Goal: Task Accomplishment & Management: Complete application form

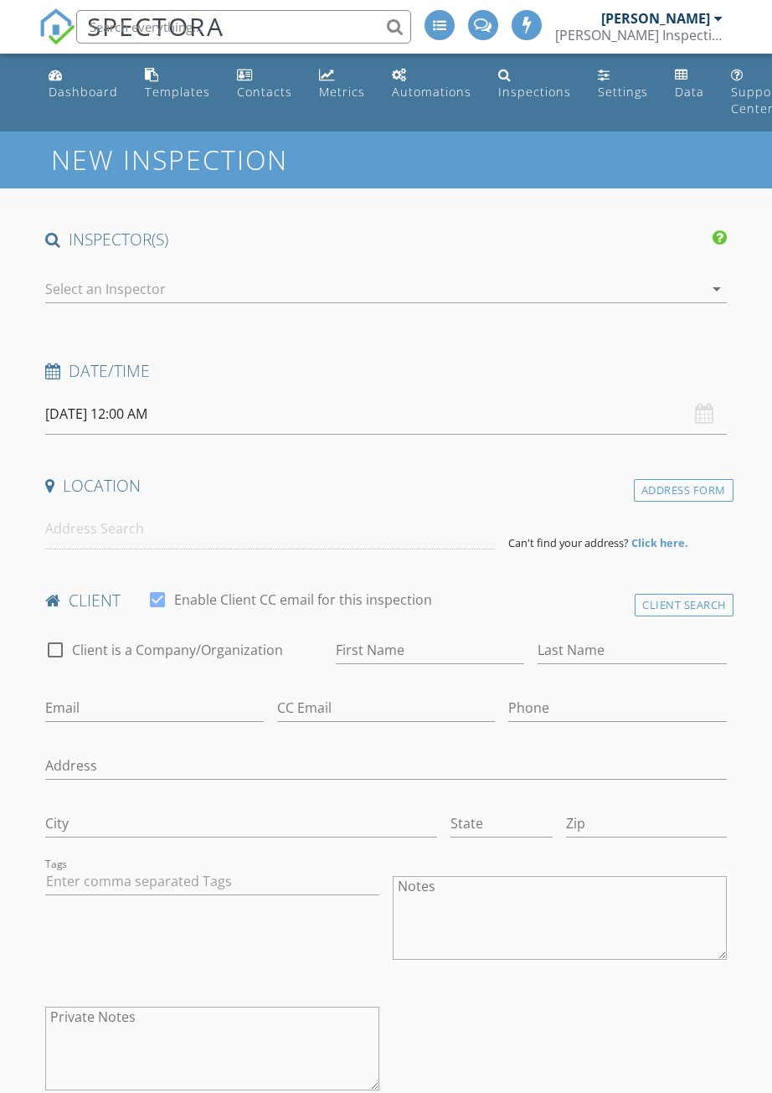
select select "7"
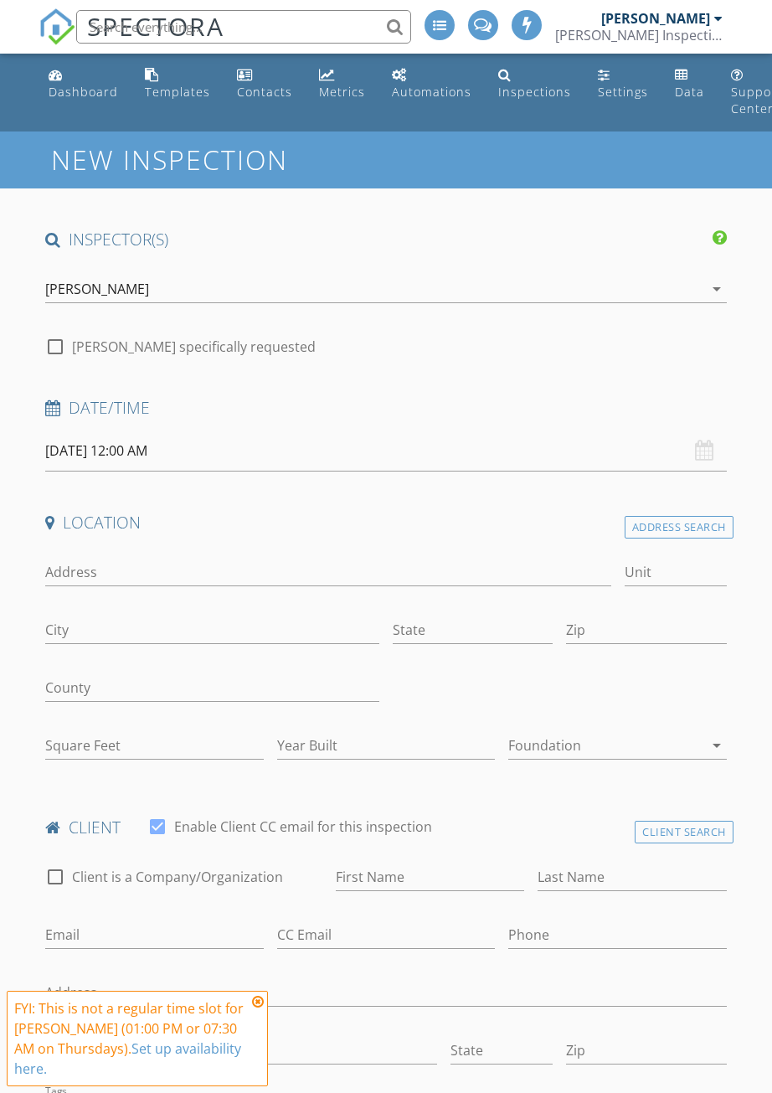
click at [84, 447] on input "[DATE] 12:00 AM" at bounding box center [386, 451] width 682 height 41
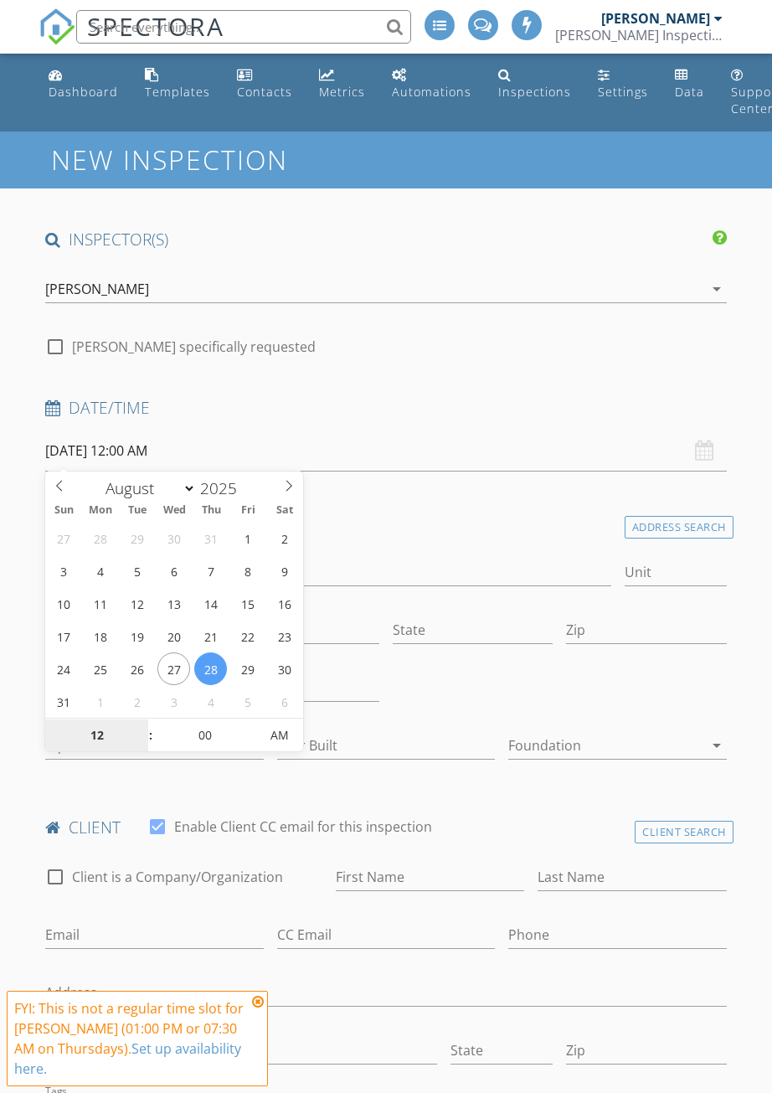
type input "[DATE] 12:00 AM"
select select "8"
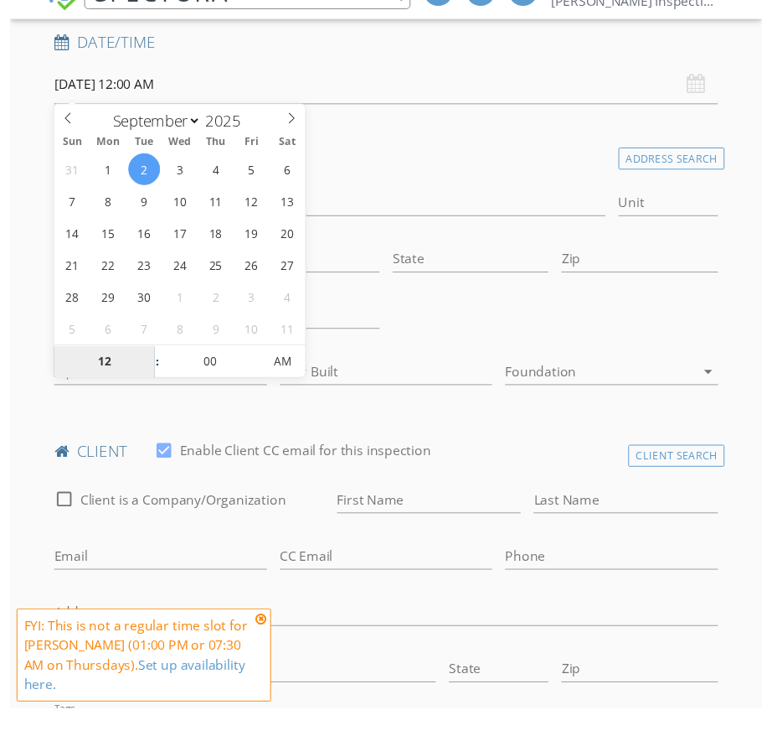
scroll to position [365, 0]
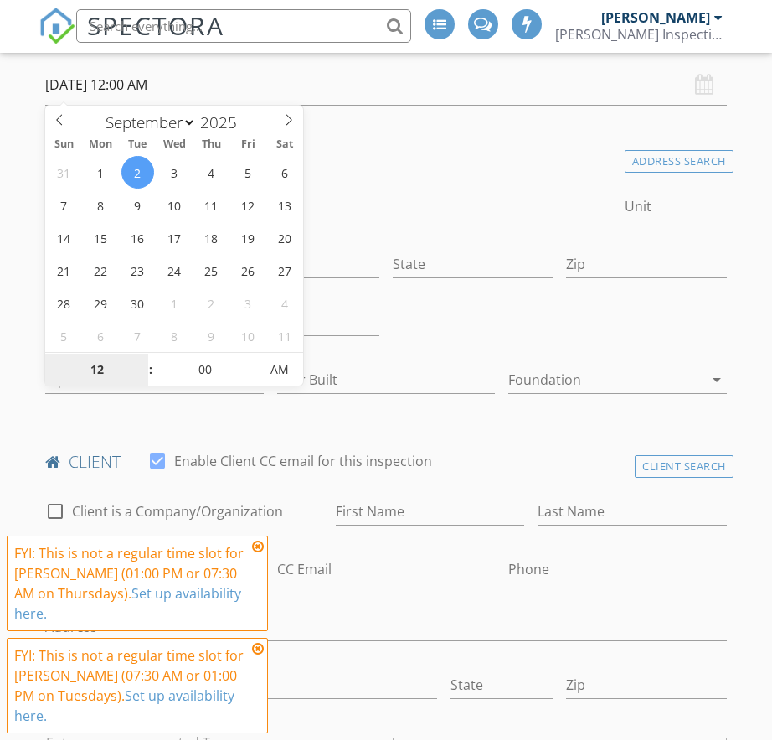
type input "1"
type input "[DATE] 1:00 PM"
type input "01"
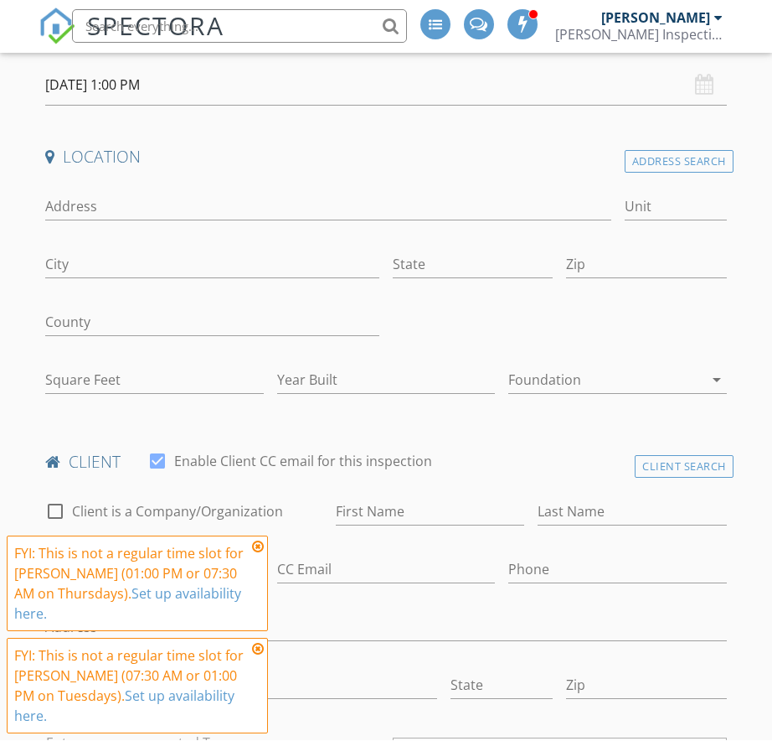
click at [252, 556] on input "Email" at bounding box center [154, 570] width 219 height 28
click at [254, 550] on icon at bounding box center [258, 546] width 12 height 13
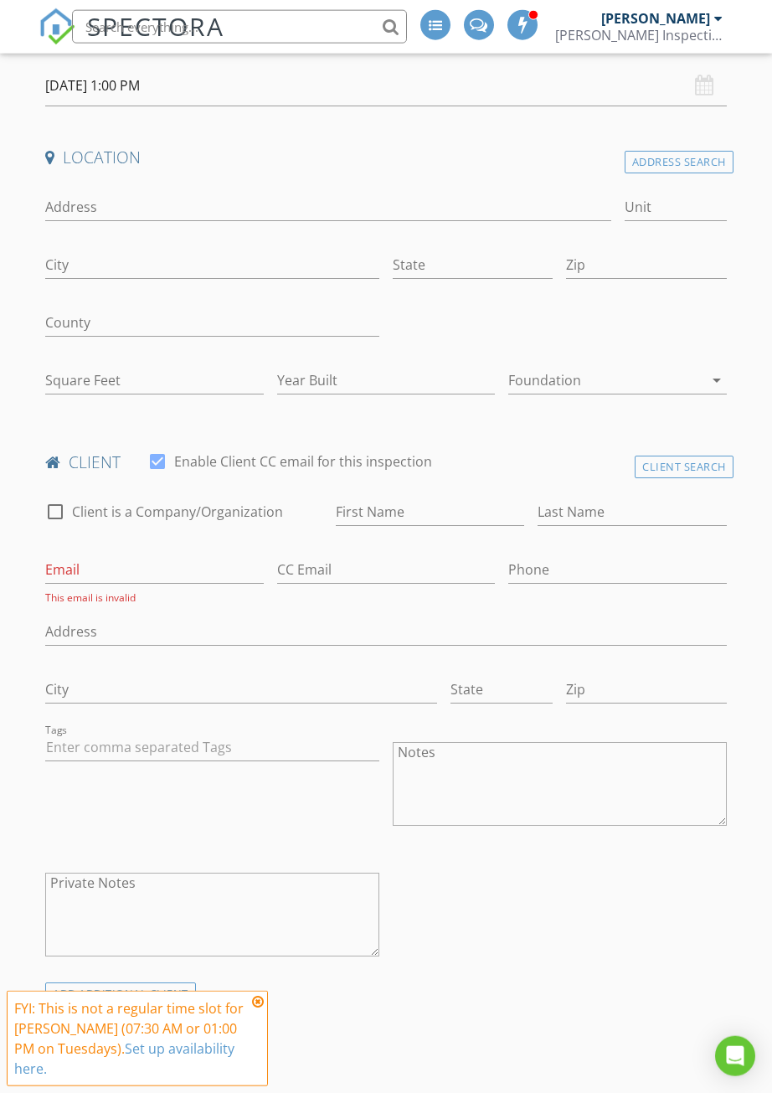
click at [266, 995] on div "FYI: This is not a regular time slot for [PERSON_NAME] (07:30 AM or 01:00 PM on…" at bounding box center [137, 1039] width 261 height 96
click at [278, 206] on input "Address" at bounding box center [328, 208] width 566 height 28
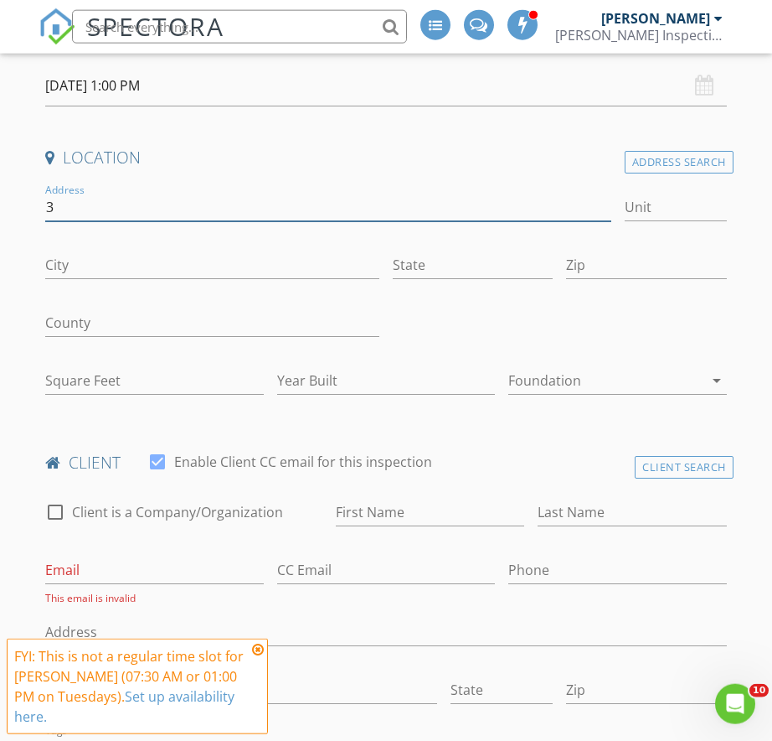
scroll to position [0, 0]
type input "[STREET_ADDRESS][PERSON_NAME]"
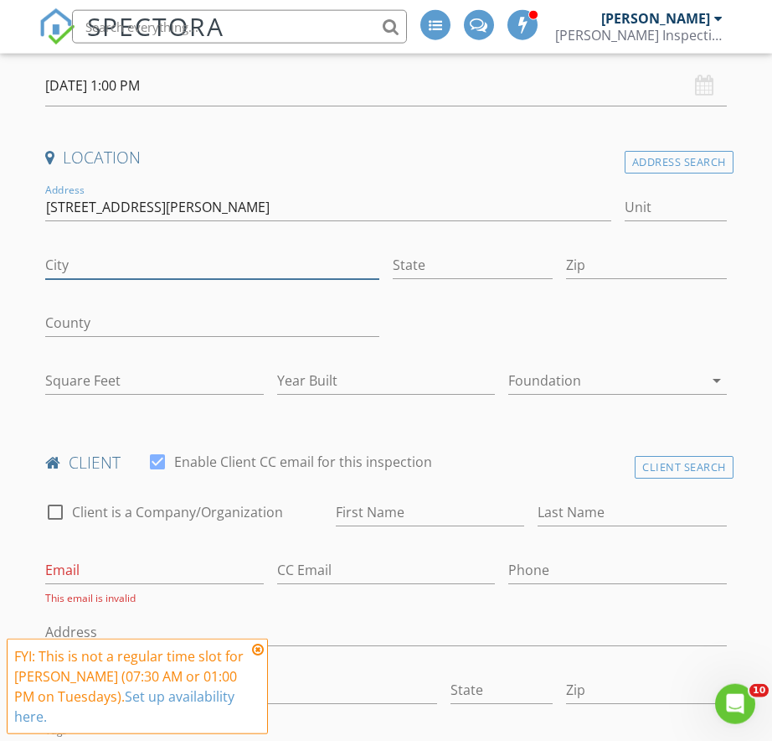
click at [54, 256] on input "City" at bounding box center [212, 265] width 334 height 28
type input "[GEOGRAPHIC_DATA]"
click at [493, 257] on input "State" at bounding box center [473, 265] width 160 height 28
type input "CO"
click at [636, 259] on input "Zip" at bounding box center [646, 265] width 160 height 28
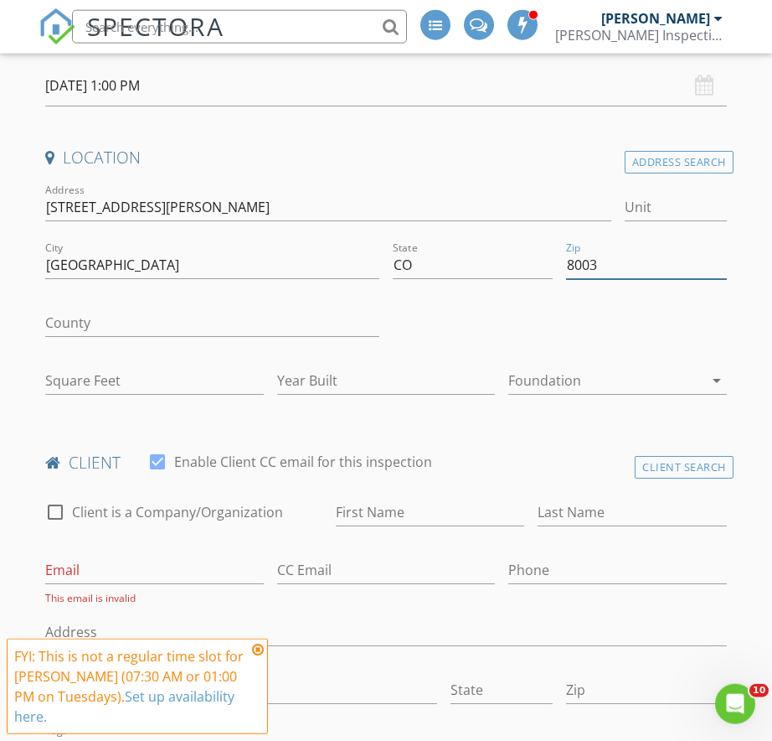
type input "80033"
type input "2183"
type input "1958"
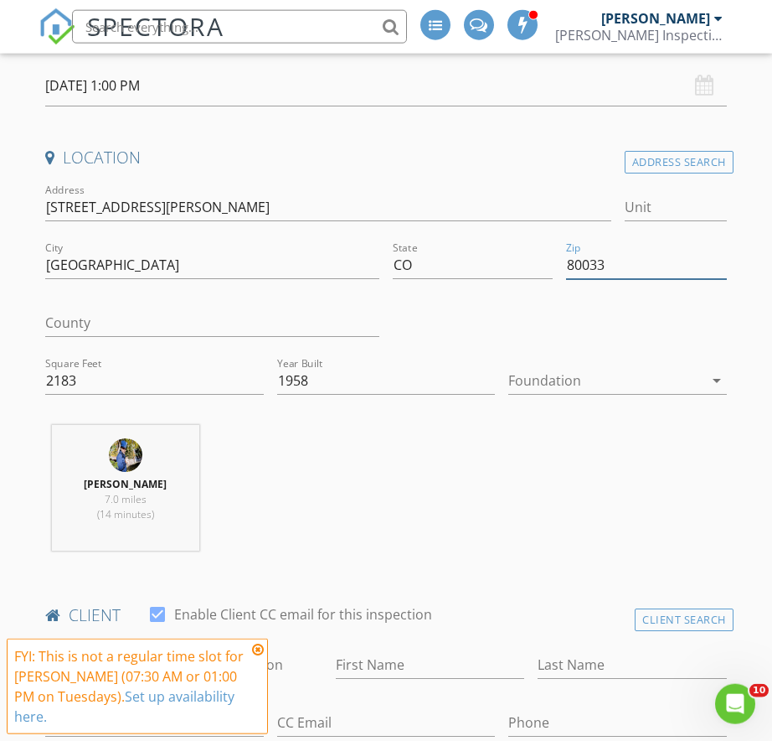
type input "80033"
click at [256, 644] on icon at bounding box center [258, 649] width 12 height 13
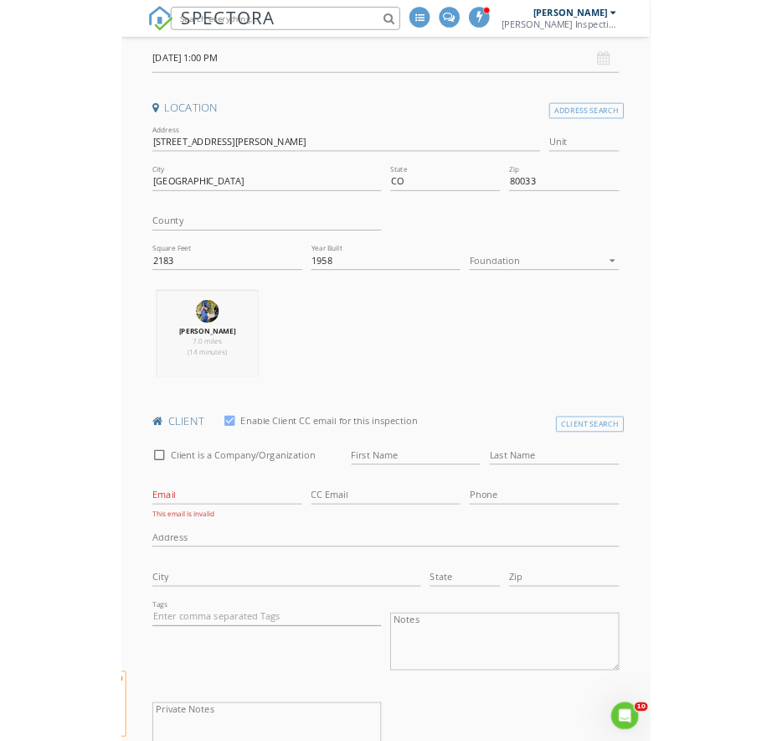
scroll to position [365, 0]
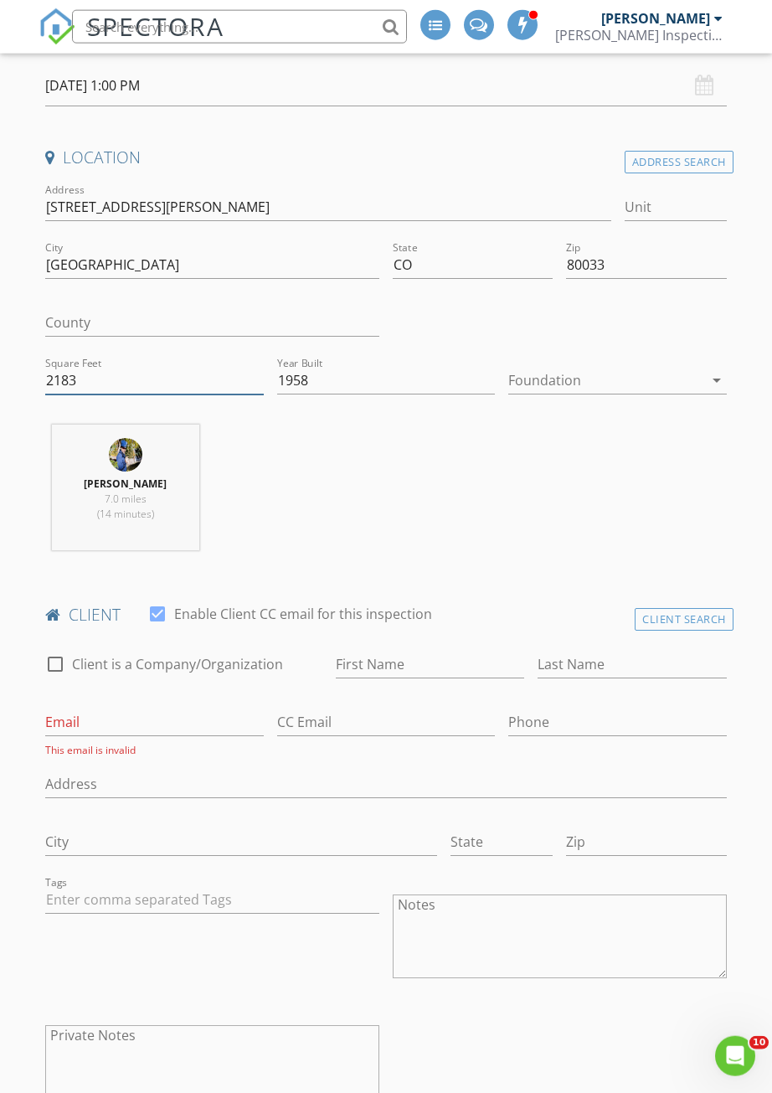
click at [90, 374] on input "2183" at bounding box center [154, 381] width 219 height 28
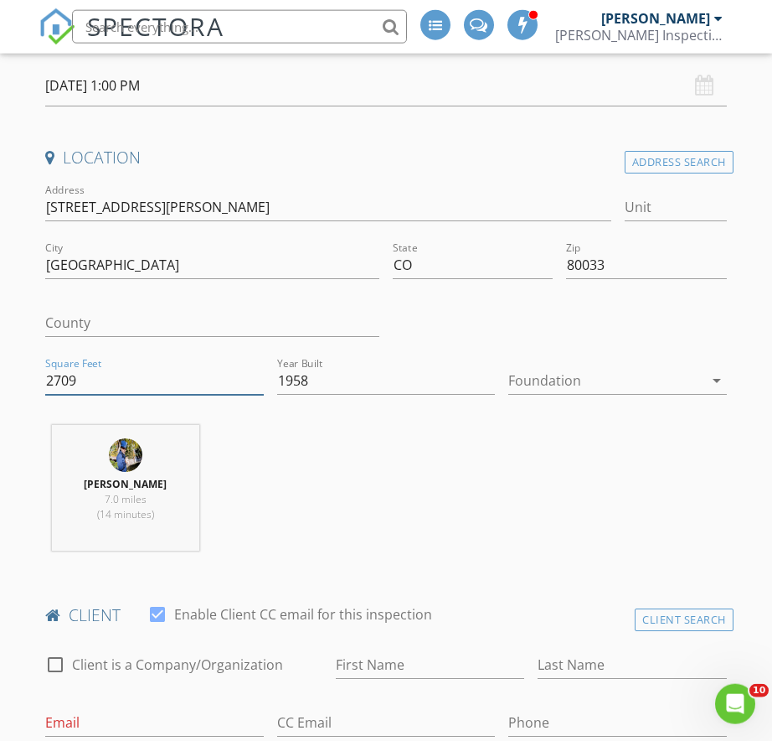
type input "2709"
click at [625, 368] on div at bounding box center [606, 380] width 195 height 27
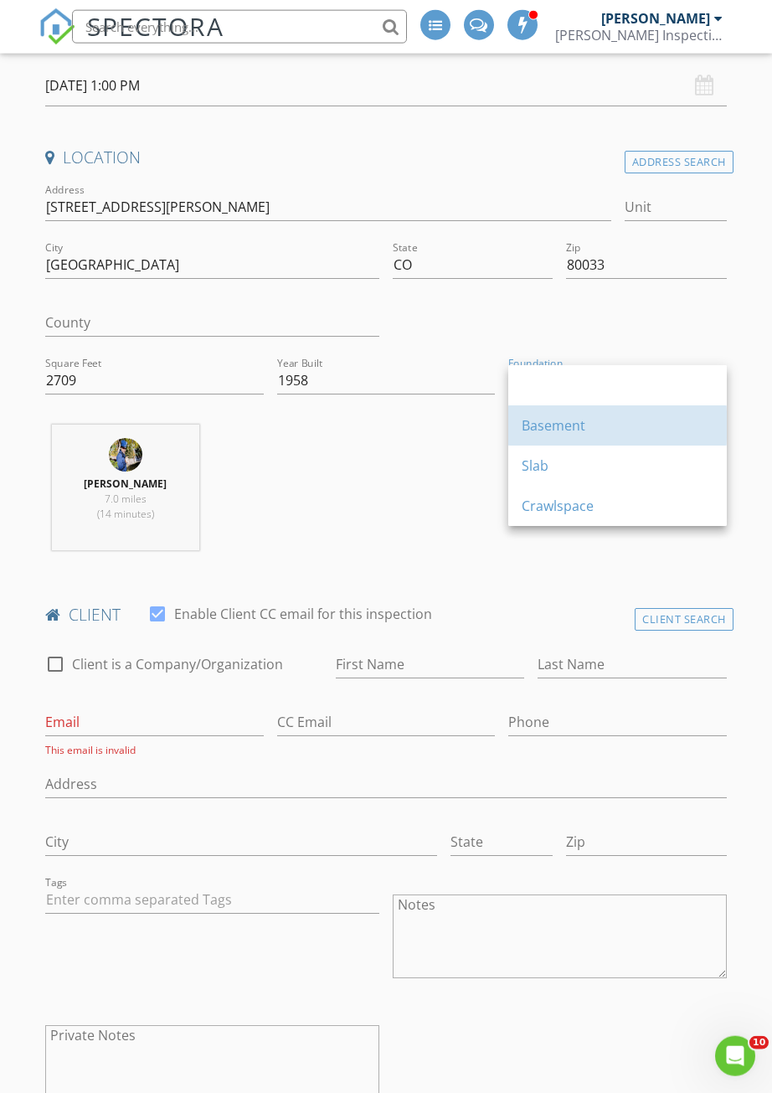
click at [604, 417] on div "Basement" at bounding box center [618, 426] width 192 height 20
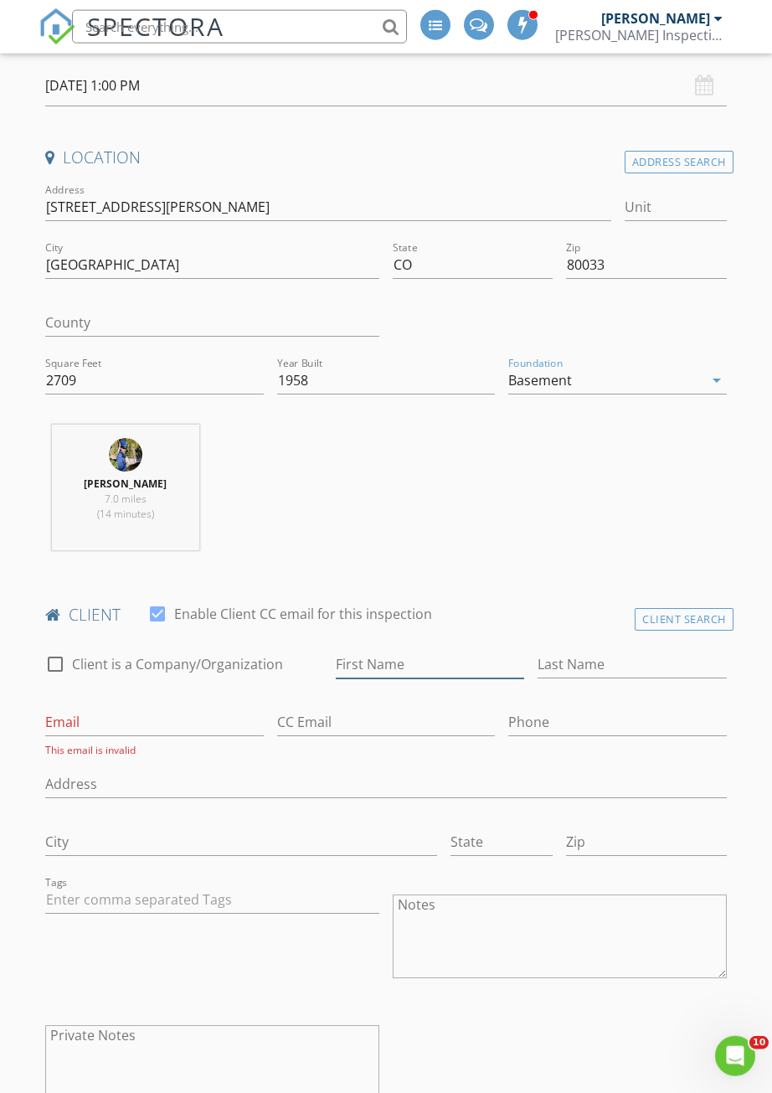
click at [425, 659] on input "First Name" at bounding box center [430, 665] width 189 height 28
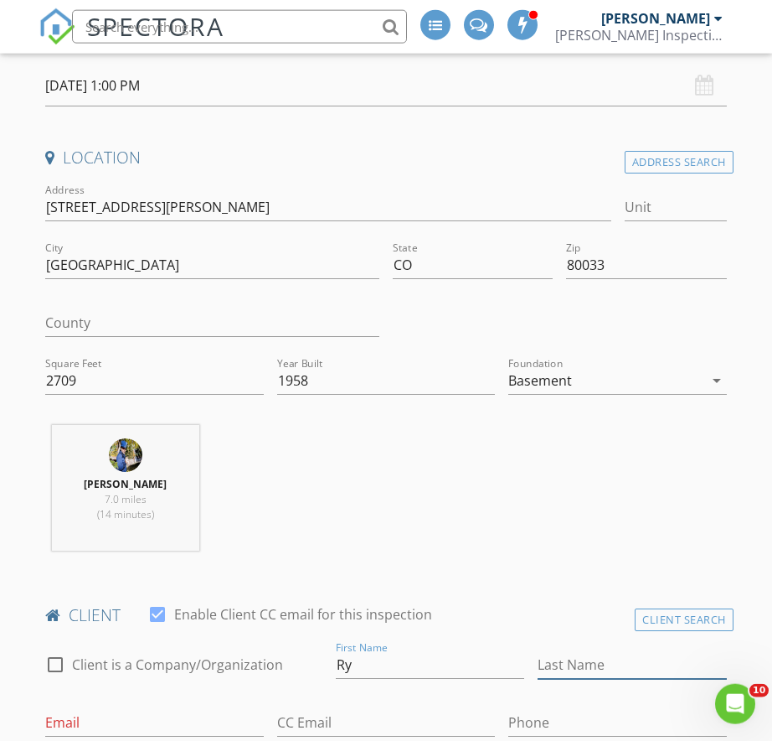
click at [625, 664] on input "Last Name" at bounding box center [632, 665] width 189 height 28
click at [605, 653] on input "Last Name" at bounding box center [632, 665] width 189 height 28
click at [404, 662] on input "Ry" at bounding box center [430, 665] width 189 height 28
type input "Rye"
click at [577, 641] on div "Last Name" at bounding box center [632, 668] width 189 height 54
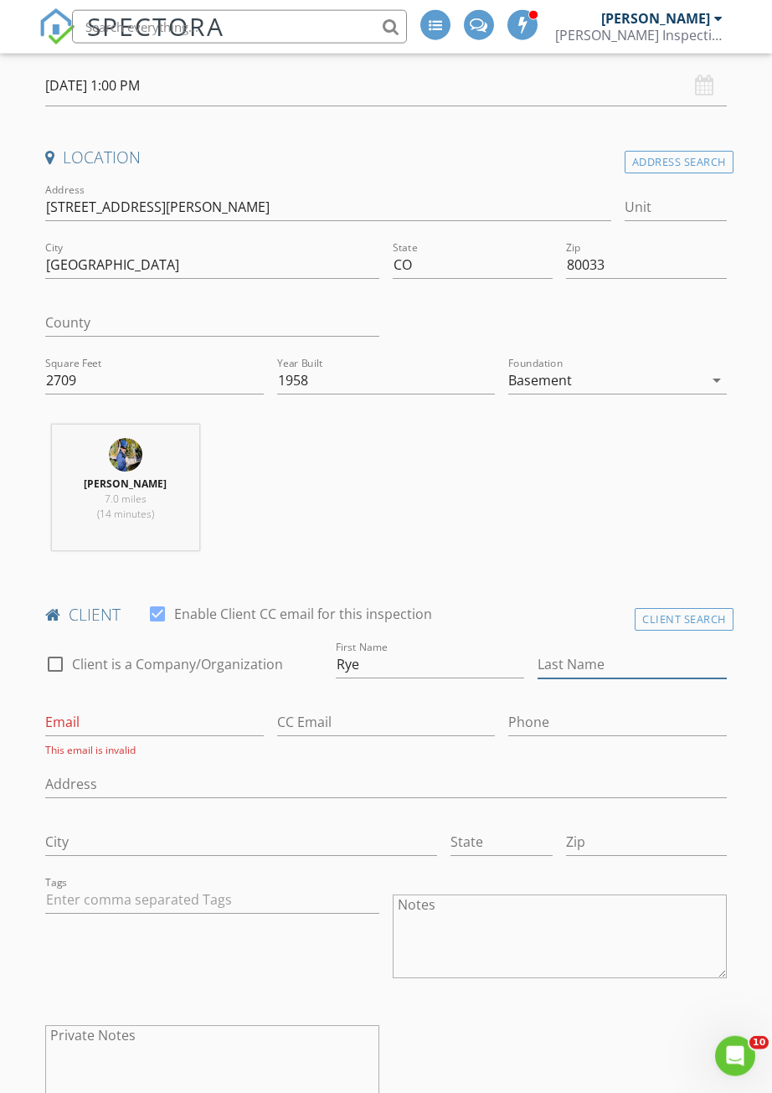
click at [587, 652] on input "Last Name" at bounding box center [632, 665] width 189 height 28
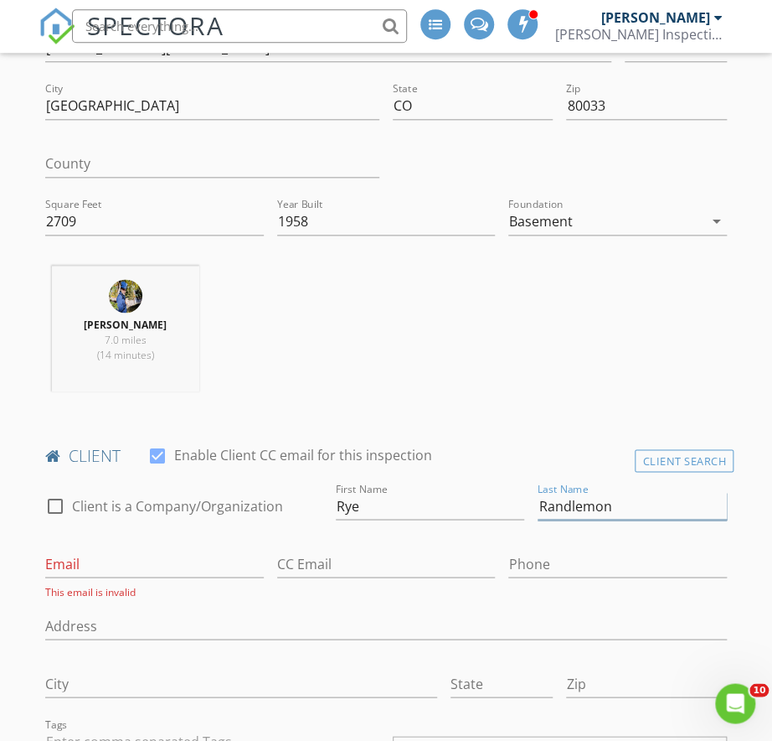
scroll to position [525, 0]
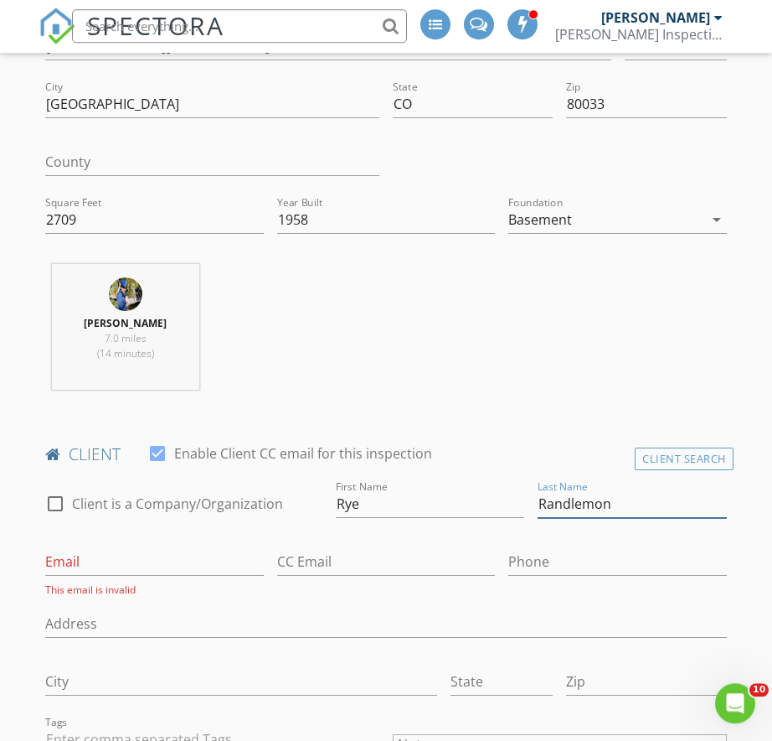
type input "Randlemon"
click at [601, 553] on input "Phone" at bounding box center [618, 563] width 219 height 28
click at [614, 555] on input "505-793-" at bounding box center [618, 563] width 219 height 28
type input "[PHONE_NUMBER]"
click at [90, 558] on input "Email" at bounding box center [154, 563] width 219 height 28
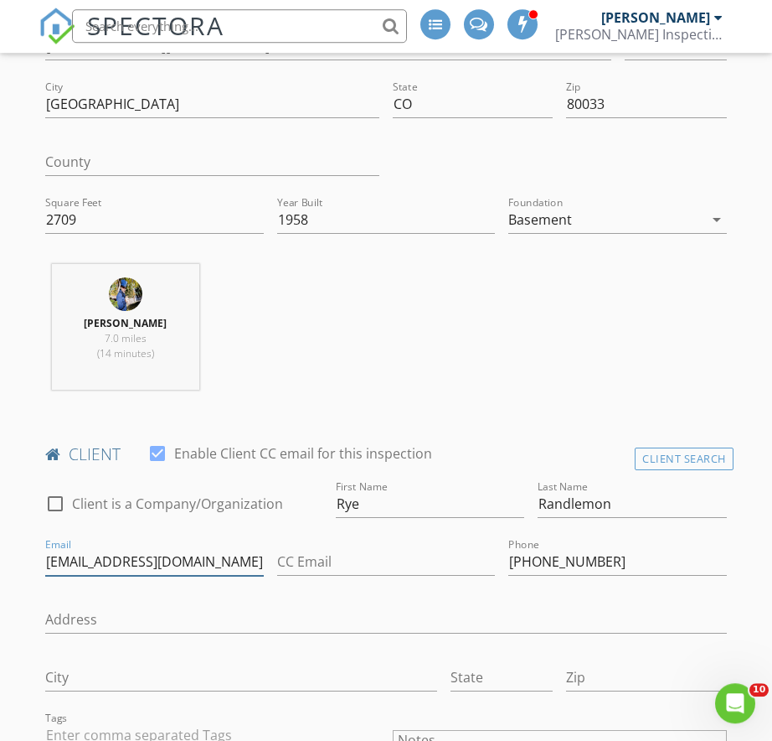
type input "[EMAIL_ADDRESS][DOMAIN_NAME]"
click at [440, 550] on input "CC Email" at bounding box center [386, 563] width 219 height 28
type input "J"
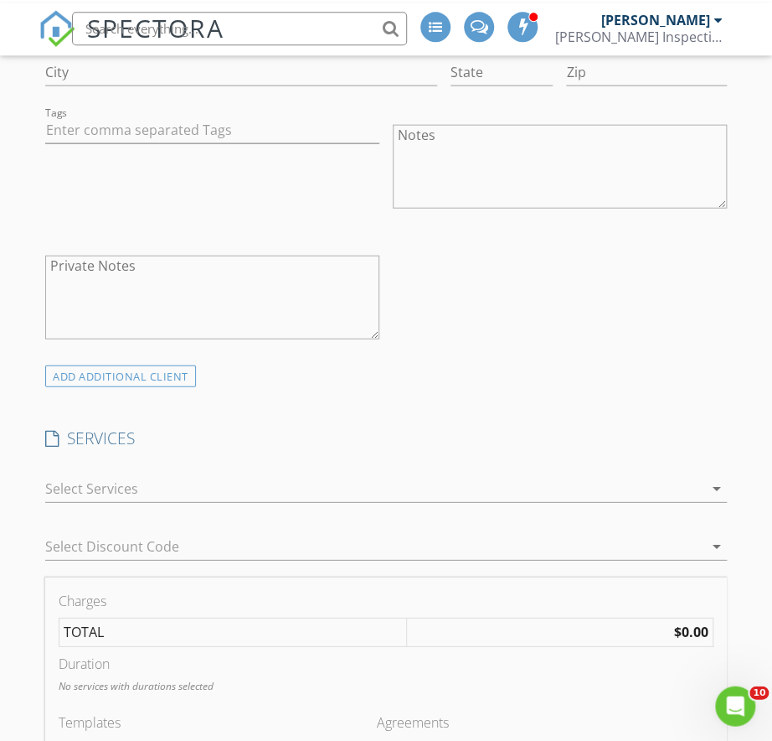
scroll to position [1140, 0]
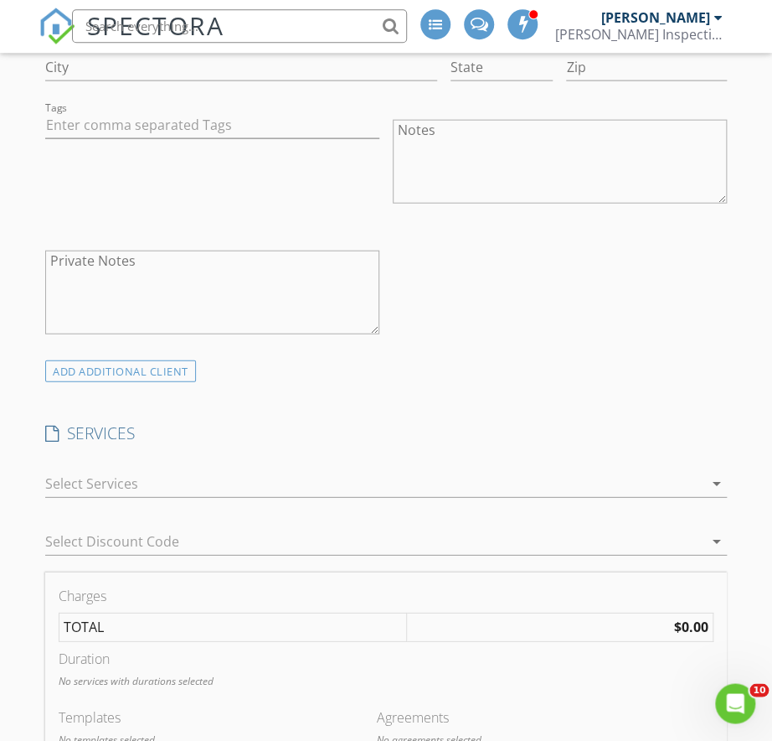
type input "[EMAIL_ADDRESS][DOMAIN_NAME]"
click at [57, 481] on div at bounding box center [374, 483] width 659 height 27
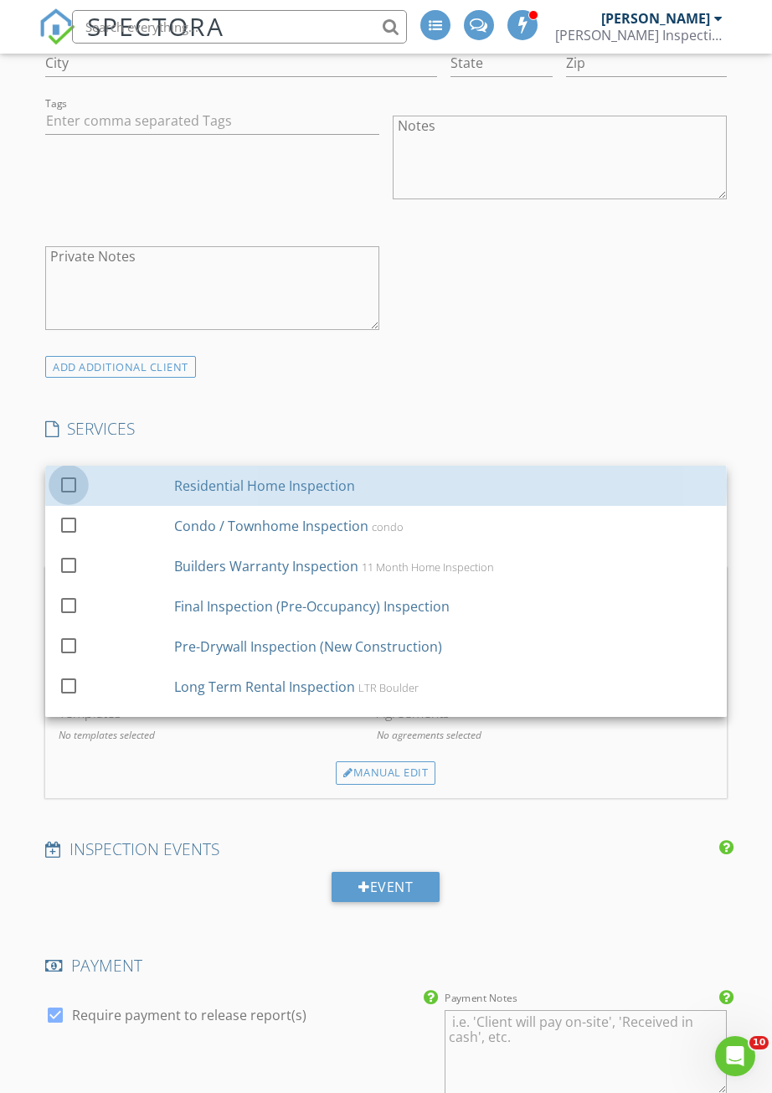
click at [58, 477] on div at bounding box center [68, 484] width 28 height 28
checkbox input "false"
checkbox input "true"
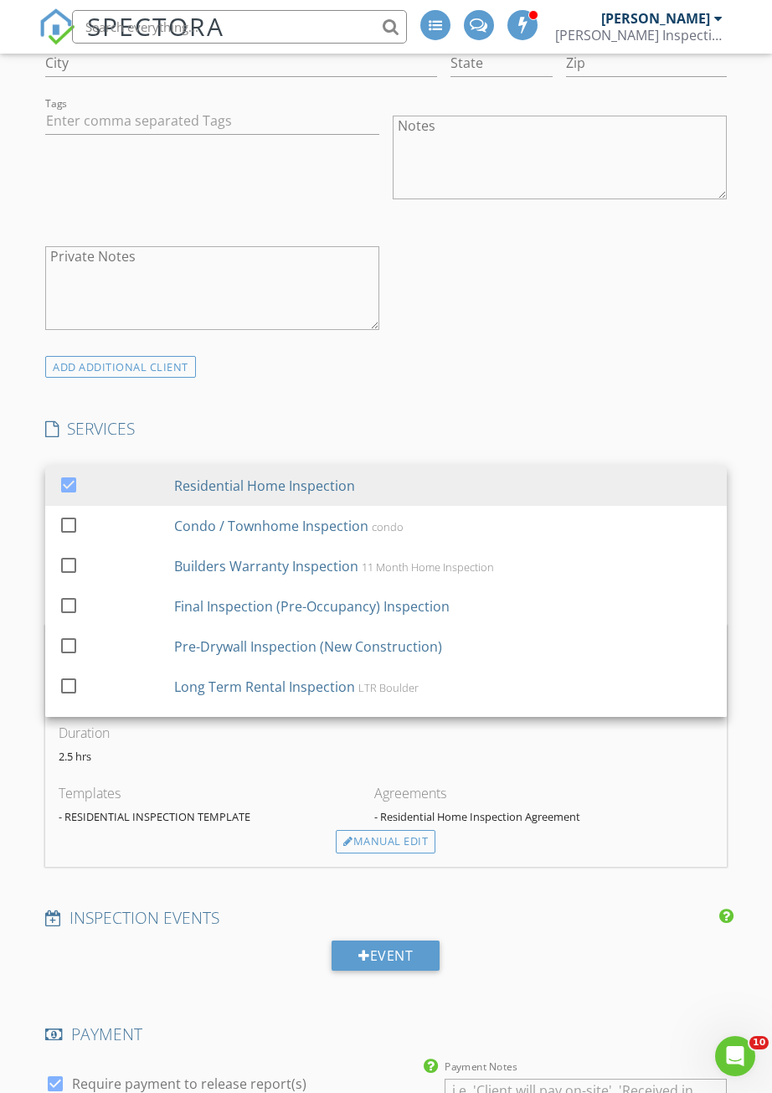
click at [661, 318] on div "check_box_outline_blank Client is a Company/Organization First Name Rye Last Na…" at bounding box center [386, 109] width 695 height 493
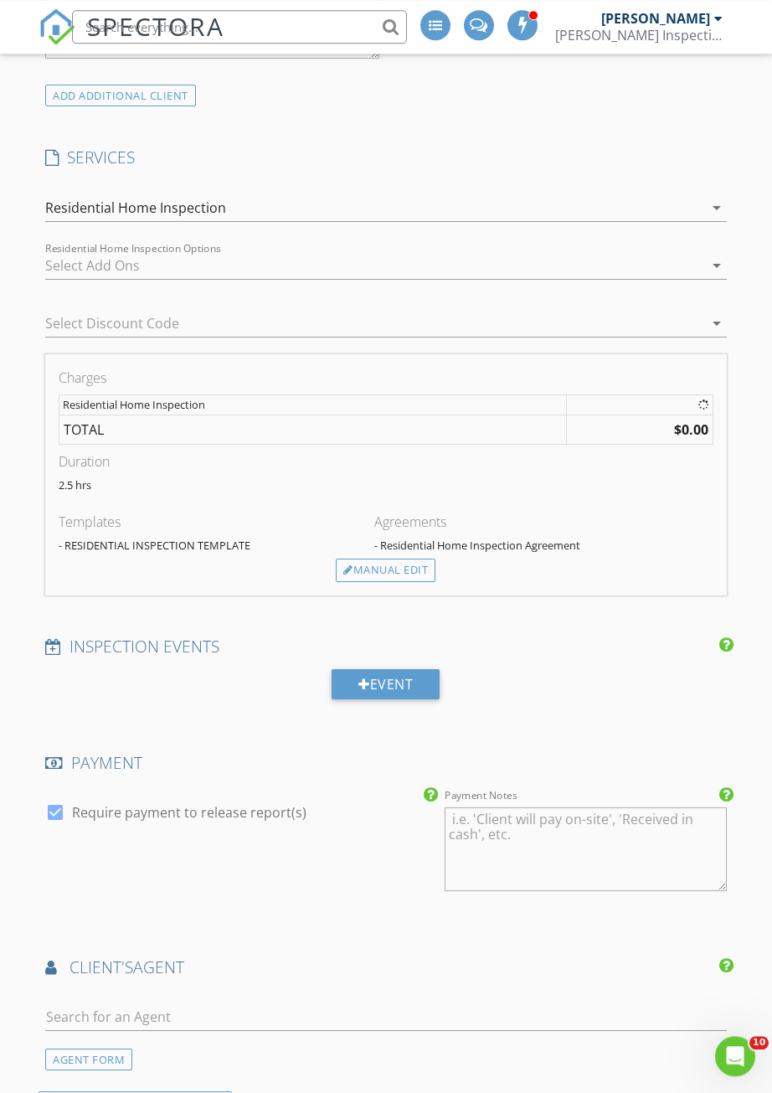
scroll to position [1408, 0]
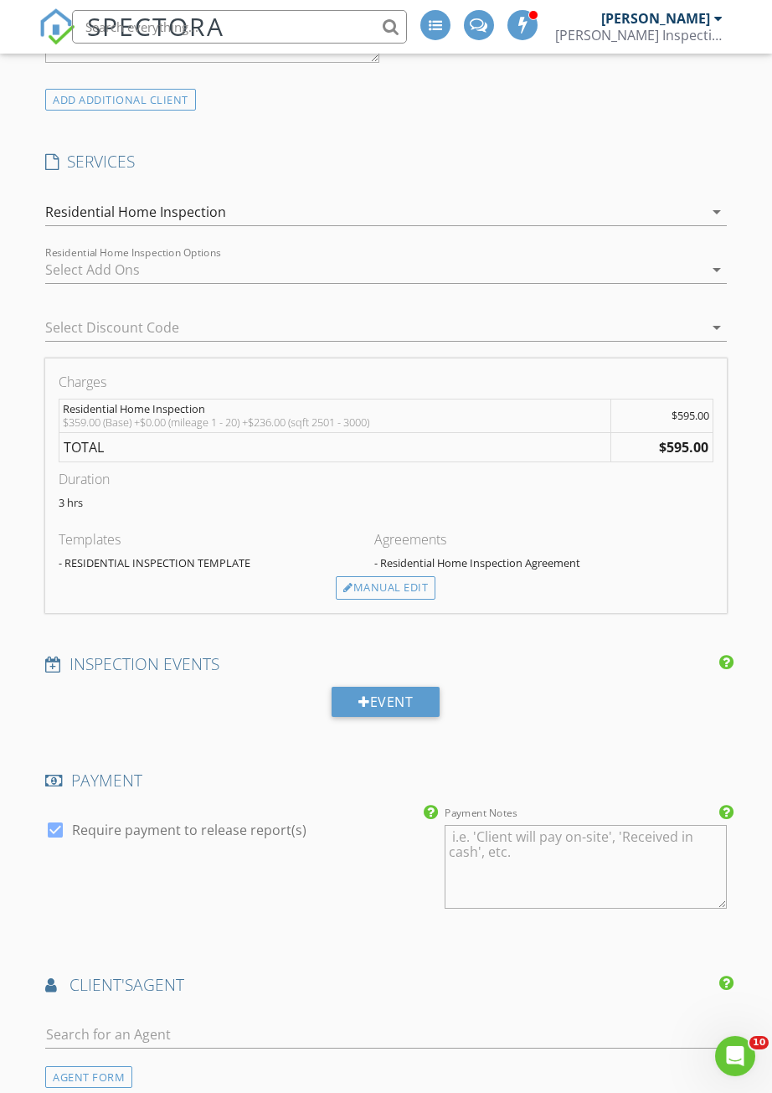
click at [70, 260] on div at bounding box center [374, 269] width 659 height 27
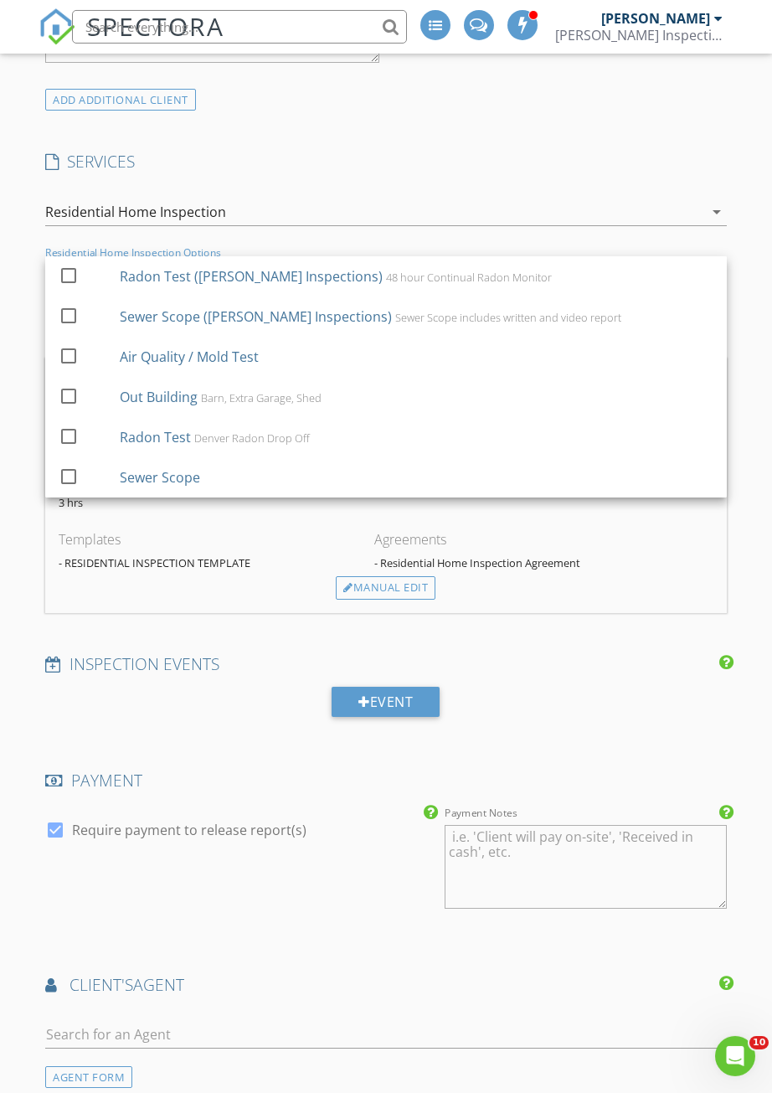
click at [59, 271] on div at bounding box center [68, 275] width 28 height 28
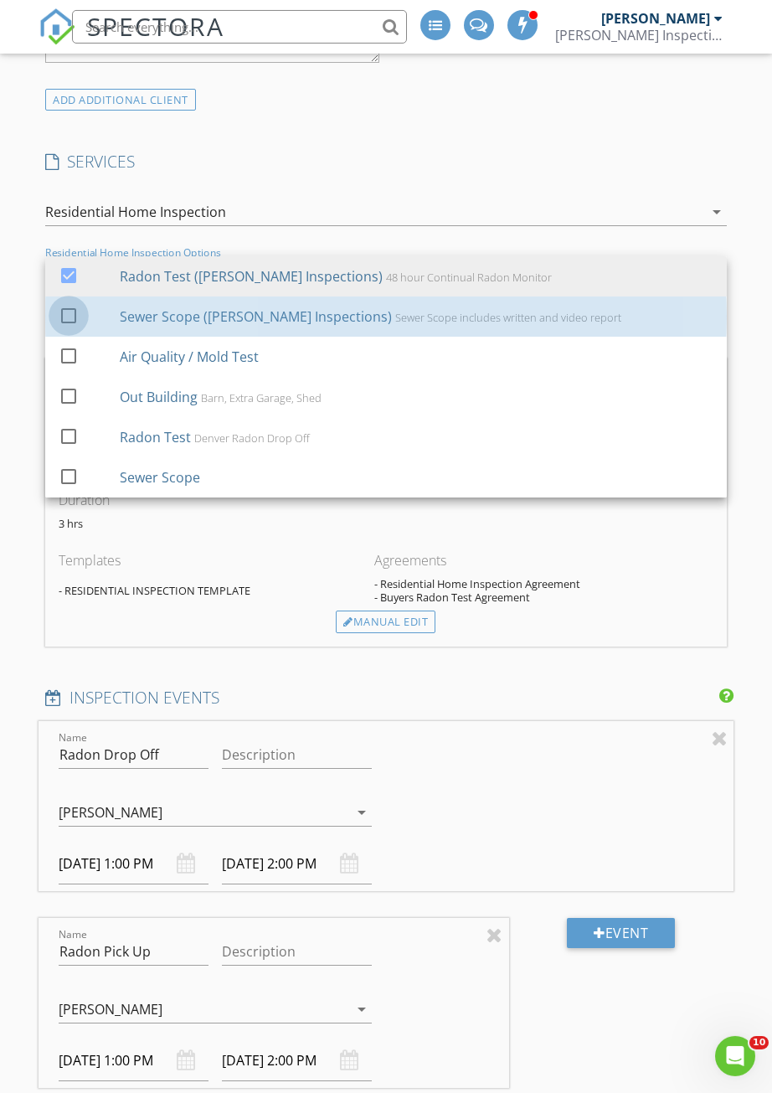
click at [64, 308] on div at bounding box center [68, 315] width 28 height 28
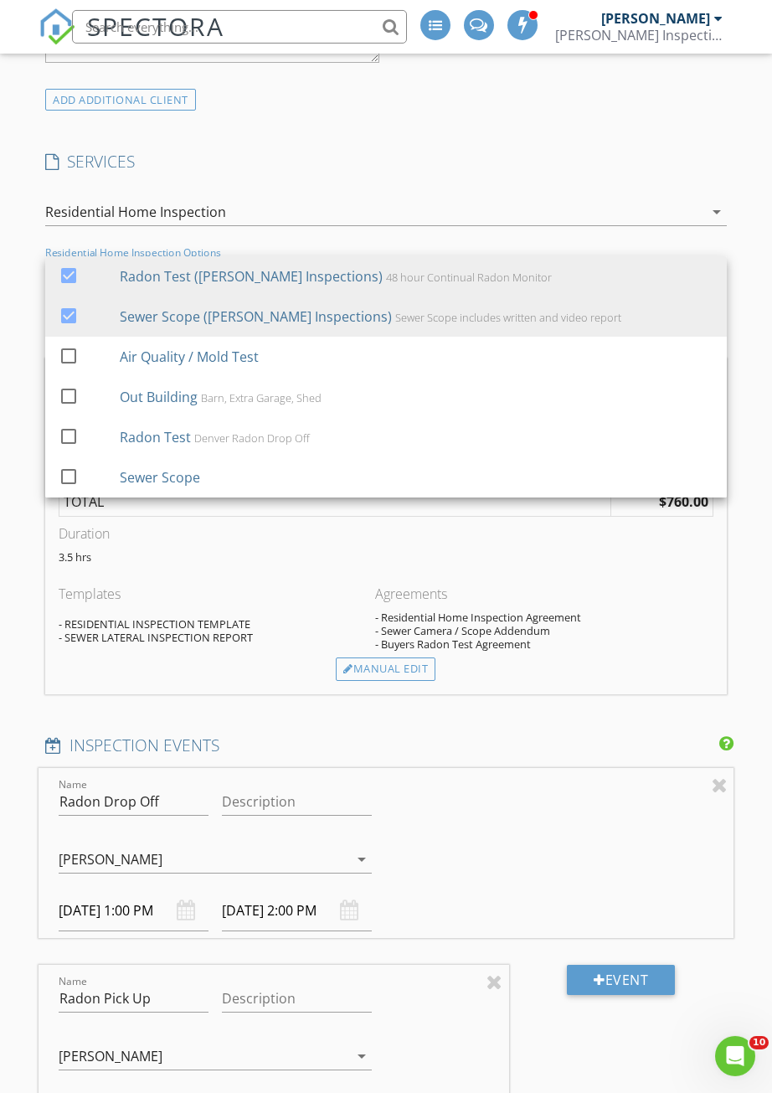
click at [628, 152] on h4 "SERVICES" at bounding box center [386, 162] width 682 height 22
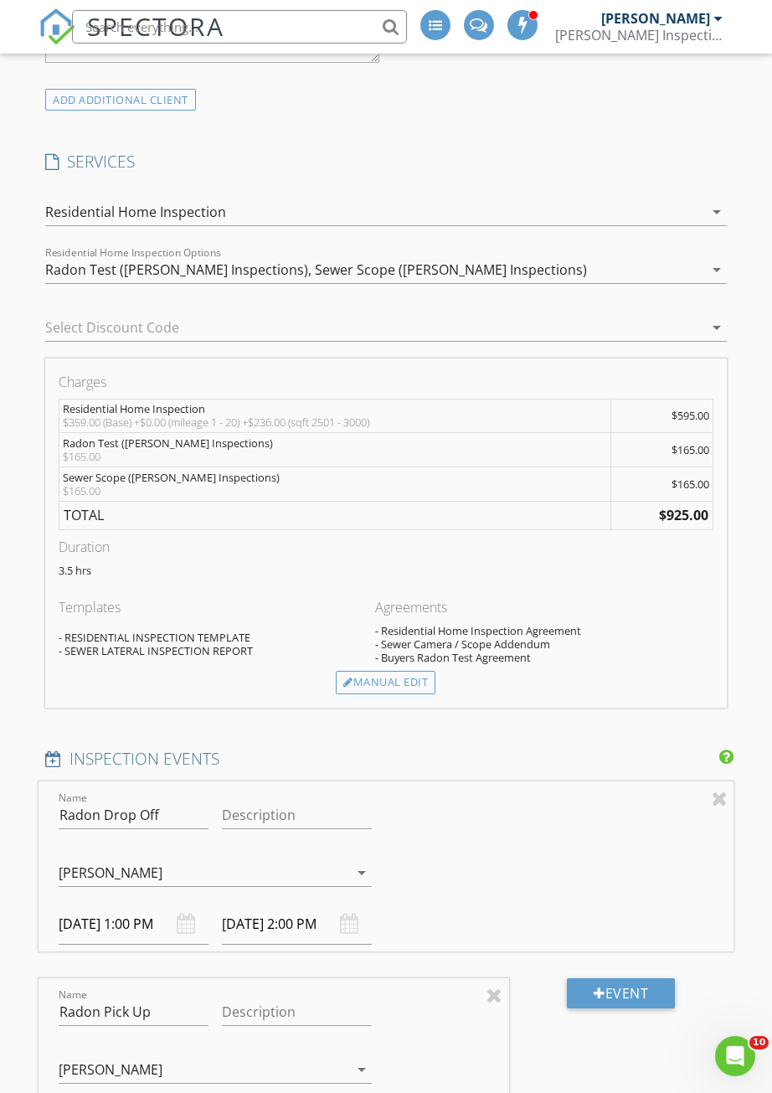
click at [70, 328] on div at bounding box center [362, 327] width 635 height 27
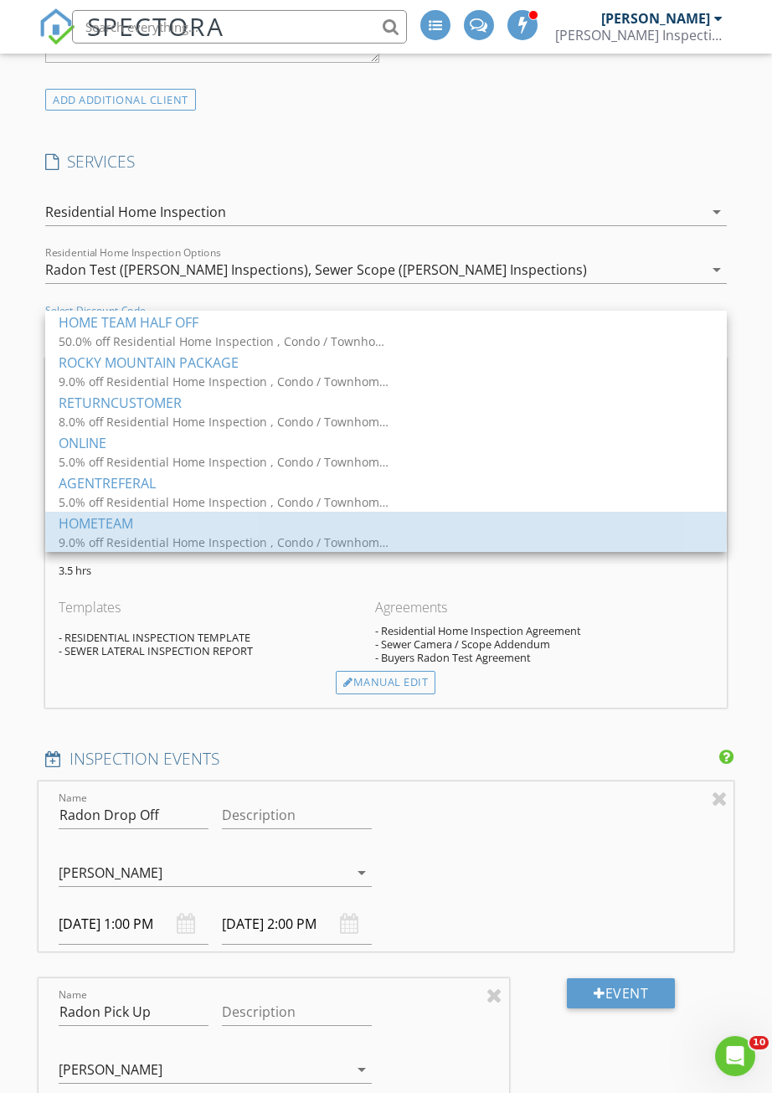
click at [79, 521] on div "HOMETEAM" at bounding box center [386, 524] width 655 height 20
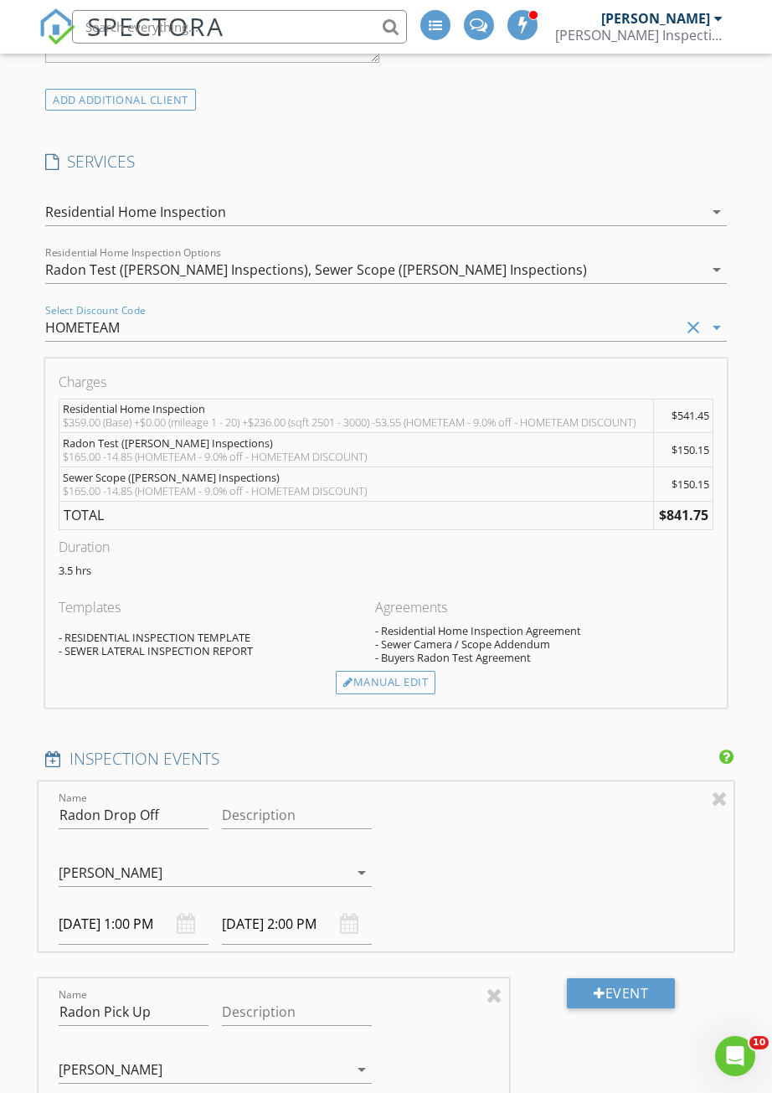
click at [503, 985] on div at bounding box center [495, 995] width 16 height 20
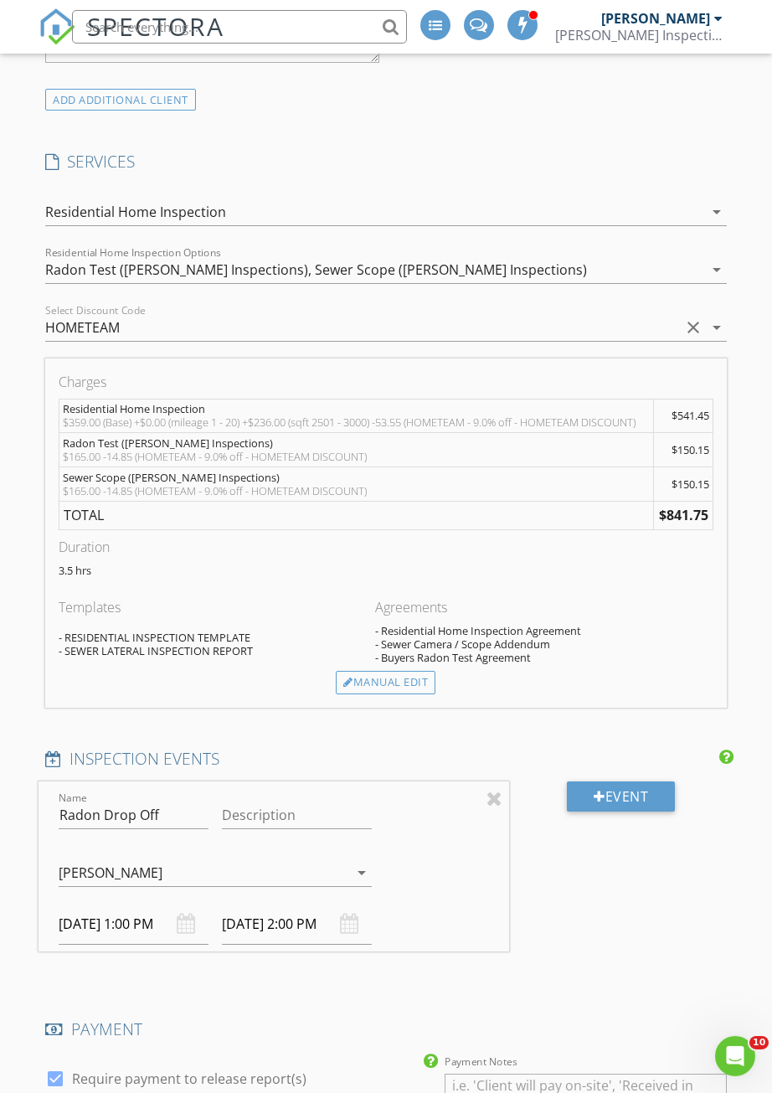
click at [90, 933] on input "[DATE] 1:00 PM" at bounding box center [134, 924] width 150 height 41
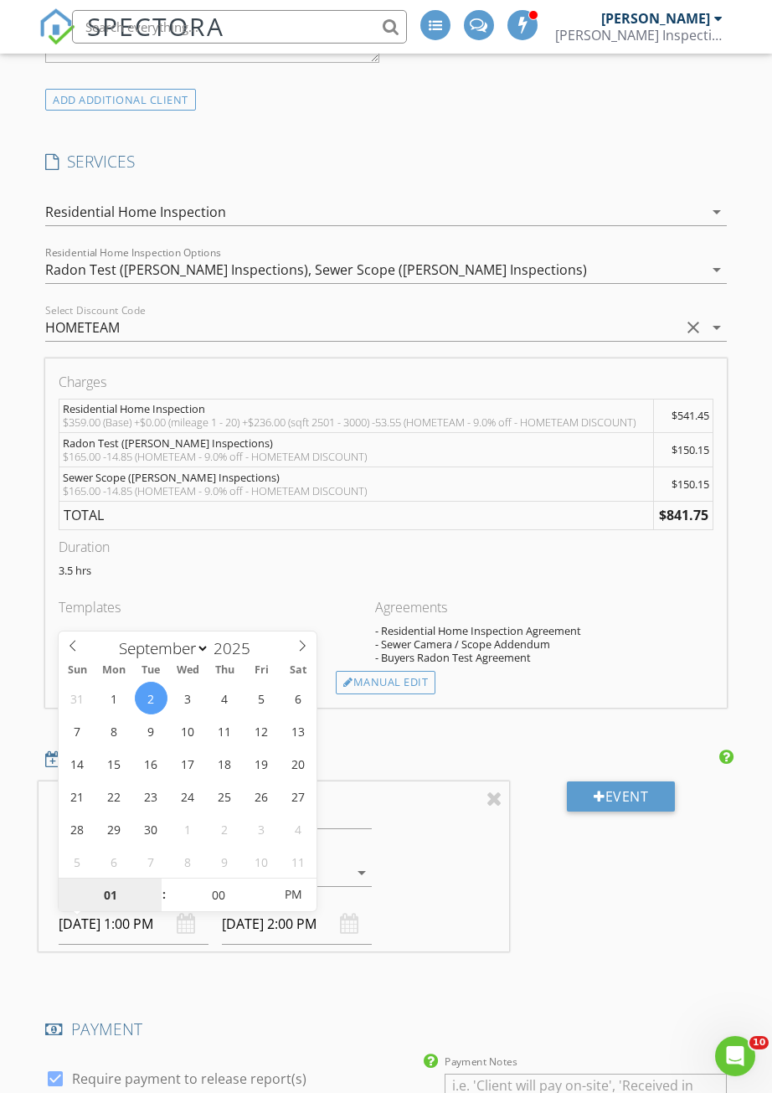
type input "[DATE] 1:00 PM"
type input "[DATE] 2:00 PM"
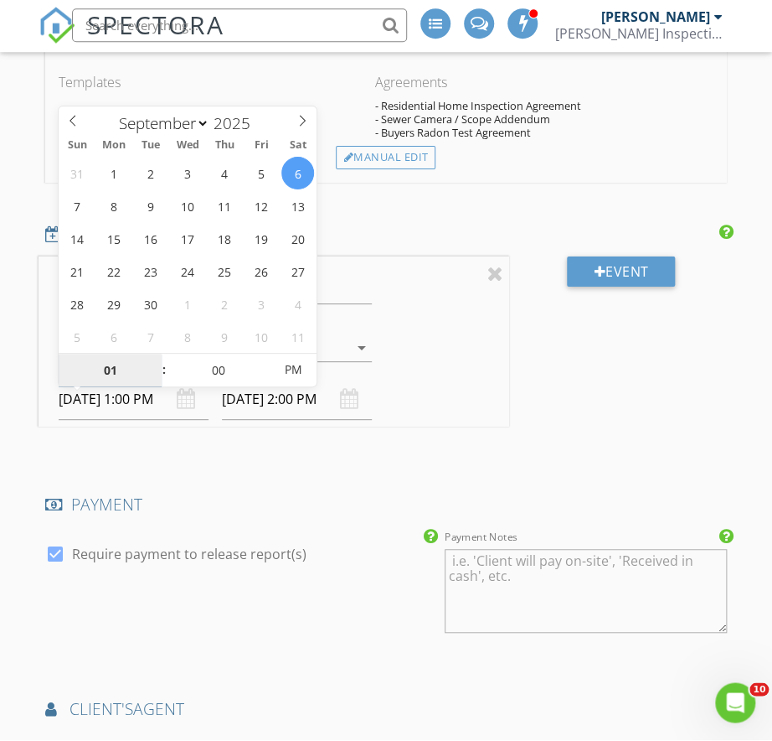
scroll to position [1932, 0]
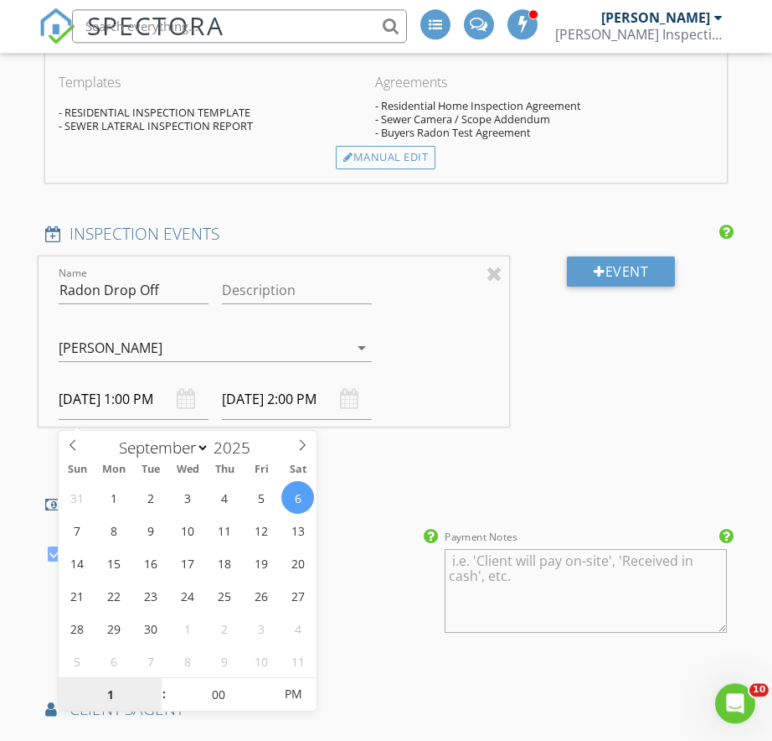
type input "12"
type input "[DATE] 12:00 PM"
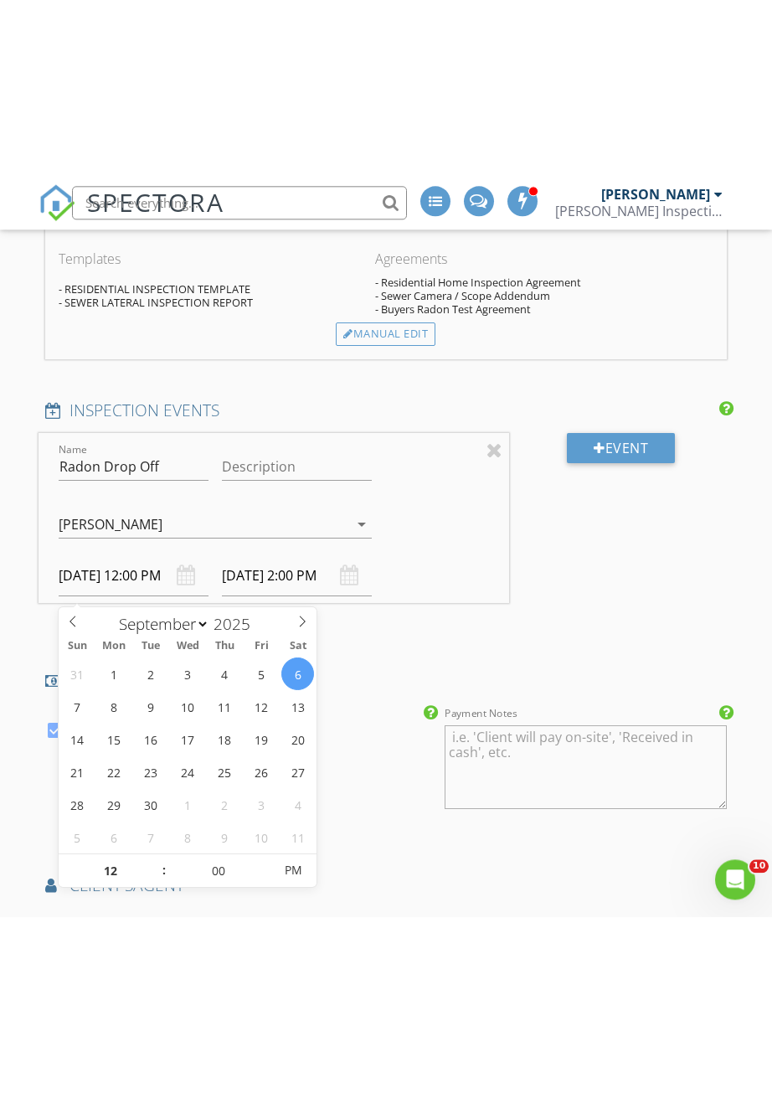
scroll to position [1933, 0]
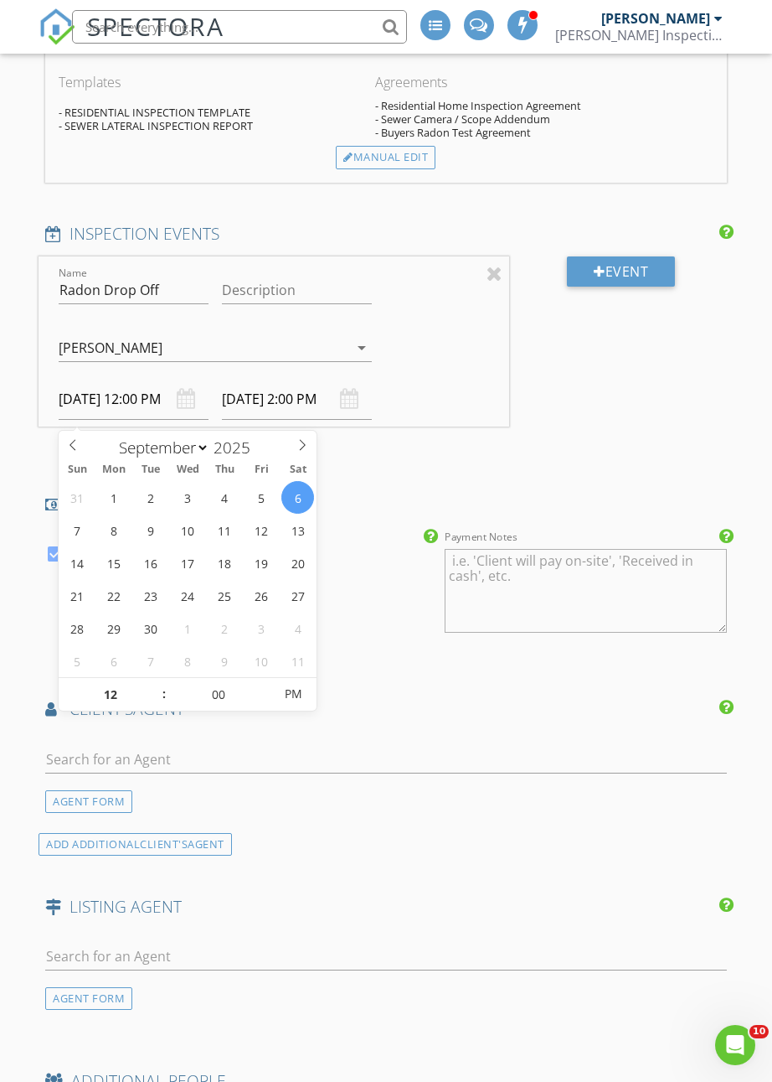
type input "[DATE] 1:00 PM"
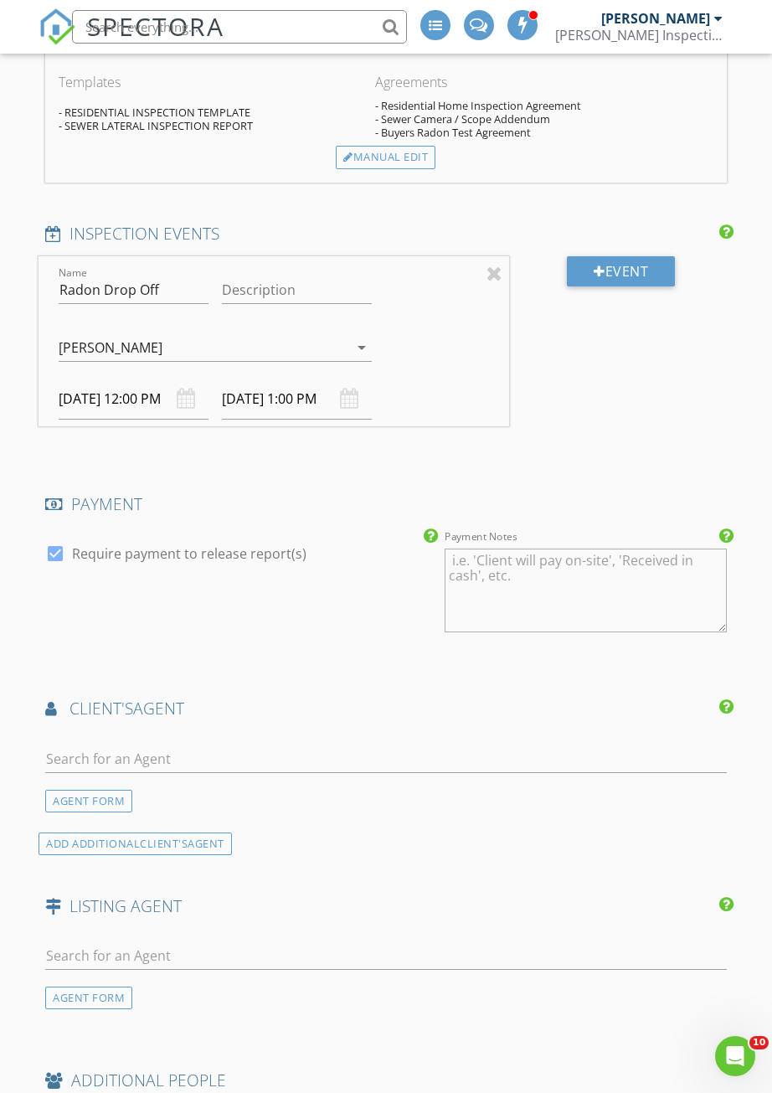
click at [612, 417] on div "Event" at bounding box center [621, 354] width 225 height 197
click at [498, 754] on input "text" at bounding box center [386, 760] width 682 height 28
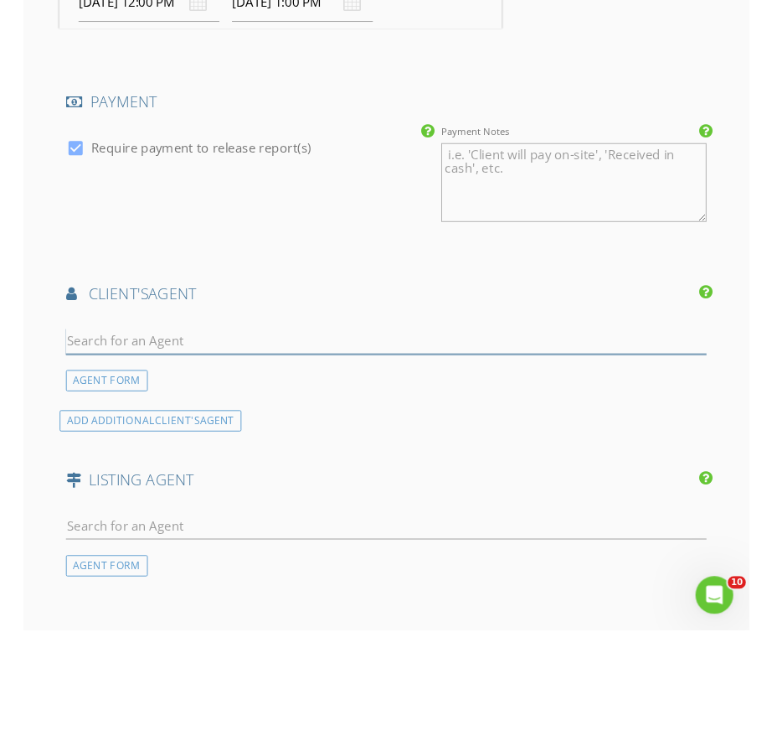
scroll to position [2329, 0]
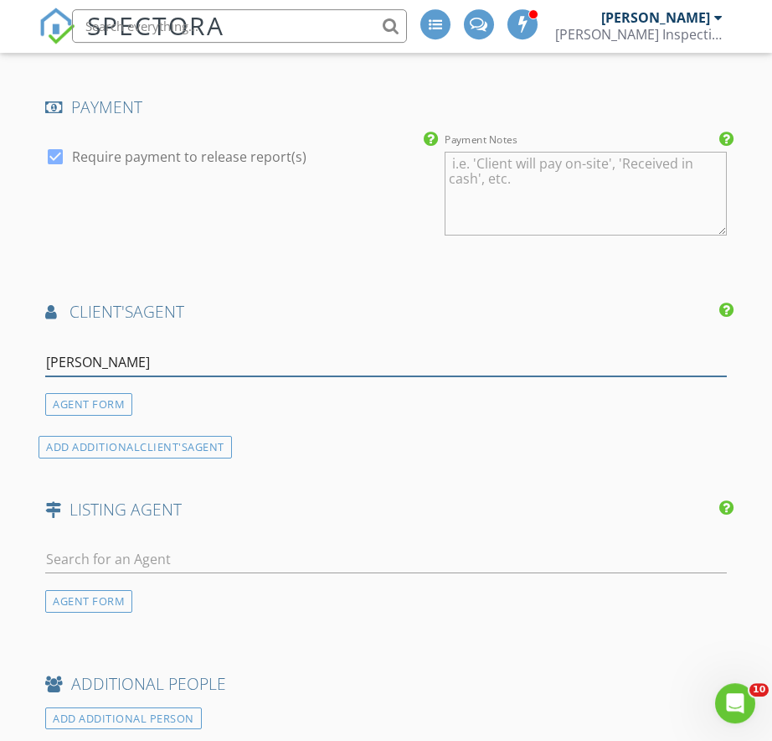
type input "[PERSON_NAME]"
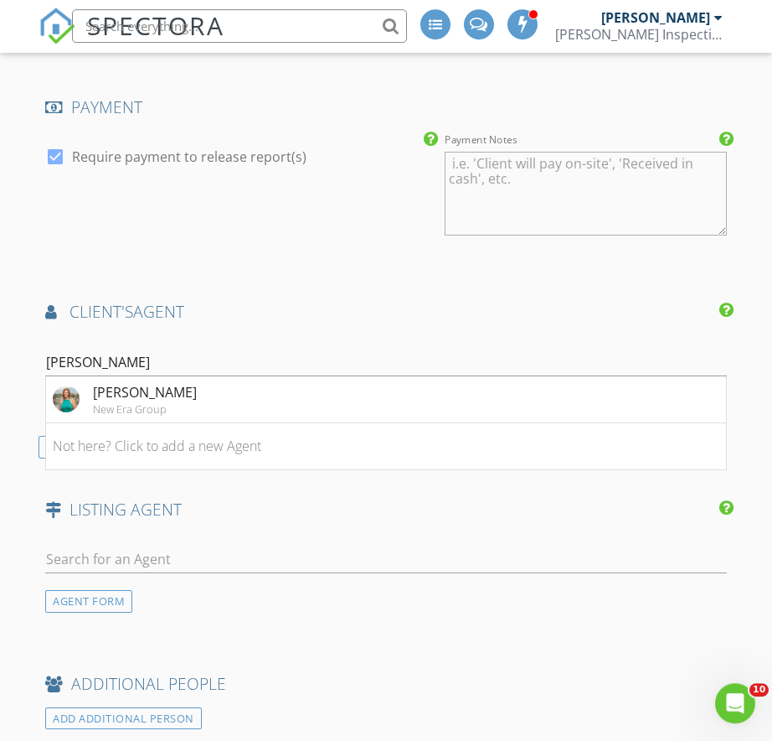
click at [123, 400] on div "[PERSON_NAME]" at bounding box center [145, 393] width 104 height 20
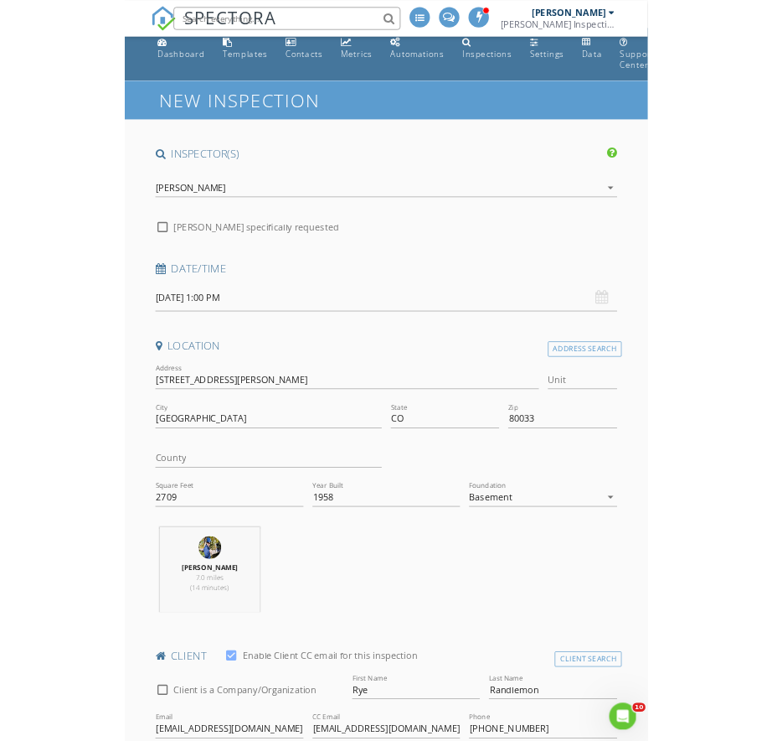
scroll to position [0, 0]
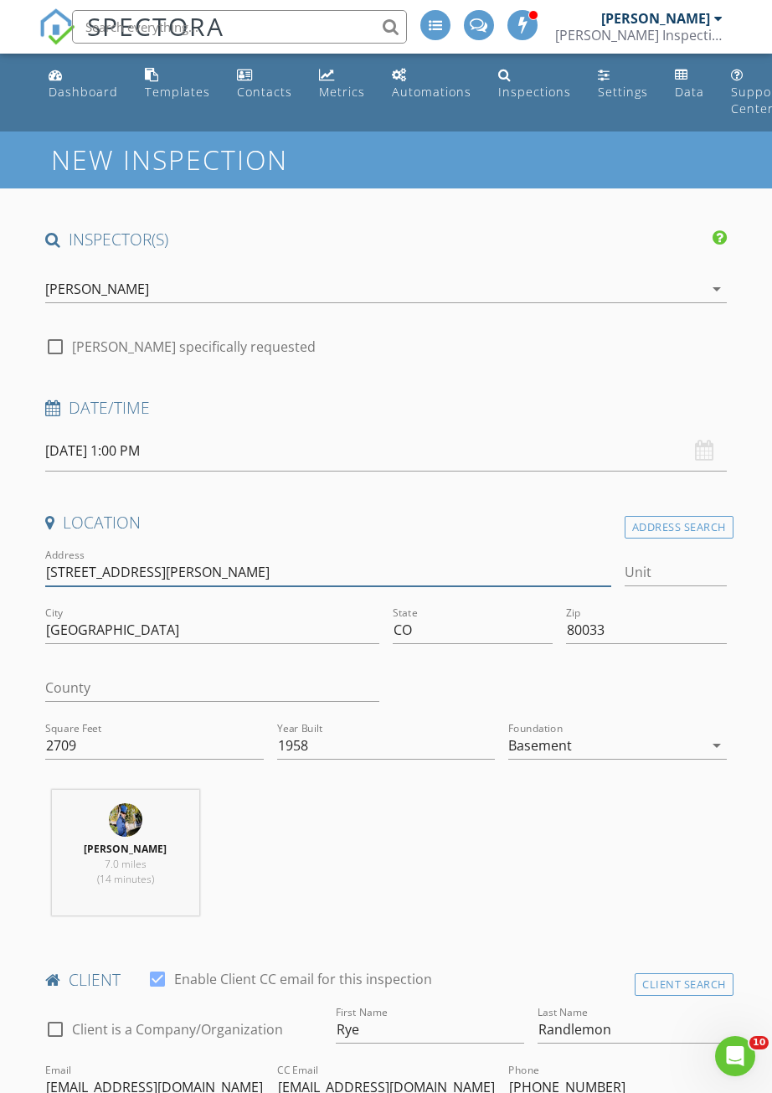
click at [142, 564] on input "[STREET_ADDRESS][PERSON_NAME]" at bounding box center [328, 573] width 566 height 28
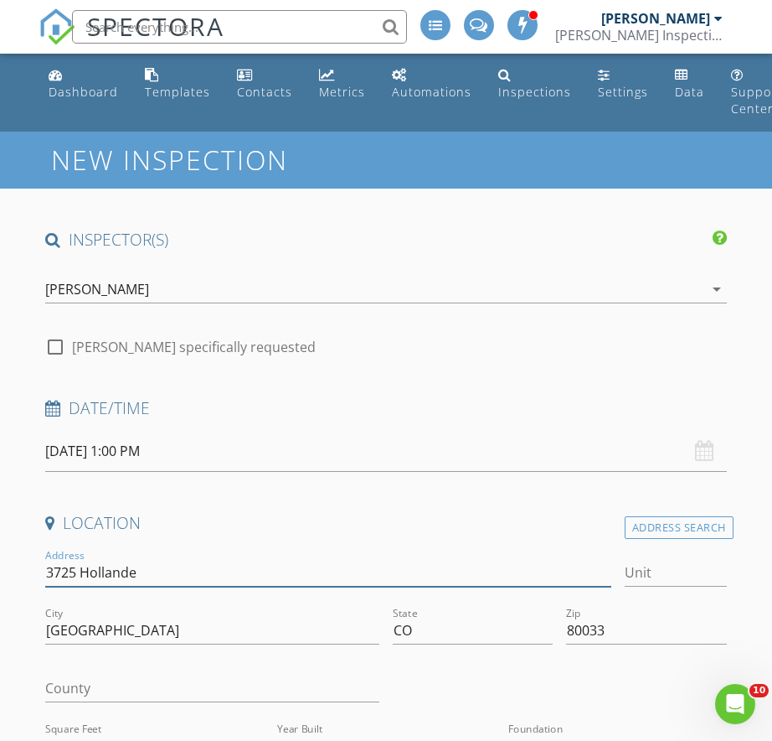
type input "3725 Holland"
type input "[STREET_ADDRESS]"
type input "2183"
type input "1958"
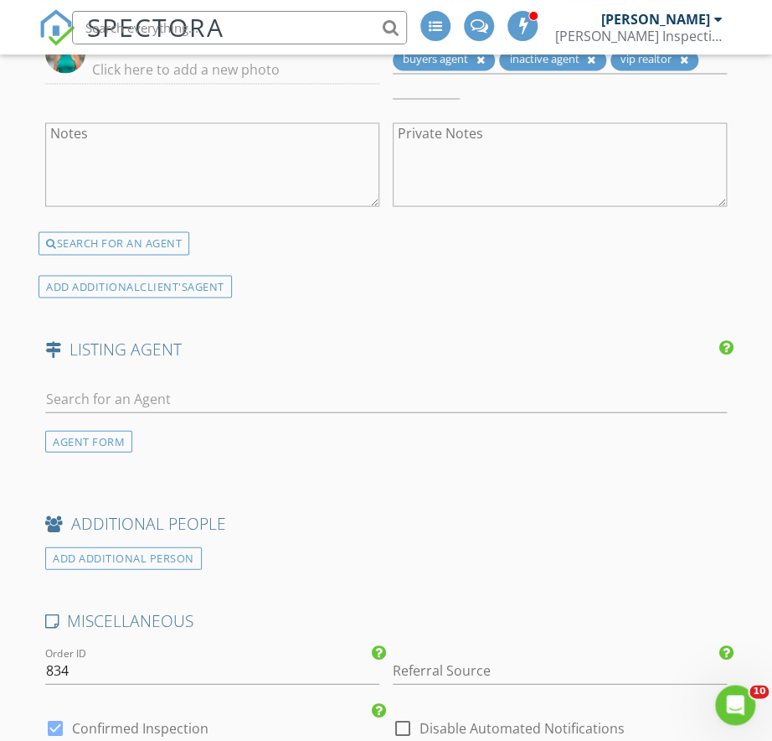
scroll to position [2869, 0]
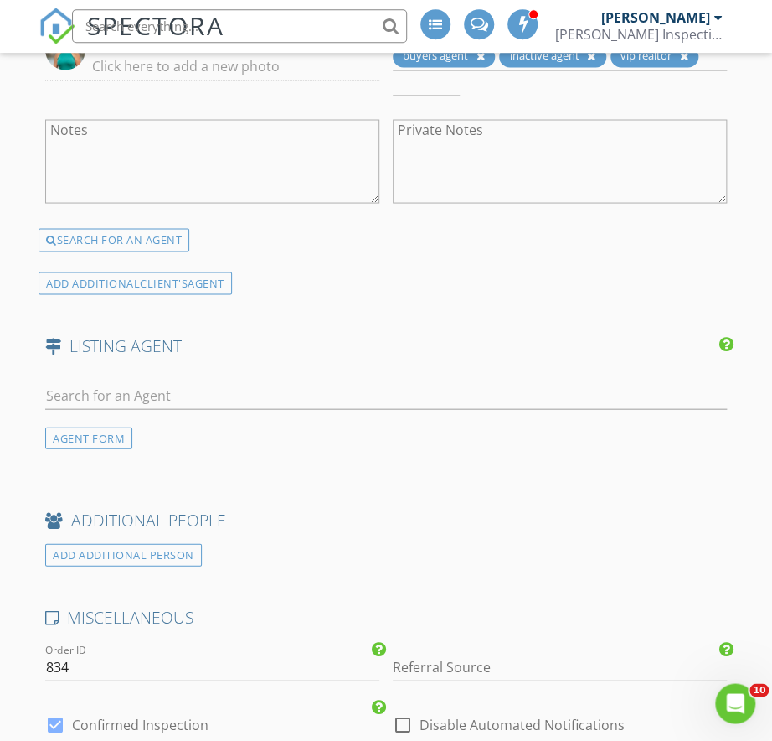
type input "[STREET_ADDRESS]"
click at [69, 442] on div "AGENT FORM" at bounding box center [88, 438] width 87 height 23
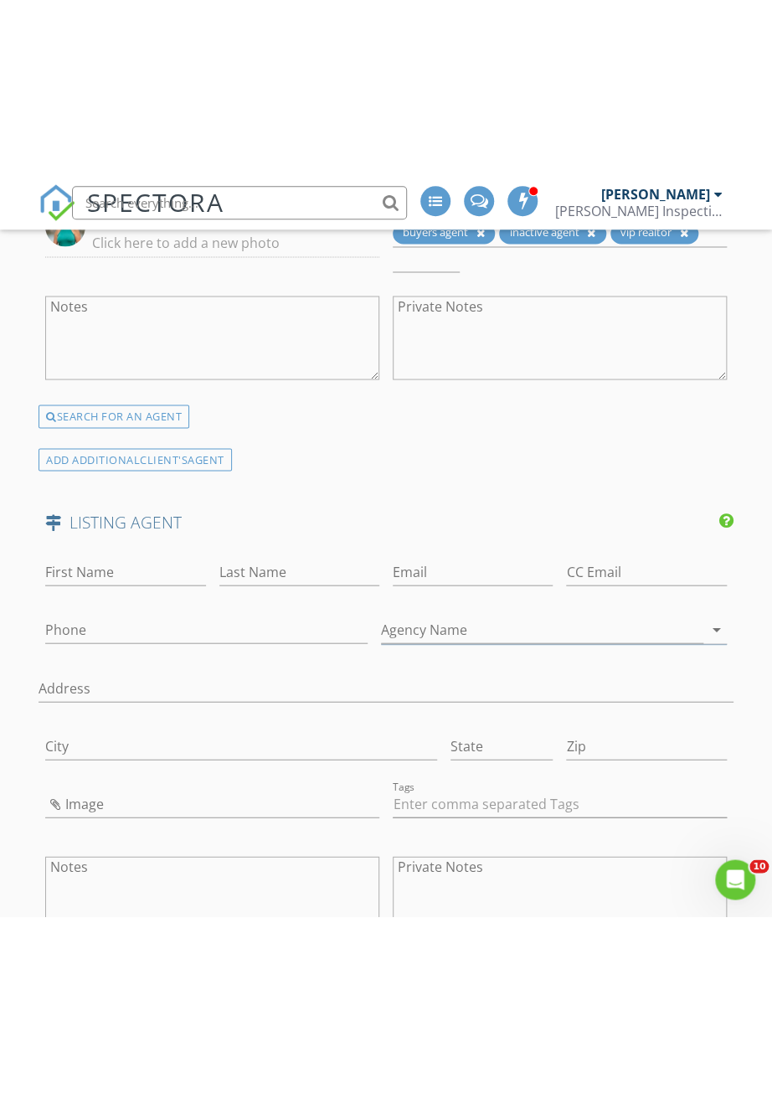
scroll to position [2870, 0]
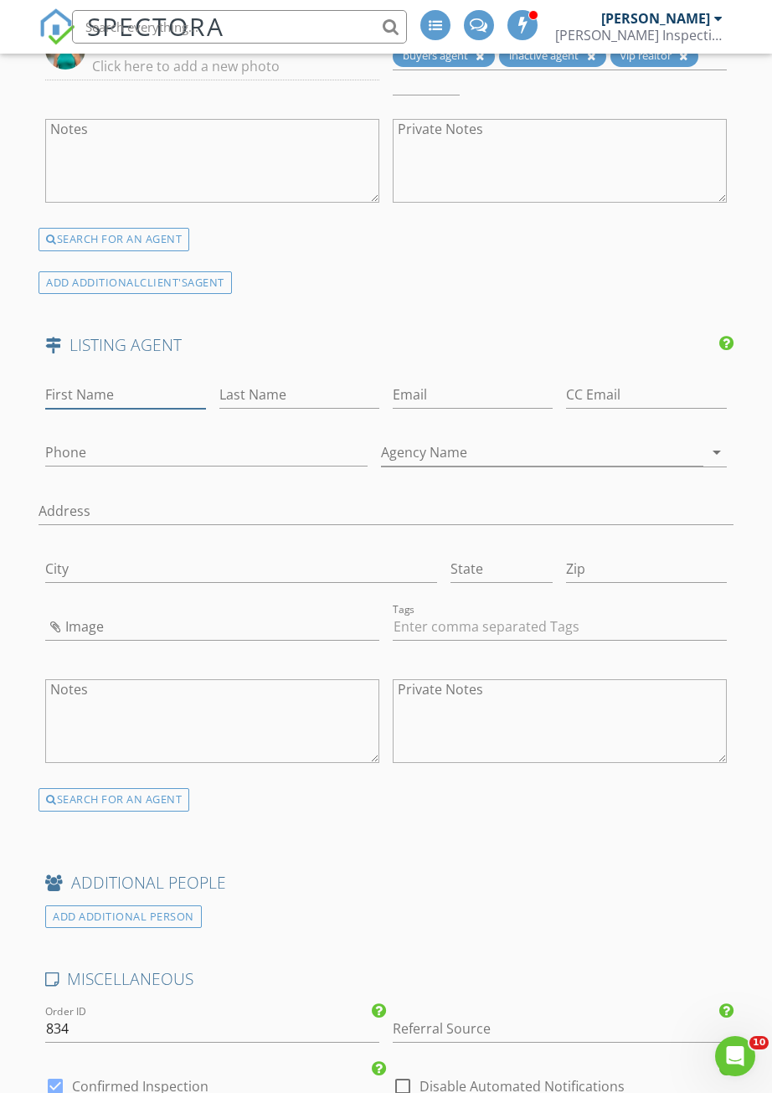
click at [92, 390] on input "First Name" at bounding box center [125, 395] width 160 height 28
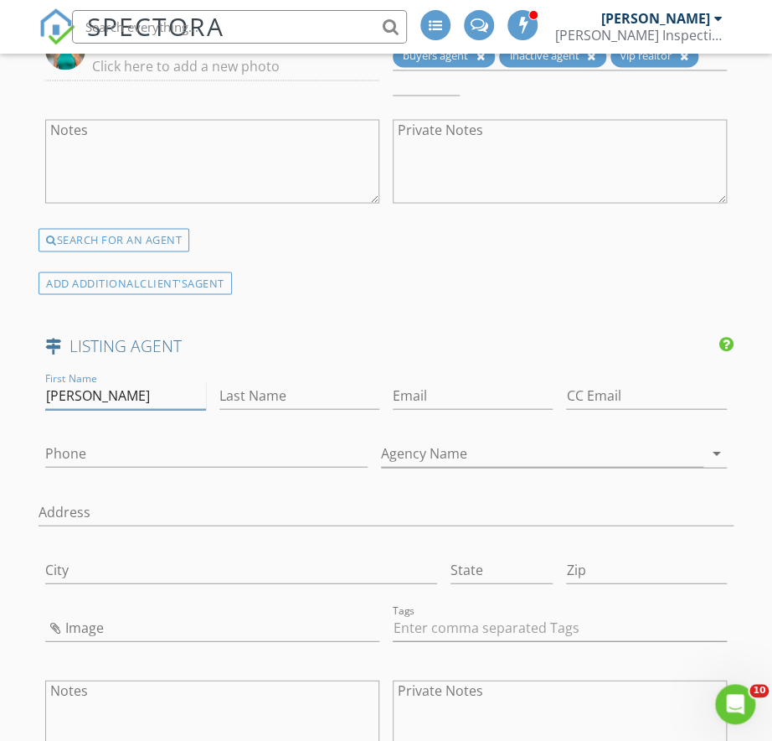
type input "[PERSON_NAME]"
click at [275, 390] on input "Last Name" at bounding box center [300, 395] width 160 height 28
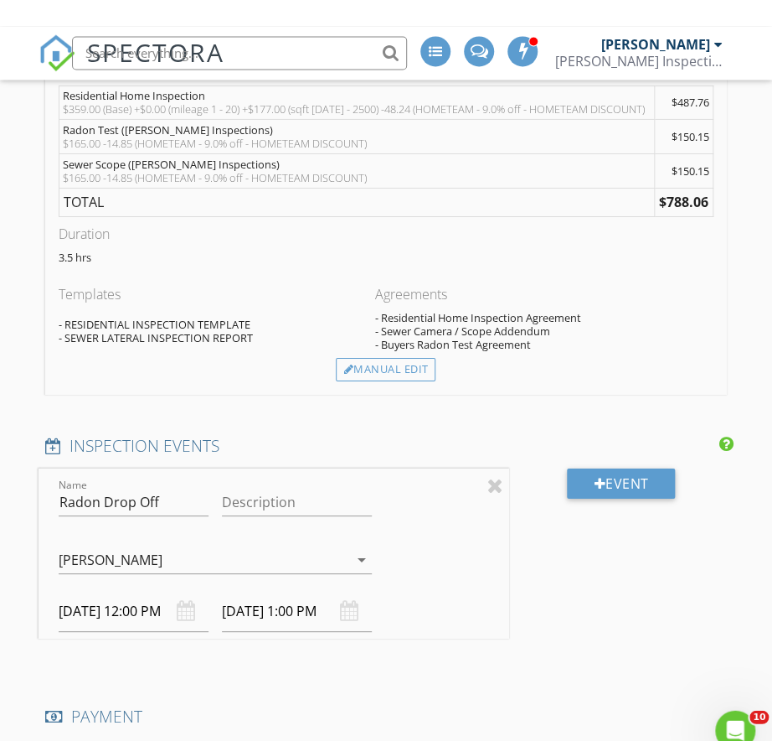
scroll to position [1717, 0]
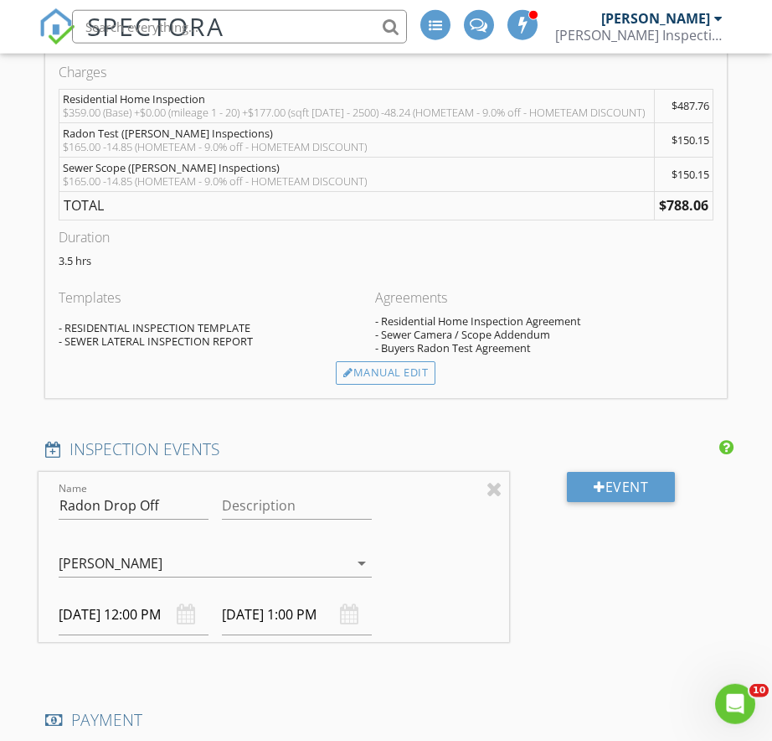
type input "Halborg"
click at [411, 376] on div "Manual Edit" at bounding box center [386, 372] width 100 height 23
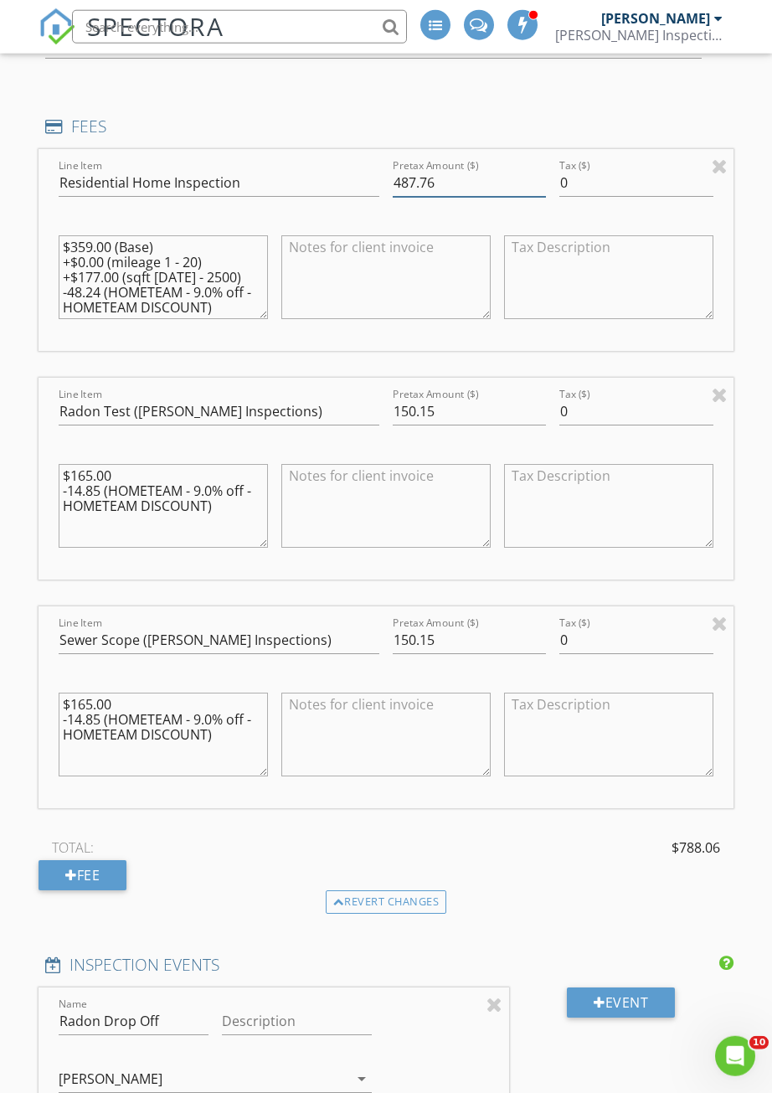
click at [475, 173] on input "487.76" at bounding box center [469, 183] width 153 height 28
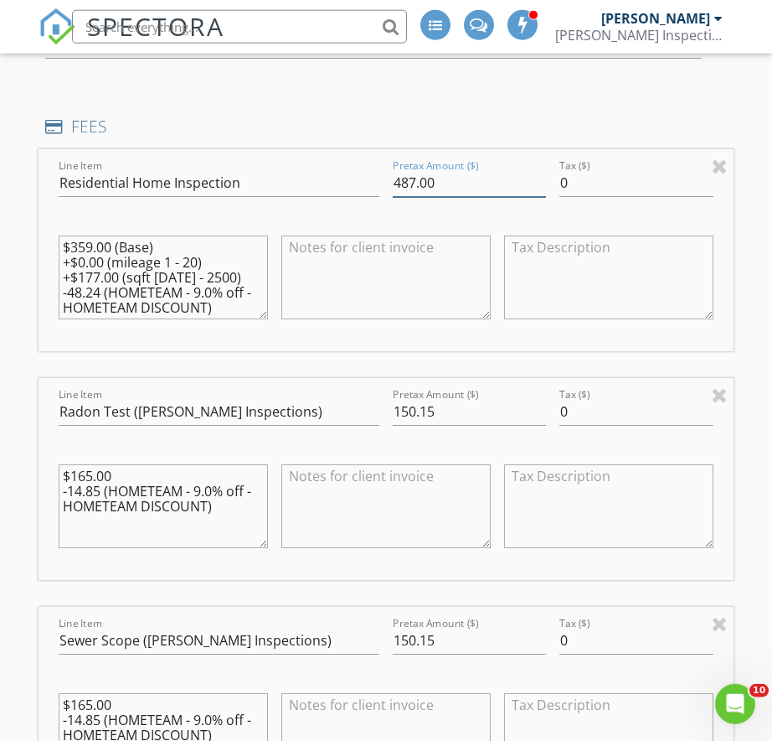
type input "487.00"
click at [471, 388] on div "Pretax Amount ($) 150.15" at bounding box center [469, 415] width 153 height 54
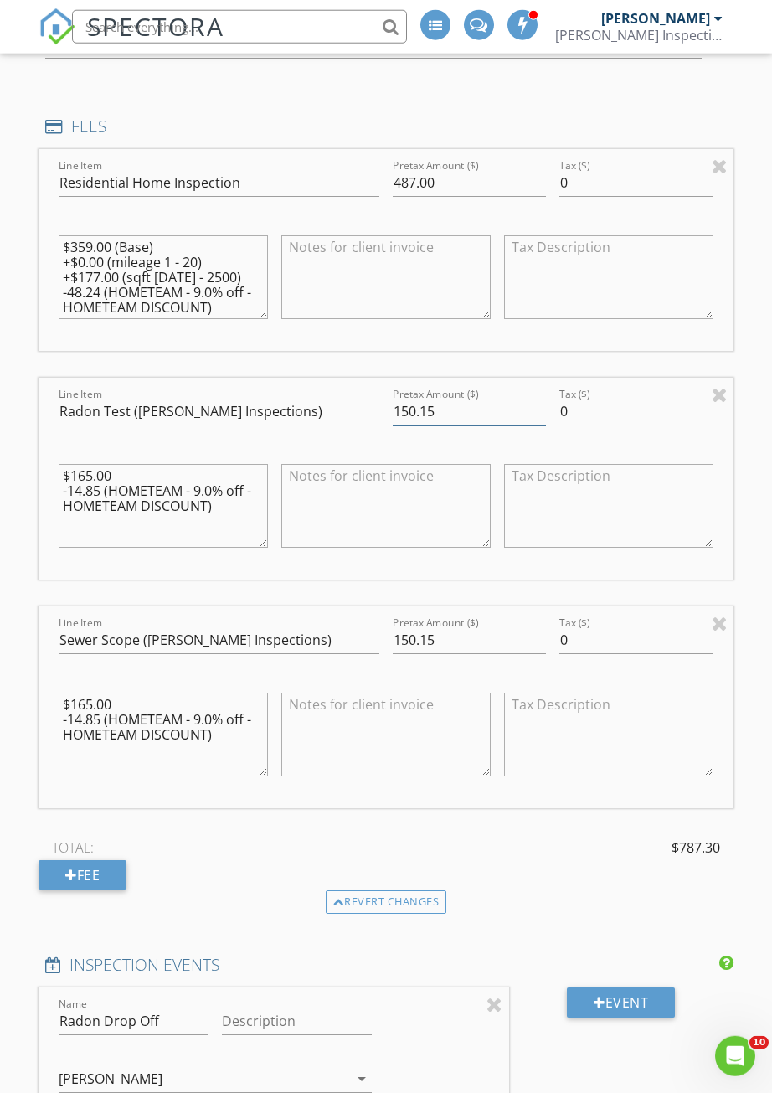
click at [482, 409] on input "150.15" at bounding box center [469, 412] width 153 height 28
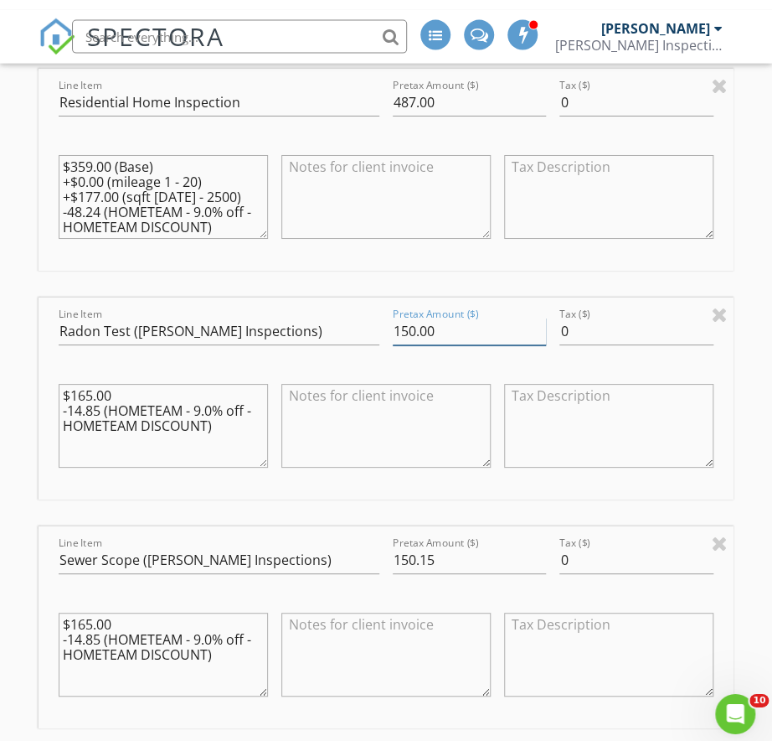
scroll to position [1809, 0]
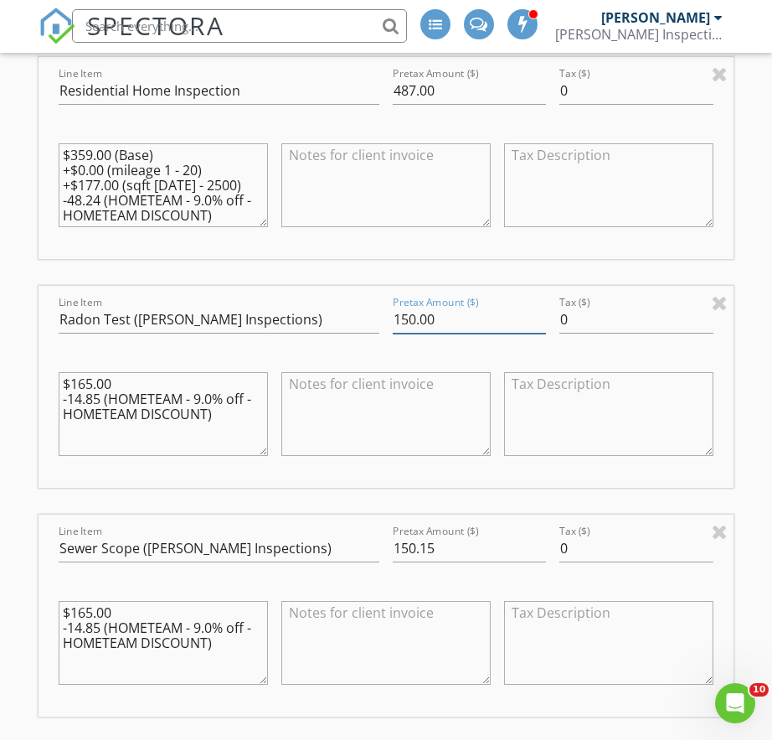
type input "150.00"
click at [467, 539] on input "150.15" at bounding box center [469, 549] width 153 height 28
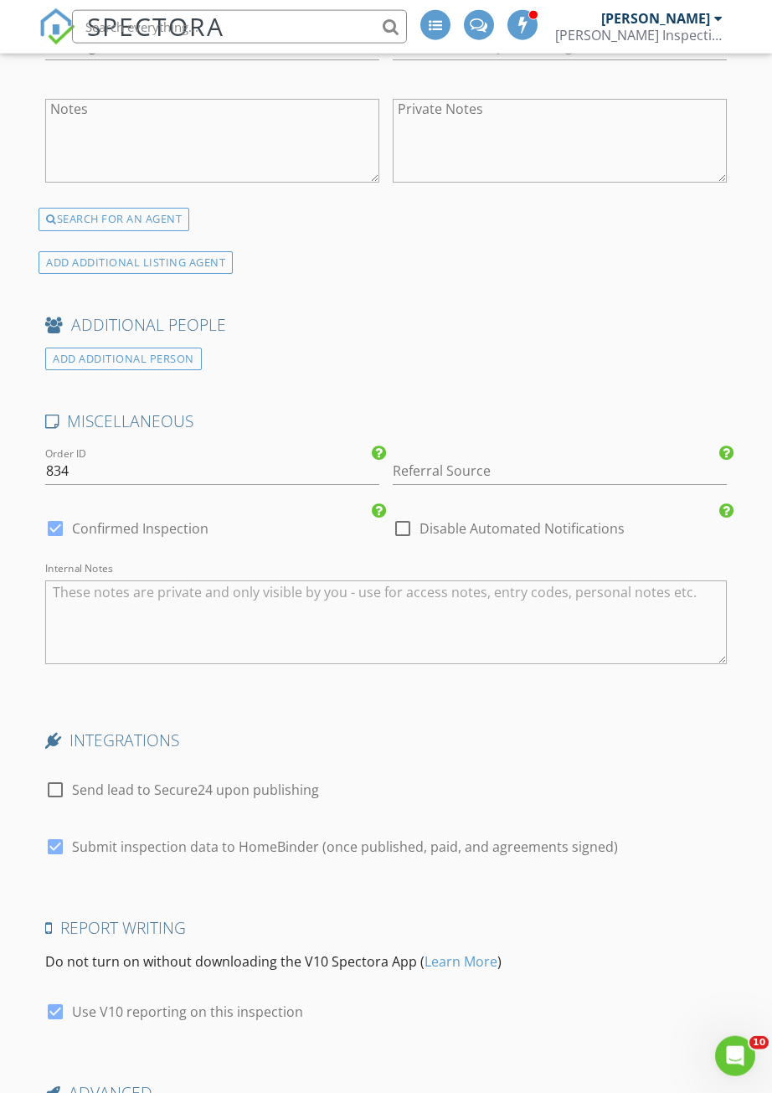
scroll to position [4140, 0]
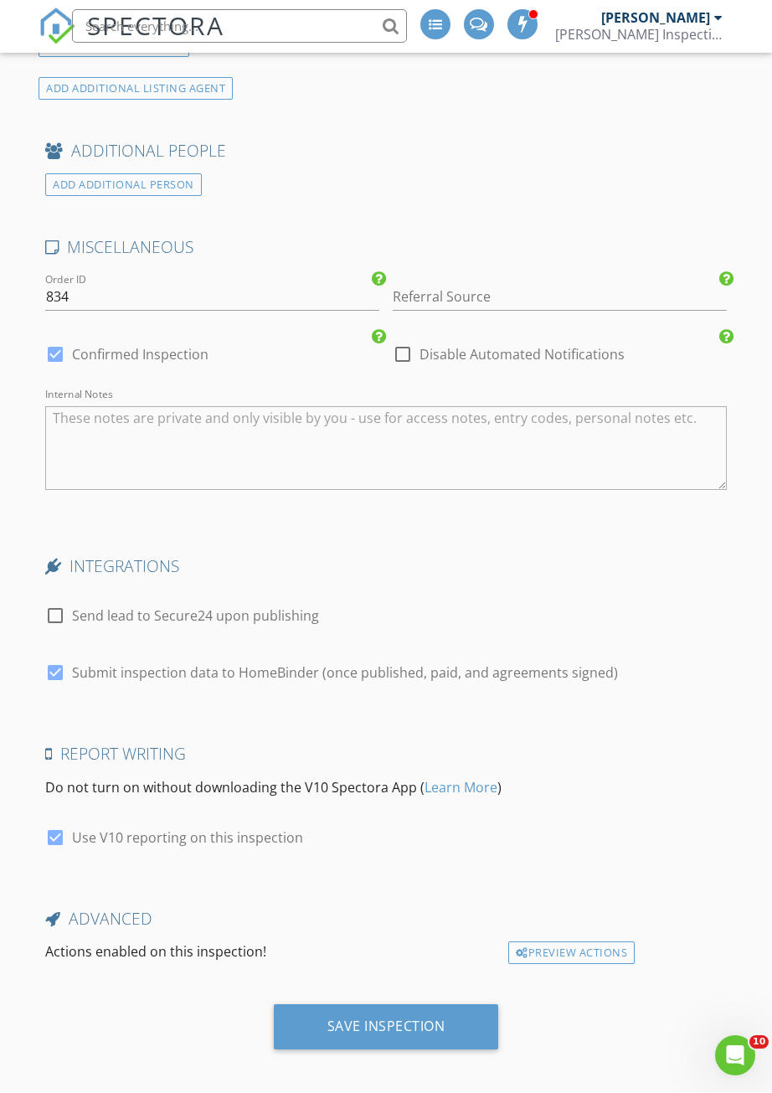
type input "150.00"
click at [413, 344] on div at bounding box center [403, 355] width 28 height 28
checkbox input "true"
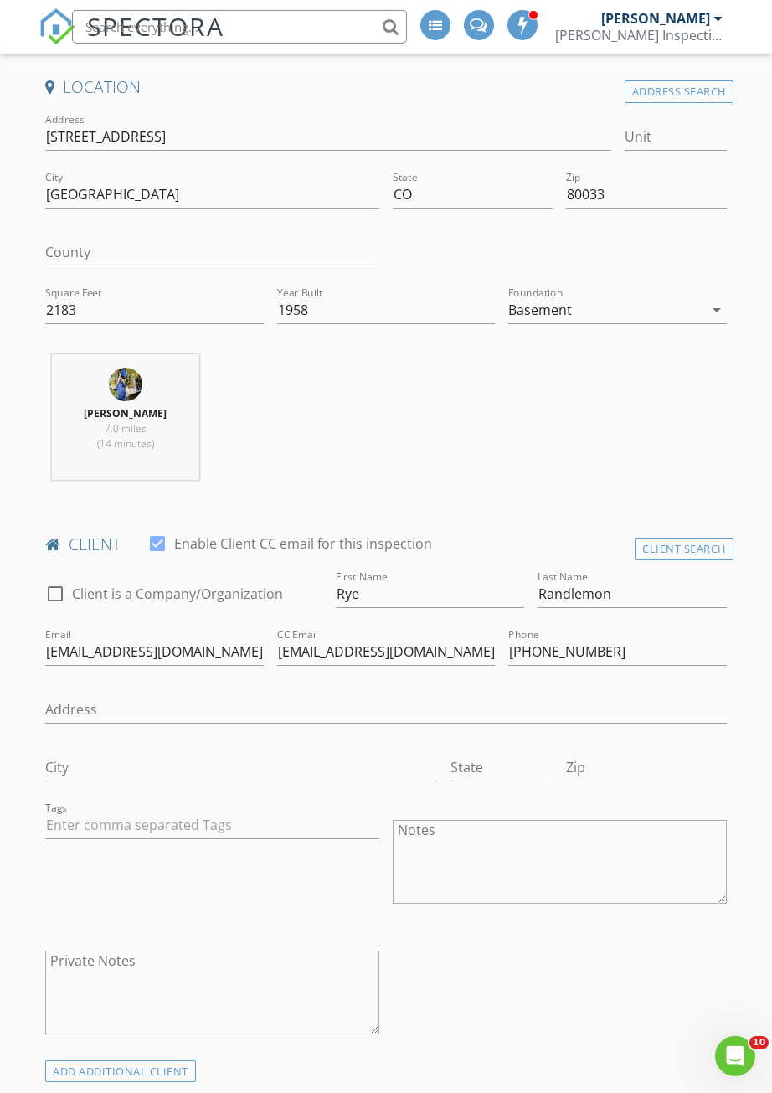
scroll to position [427, 0]
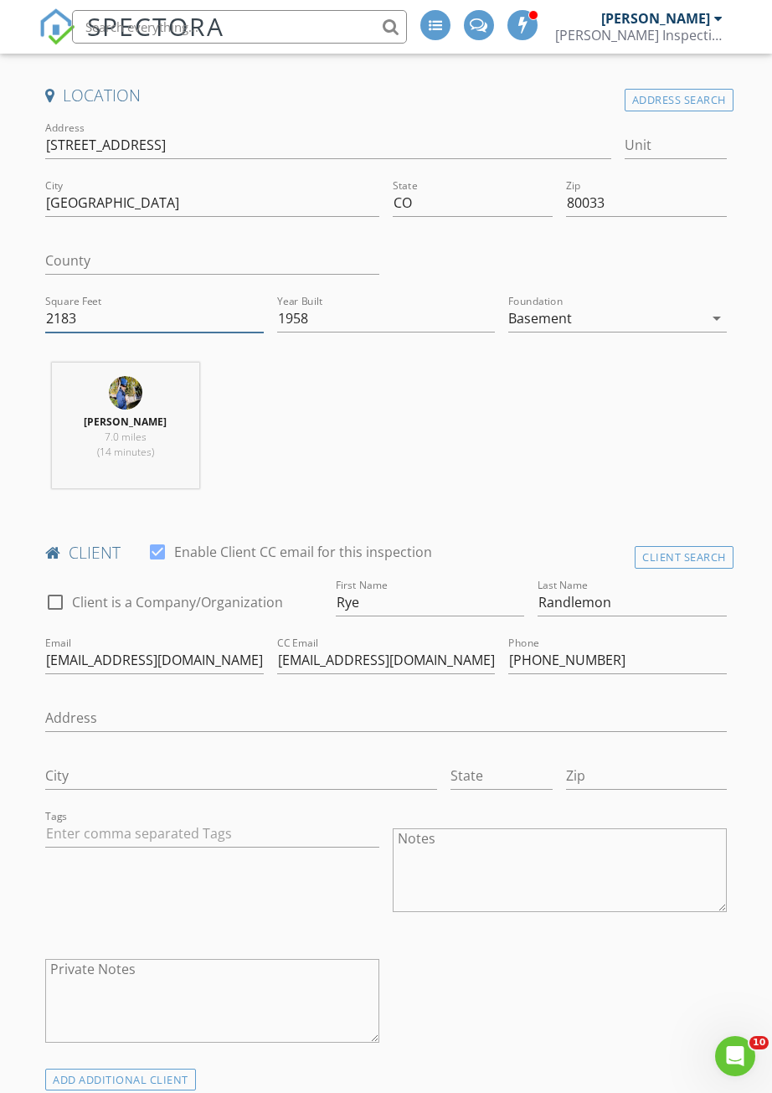
click at [96, 315] on input "2183" at bounding box center [154, 319] width 219 height 28
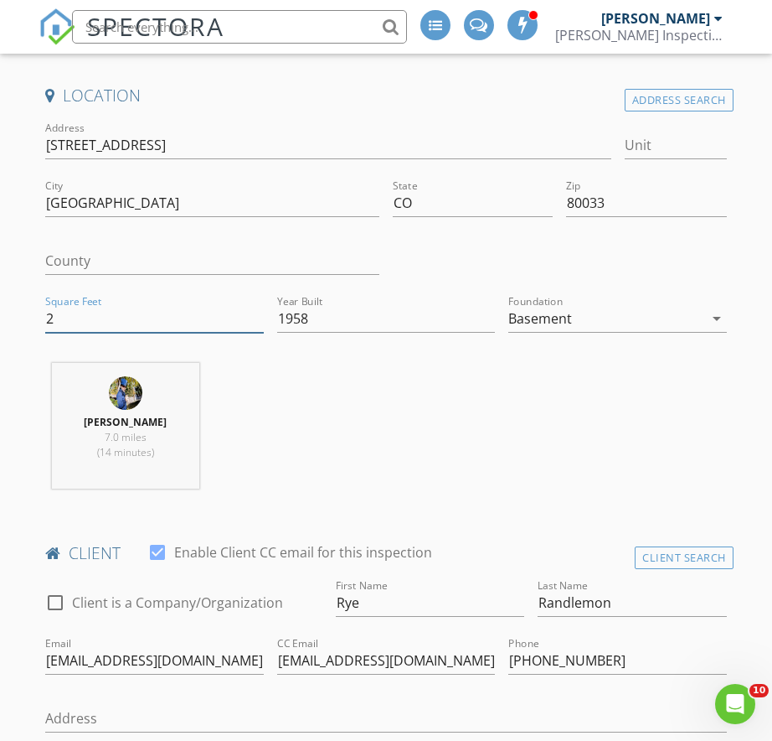
type input "27"
type input "3"
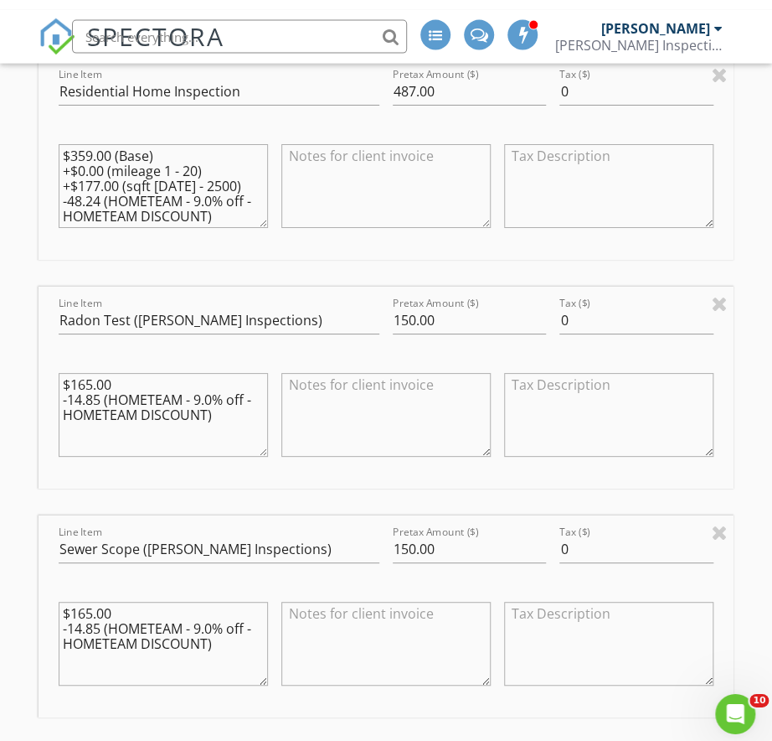
scroll to position [1851, 0]
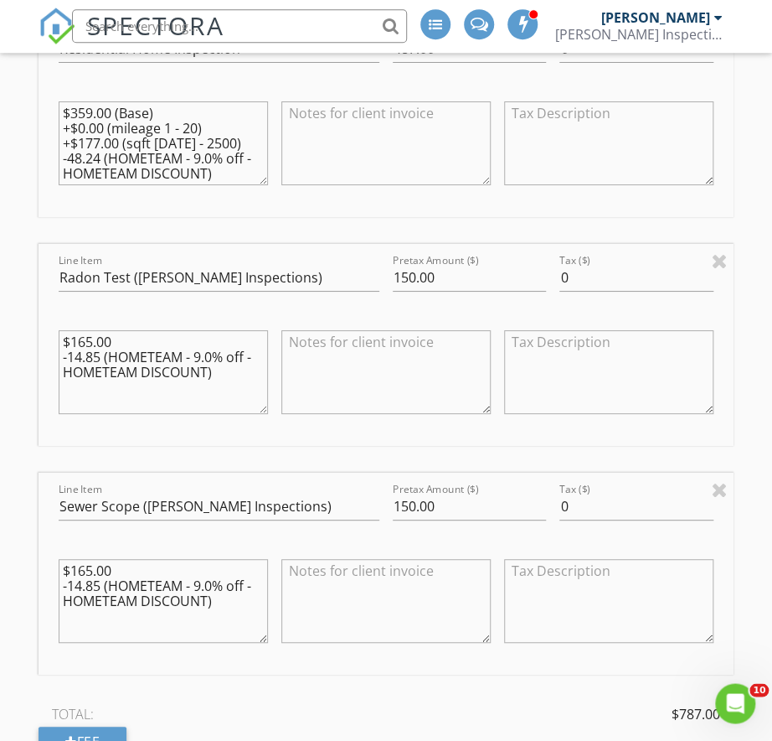
type input "2709"
click at [716, 251] on div at bounding box center [720, 261] width 16 height 20
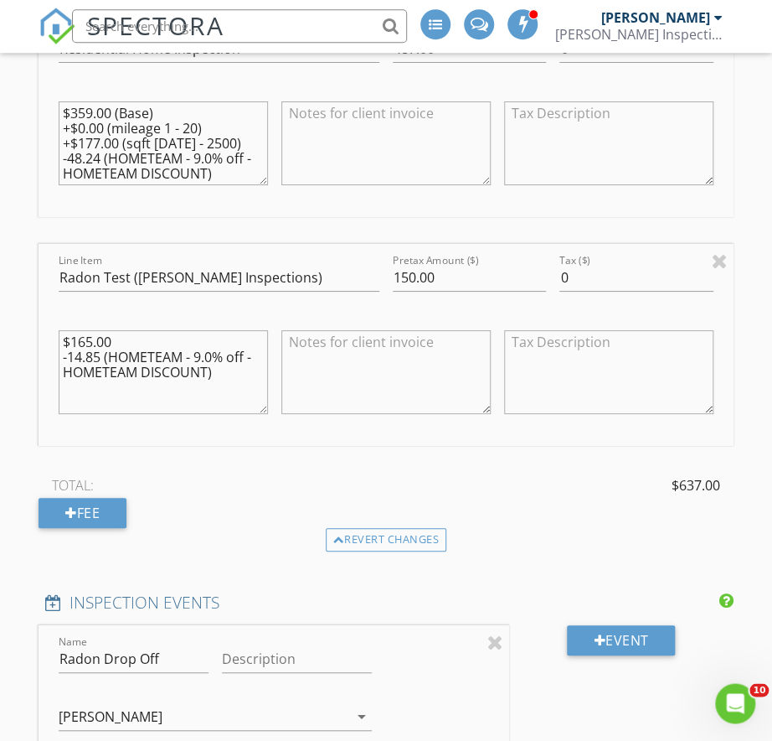
type input "Sewer Scope ([PERSON_NAME] Inspections)"
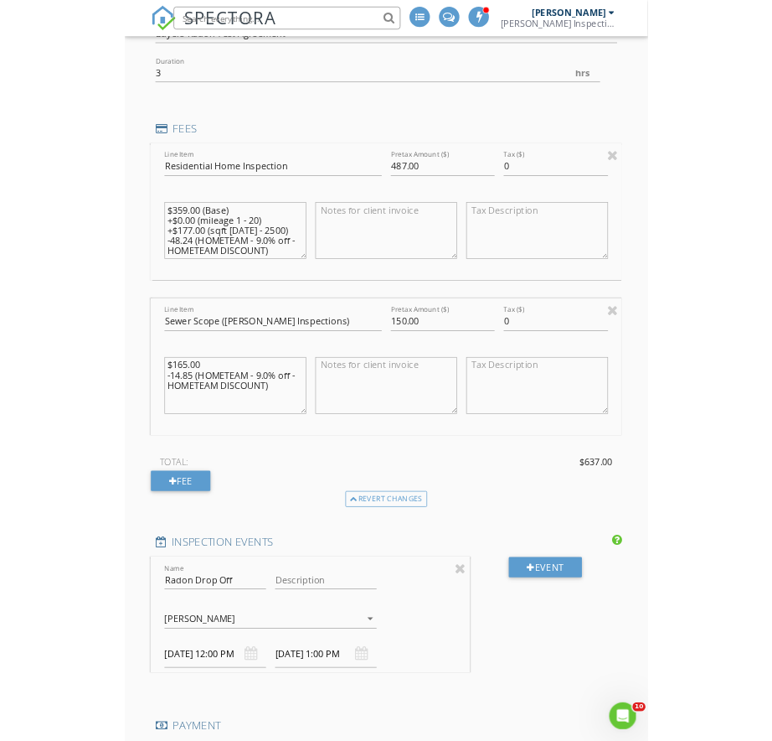
scroll to position [1644, 0]
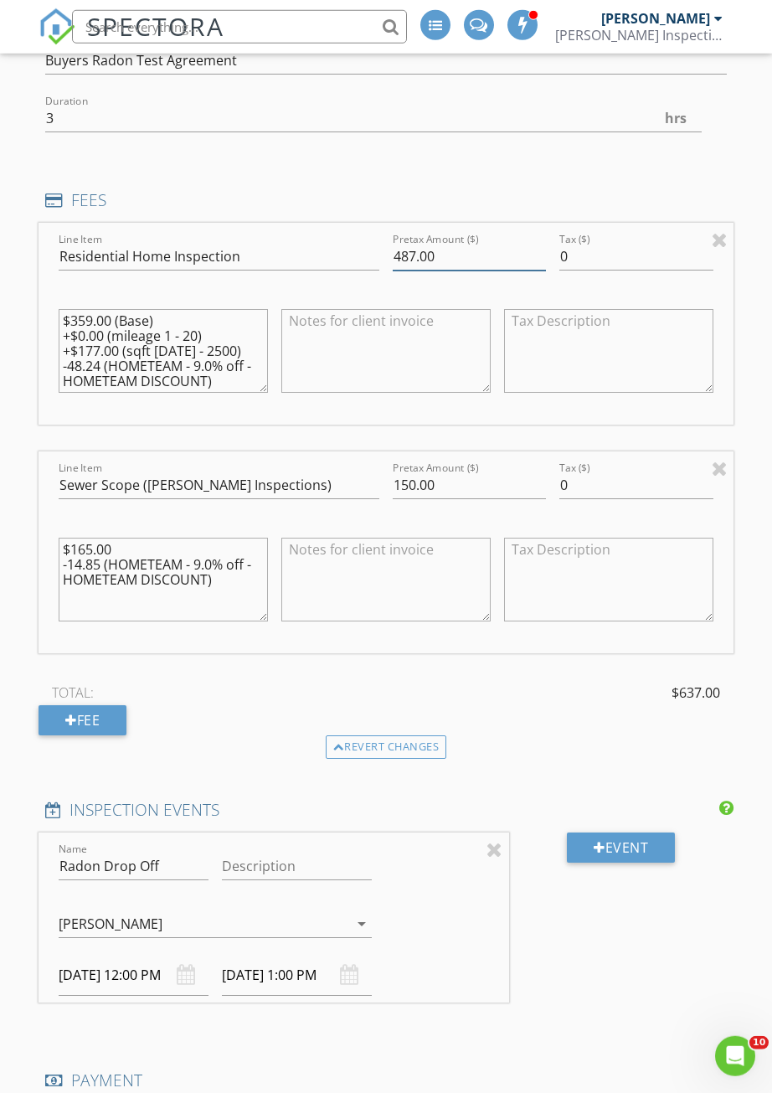
click at [425, 247] on input "487.00" at bounding box center [469, 257] width 153 height 28
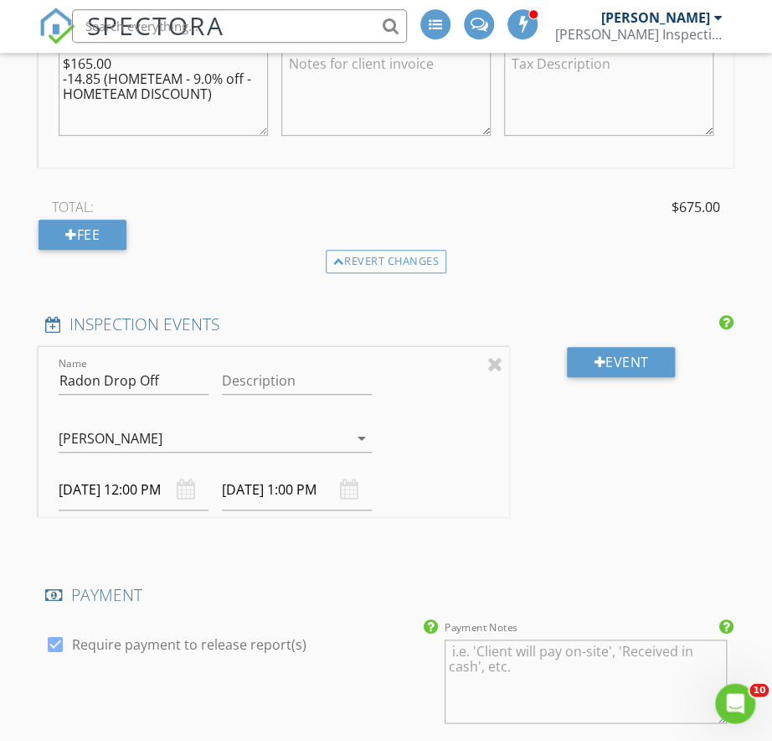
scroll to position [2111, 0]
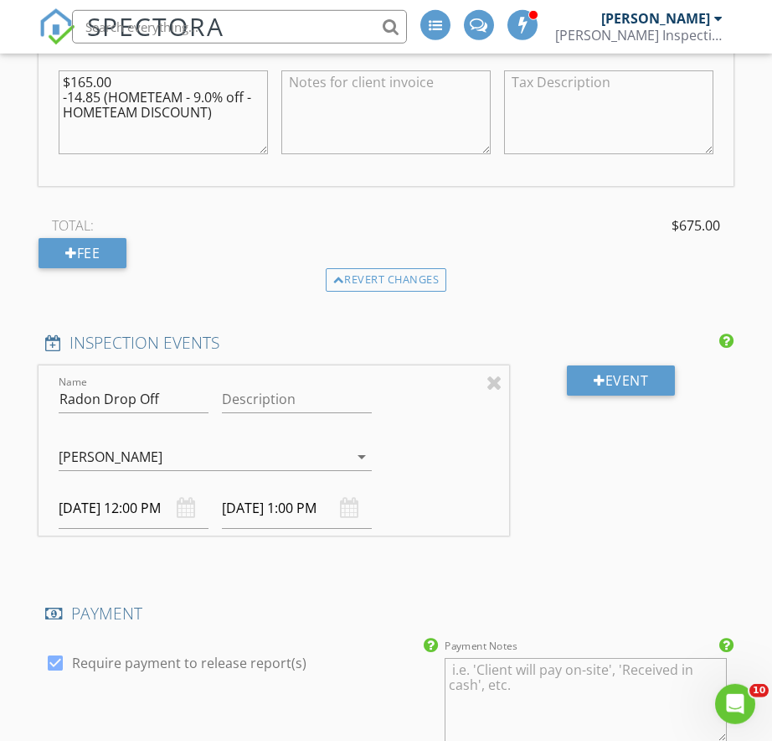
type input "525.00"
click at [487, 380] on div at bounding box center [495, 382] width 16 height 20
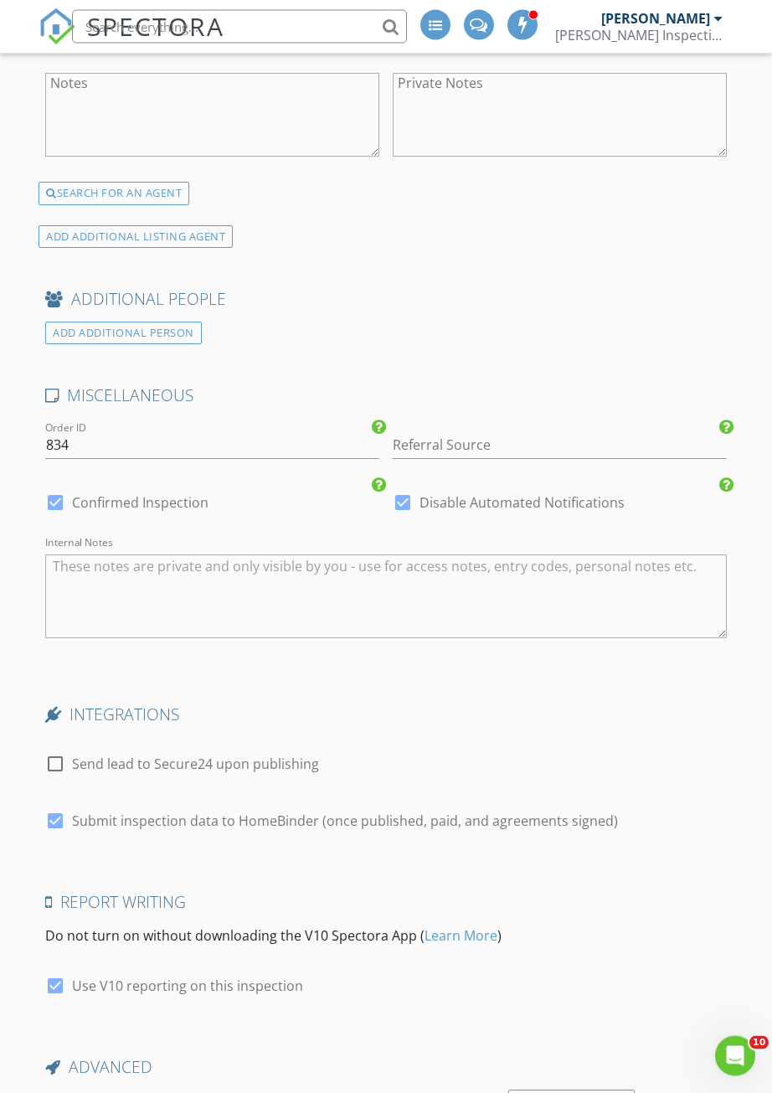
scroll to position [3758, 0]
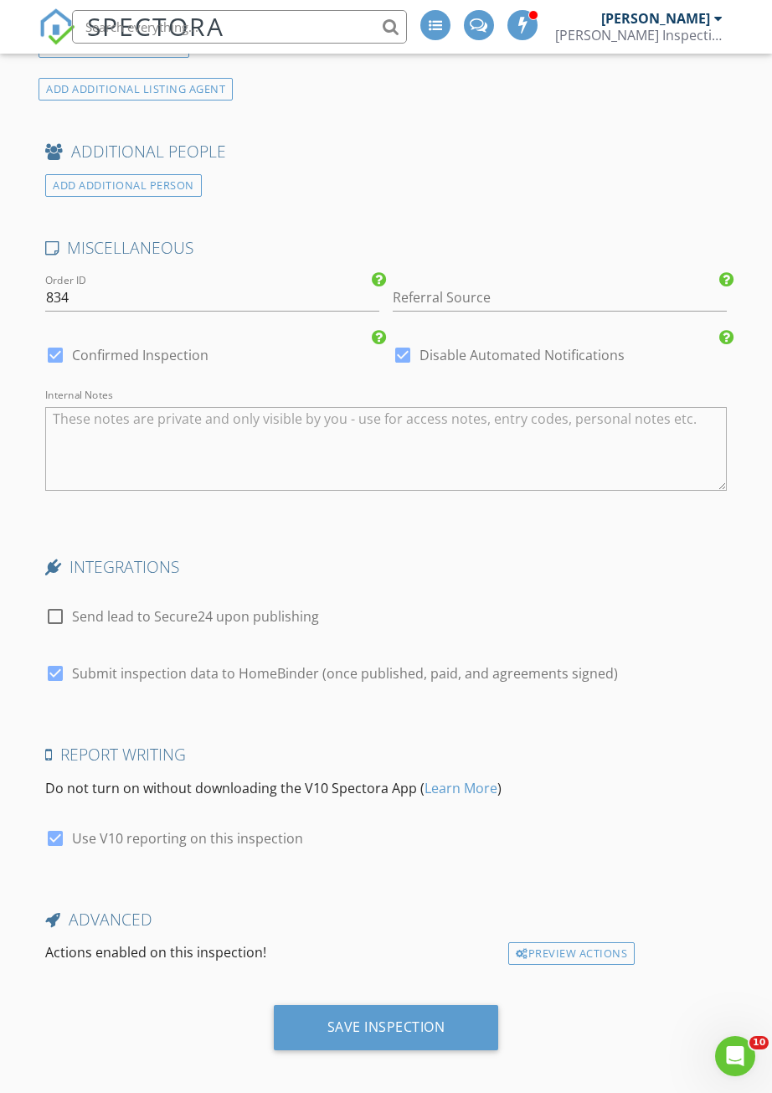
click at [411, 354] on div at bounding box center [403, 355] width 28 height 28
checkbox input "false"
click at [416, 1005] on div "Save Inspection" at bounding box center [386, 1027] width 225 height 45
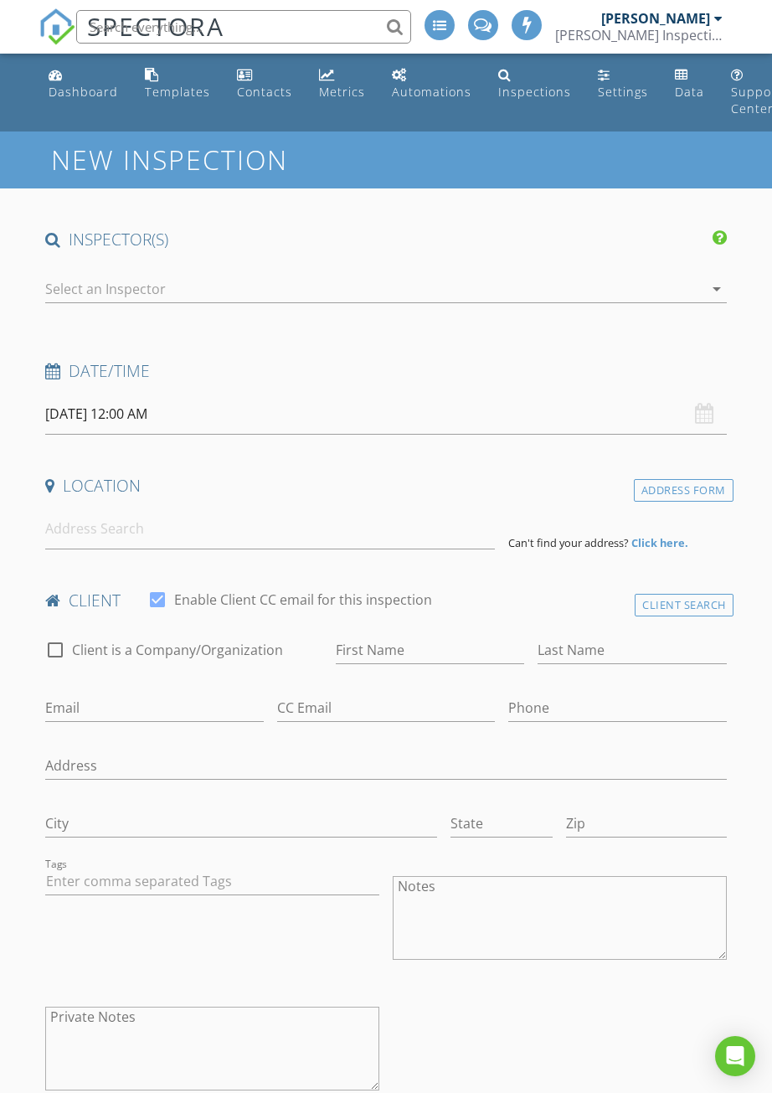
click at [514, 276] on div at bounding box center [374, 289] width 659 height 27
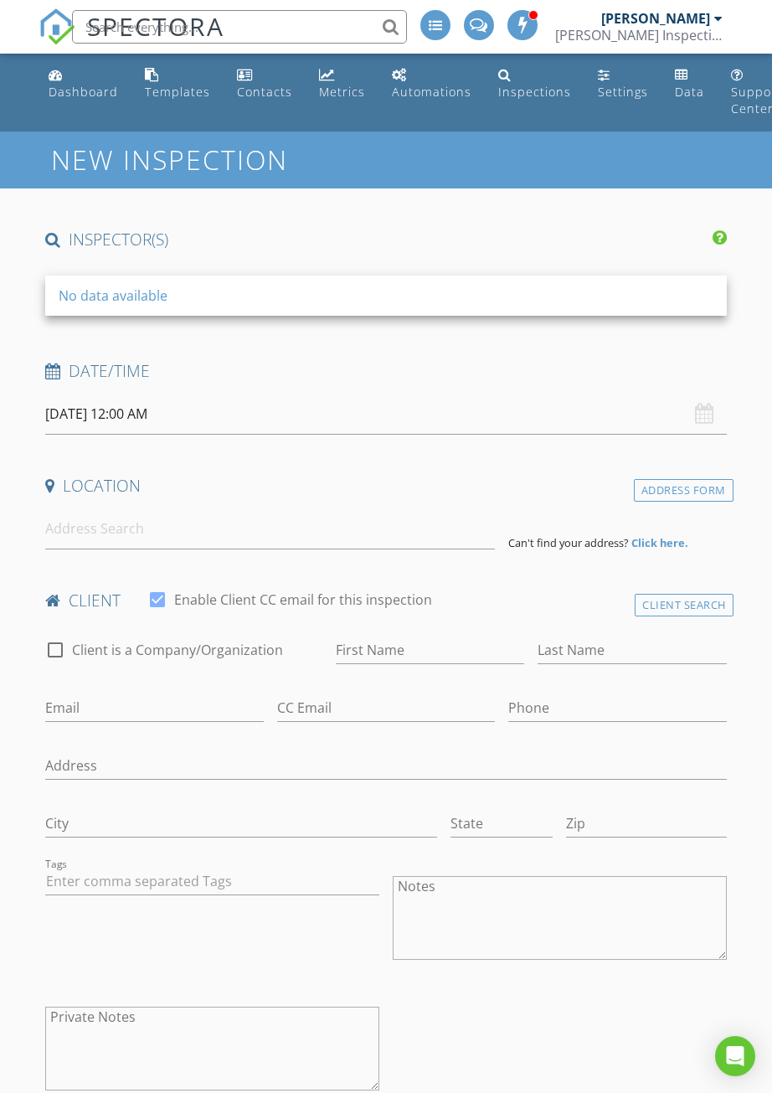
click at [550, 229] on h4 "INSPECTOR(S)" at bounding box center [386, 240] width 682 height 22
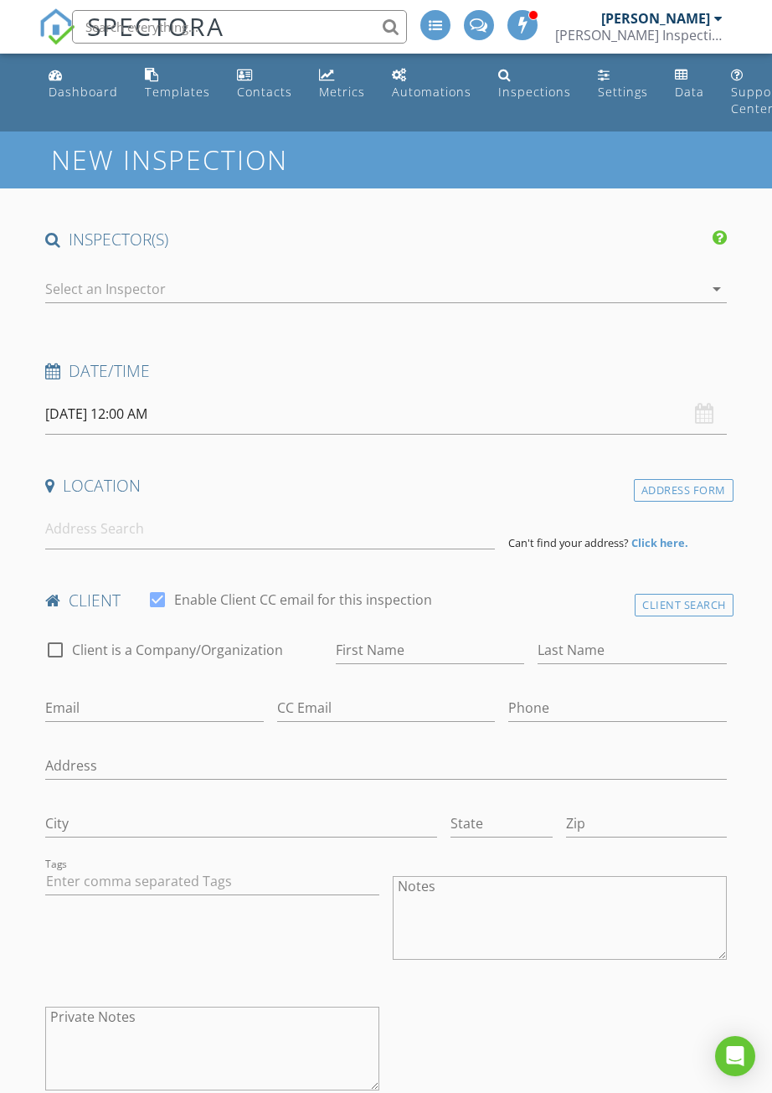
click at [66, 407] on input "[DATE] 12:00 AM" at bounding box center [386, 414] width 682 height 41
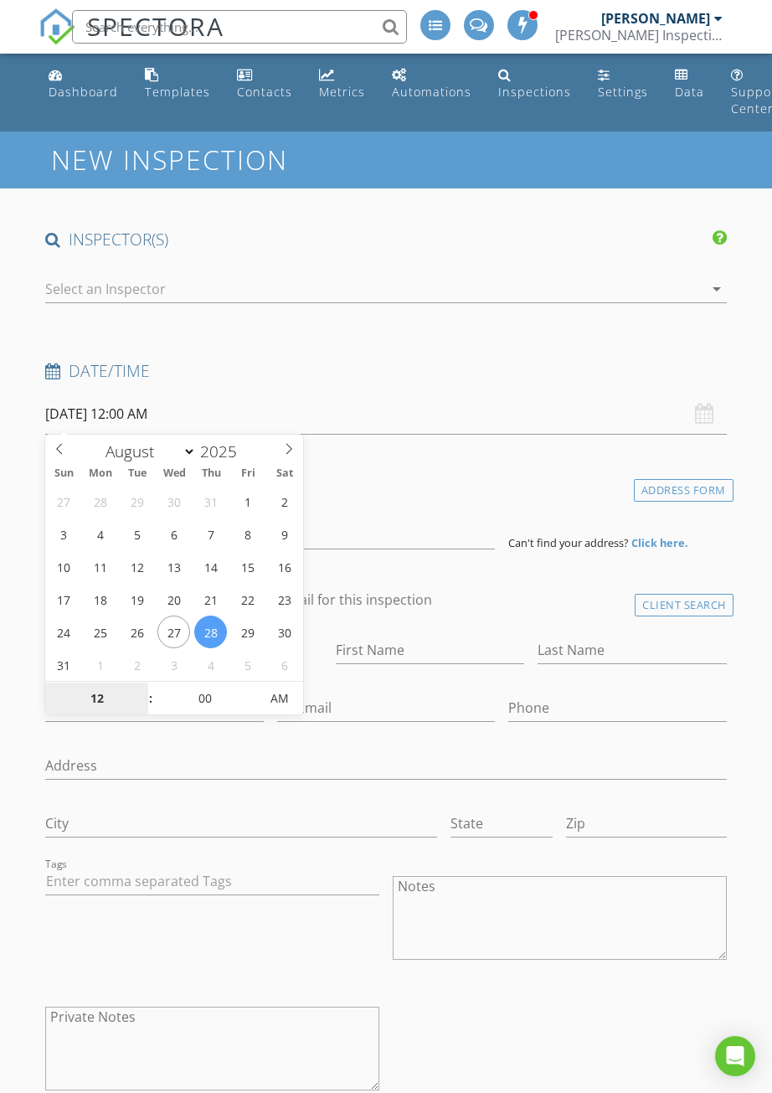
type input "08/30/2025 12:00 AM"
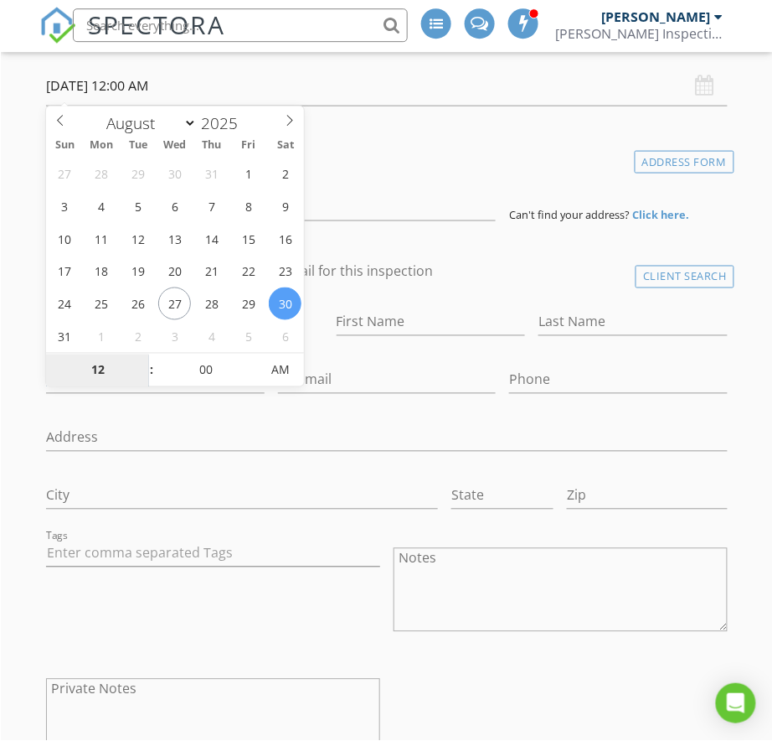
scroll to position [328, 0]
type input "9"
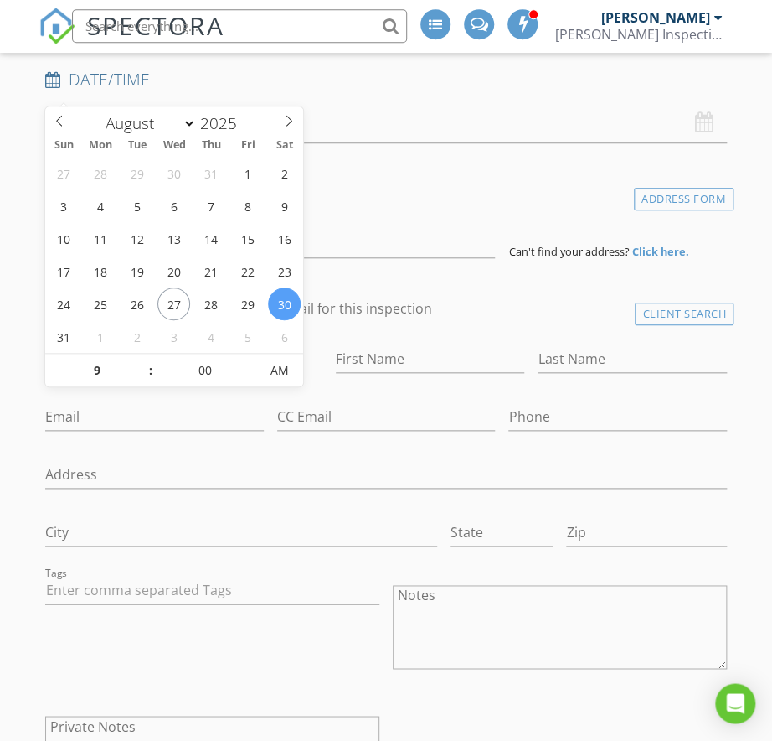
type input "08/30/2025 9:00 AM"
click at [603, 471] on input "Address" at bounding box center [386, 476] width 682 height 28
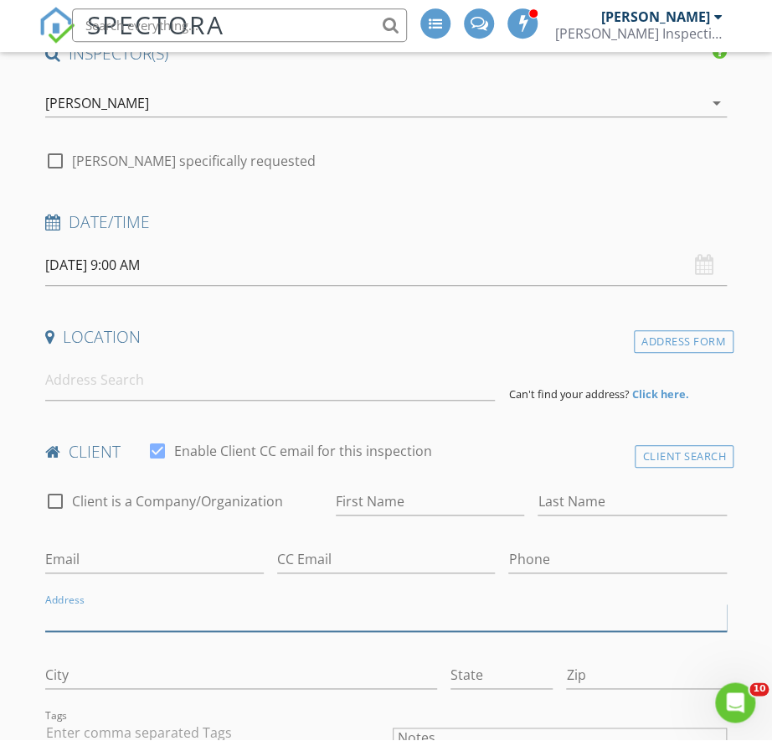
scroll to position [183, 0]
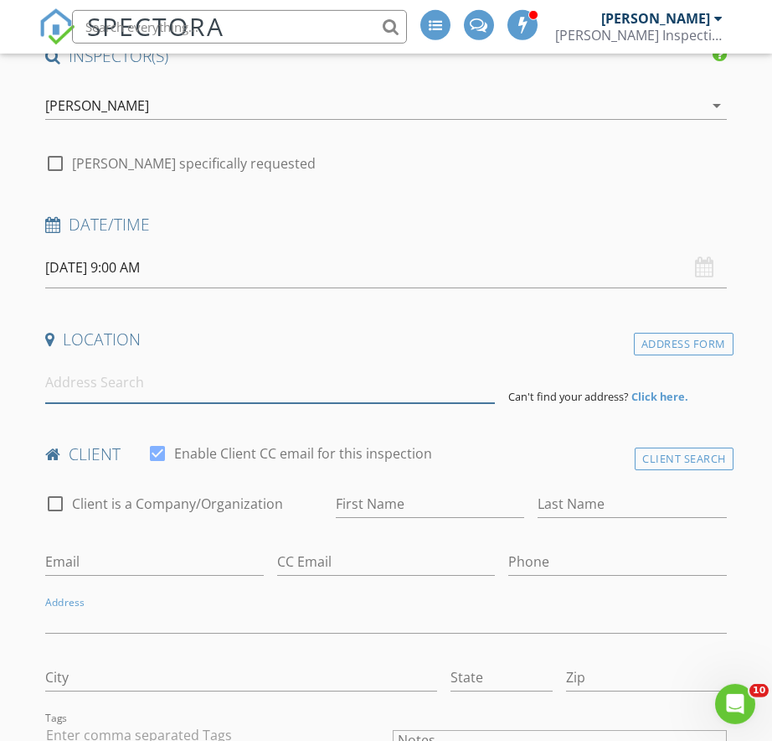
click at [80, 374] on input at bounding box center [270, 382] width 450 height 41
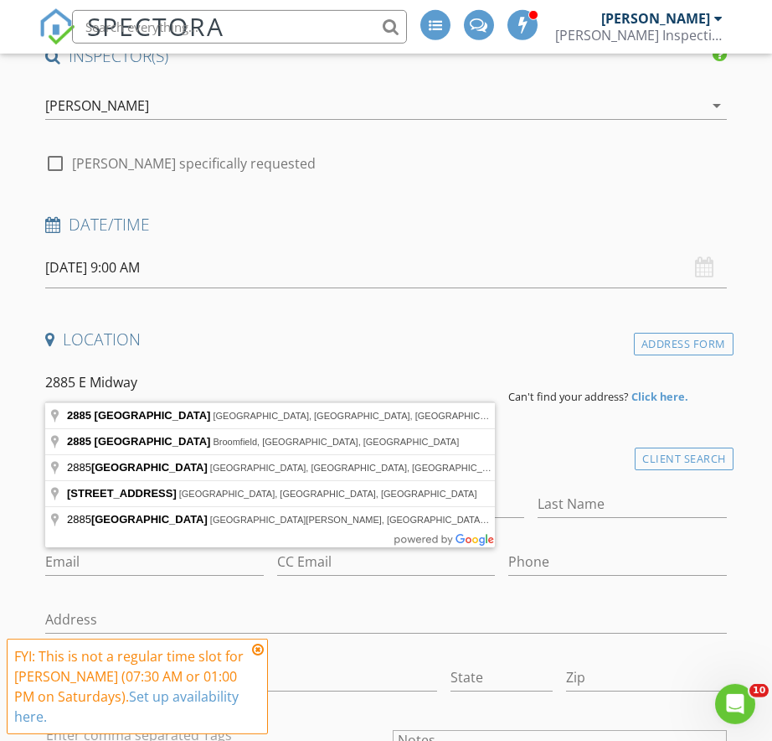
type input "2885 West Midway Boulevard, Broomfield, CO, USA"
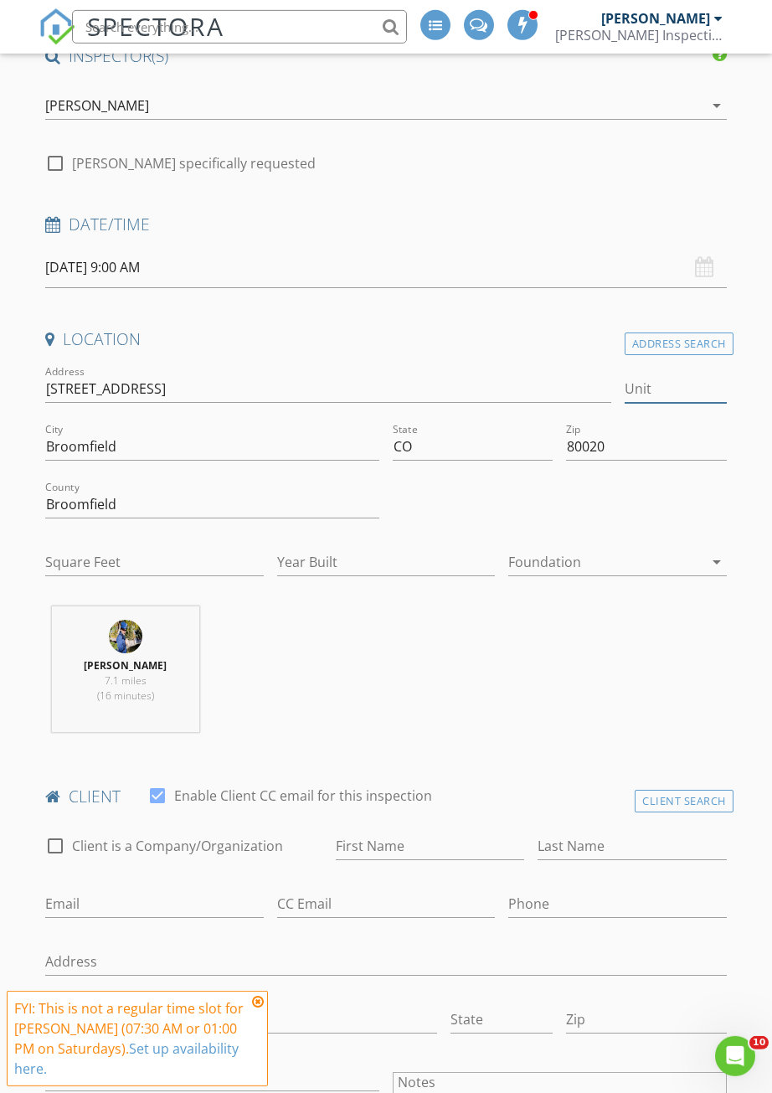
click at [674, 386] on input "Unit" at bounding box center [676, 389] width 102 height 28
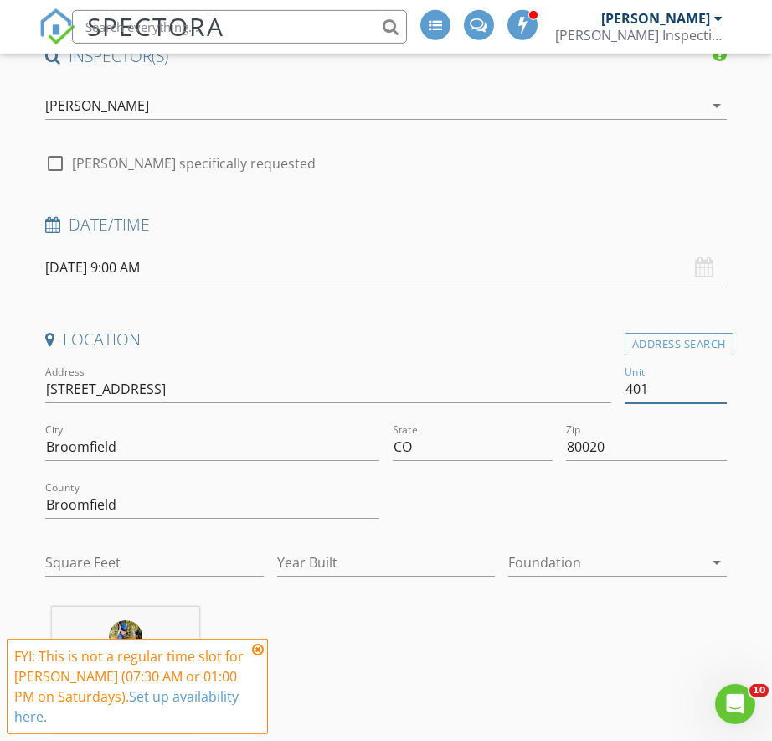
type input "401"
click at [65, 558] on input "Square Feet" at bounding box center [154, 563] width 219 height 28
type input "1008"
click at [603, 549] on div at bounding box center [606, 562] width 195 height 27
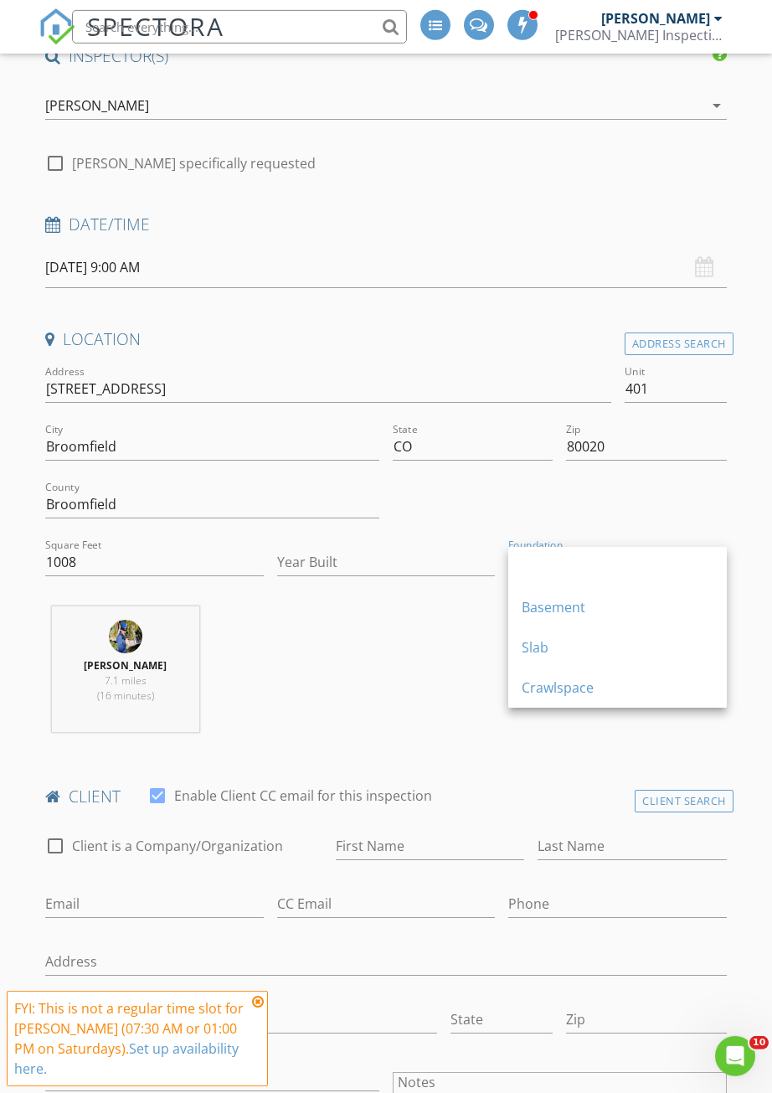
click at [579, 682] on div "Crawlspace" at bounding box center [618, 688] width 192 height 20
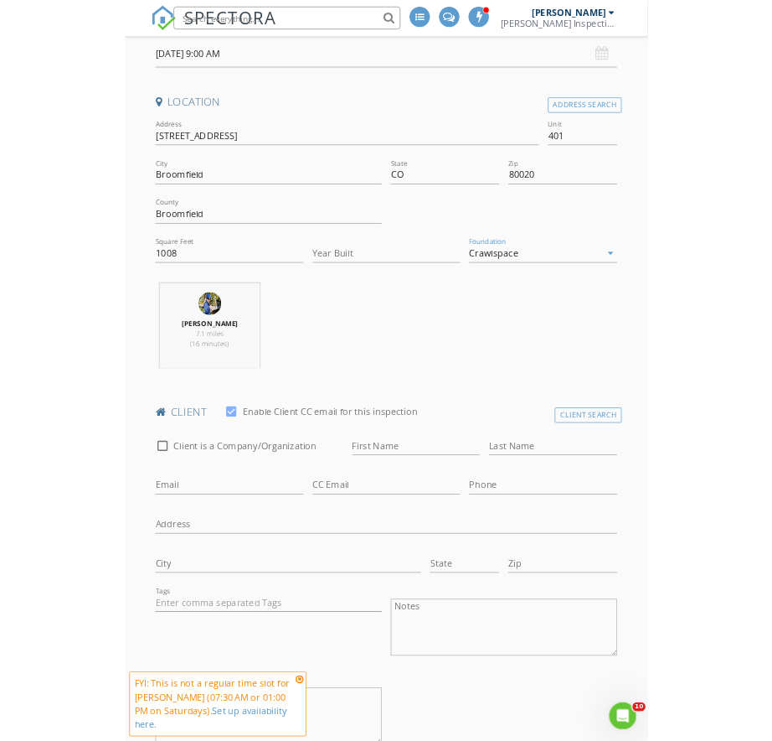
scroll to position [390, 0]
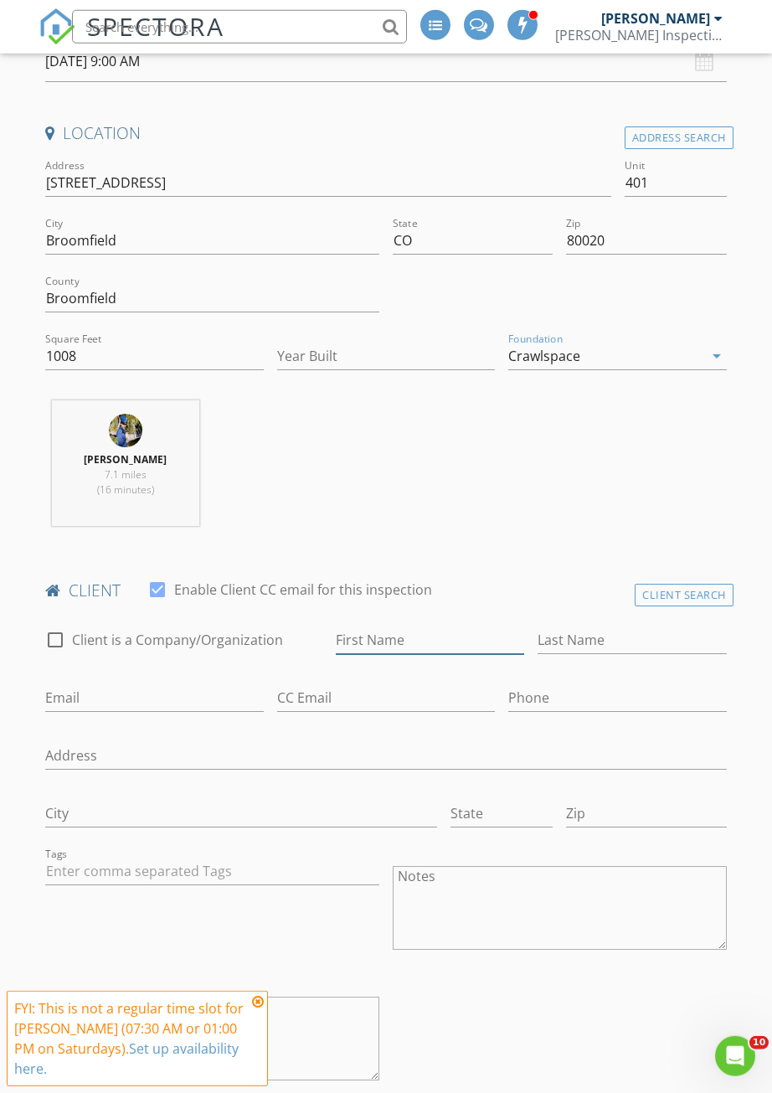
click at [456, 631] on input "First Name" at bounding box center [430, 641] width 189 height 28
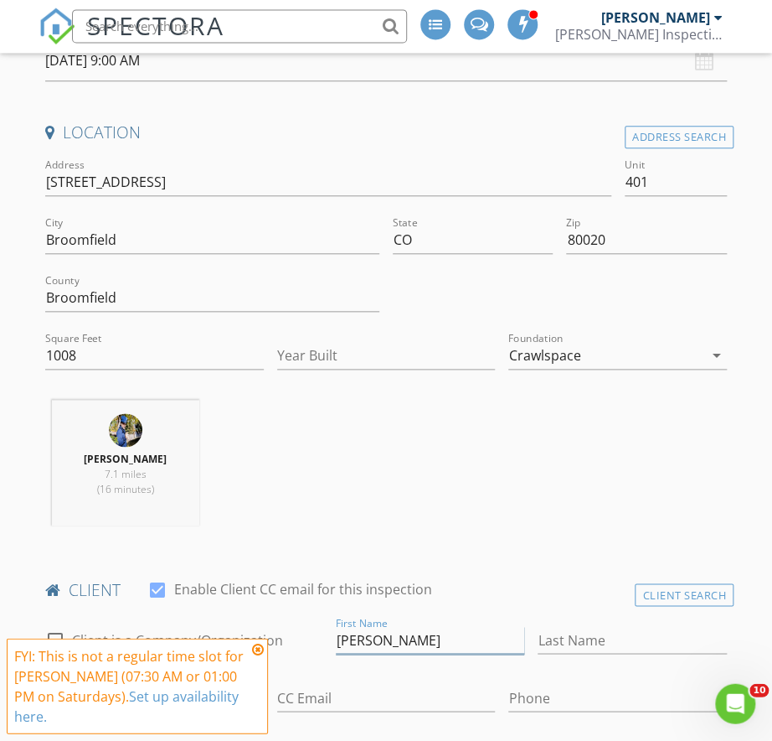
type input "Richard"
click at [618, 627] on input "Last Name" at bounding box center [632, 641] width 189 height 28
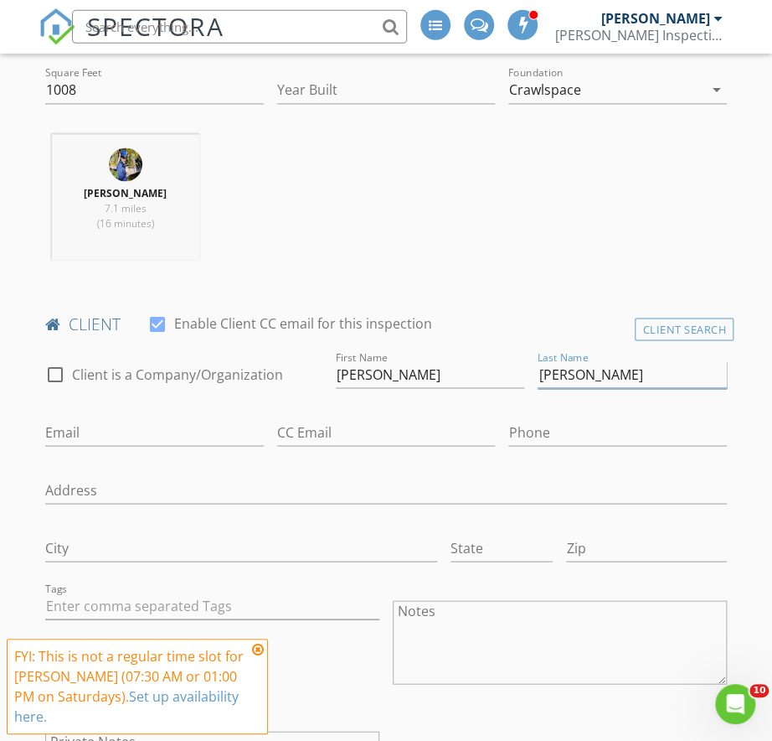
scroll to position [656, 0]
type input "Carranza"
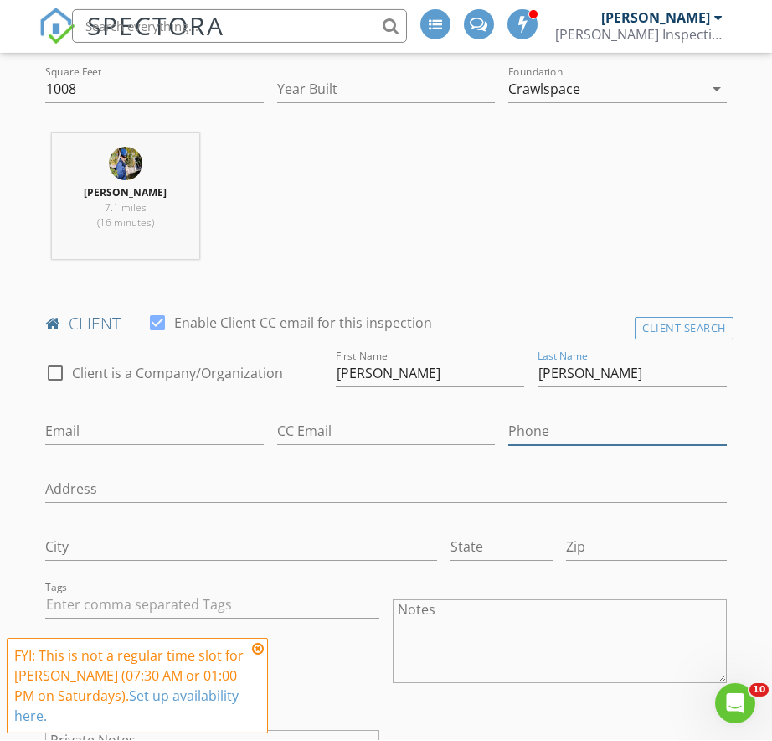
click at [603, 420] on input "Phone" at bounding box center [618, 432] width 219 height 28
type input "720-205-8274"
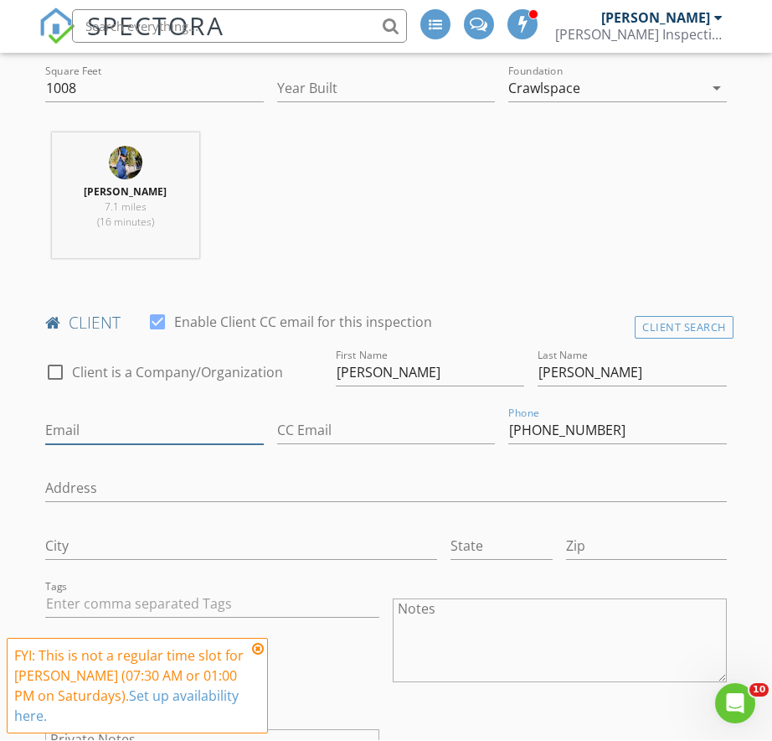
click at [62, 423] on input "Email" at bounding box center [154, 431] width 219 height 28
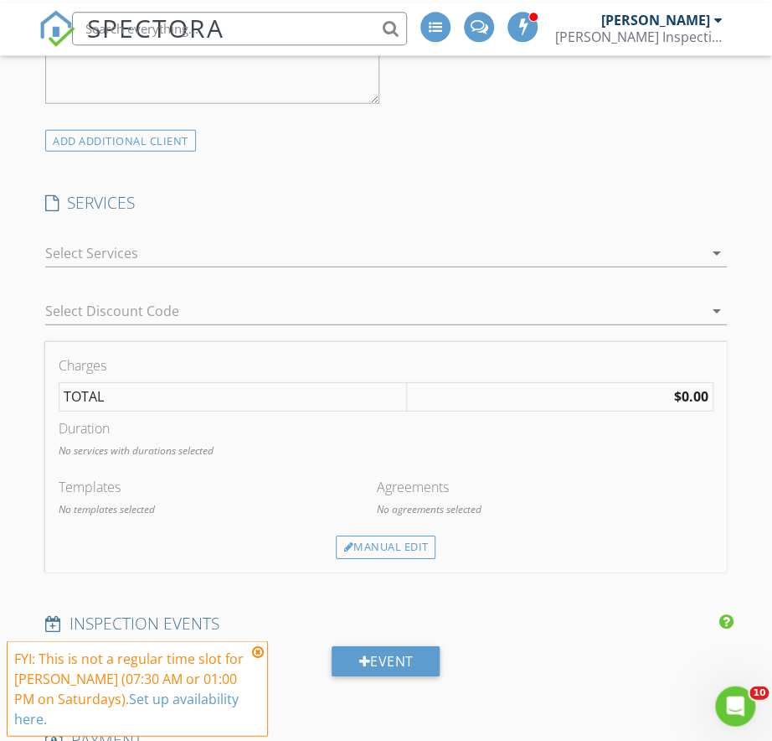
scroll to position [1370, 0]
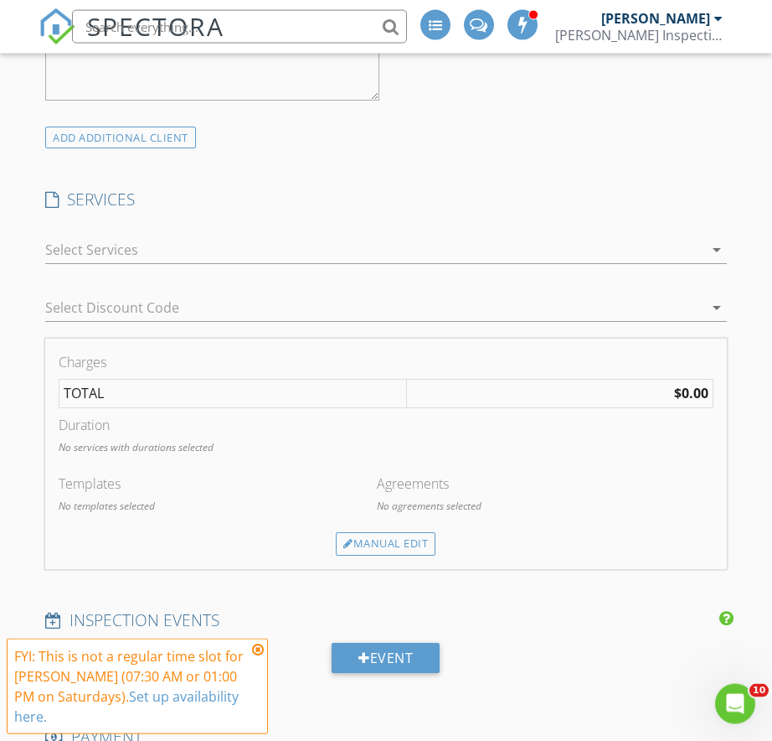
type input "carranza1234.rc@gmail.com"
click at [70, 251] on div at bounding box center [374, 249] width 659 height 27
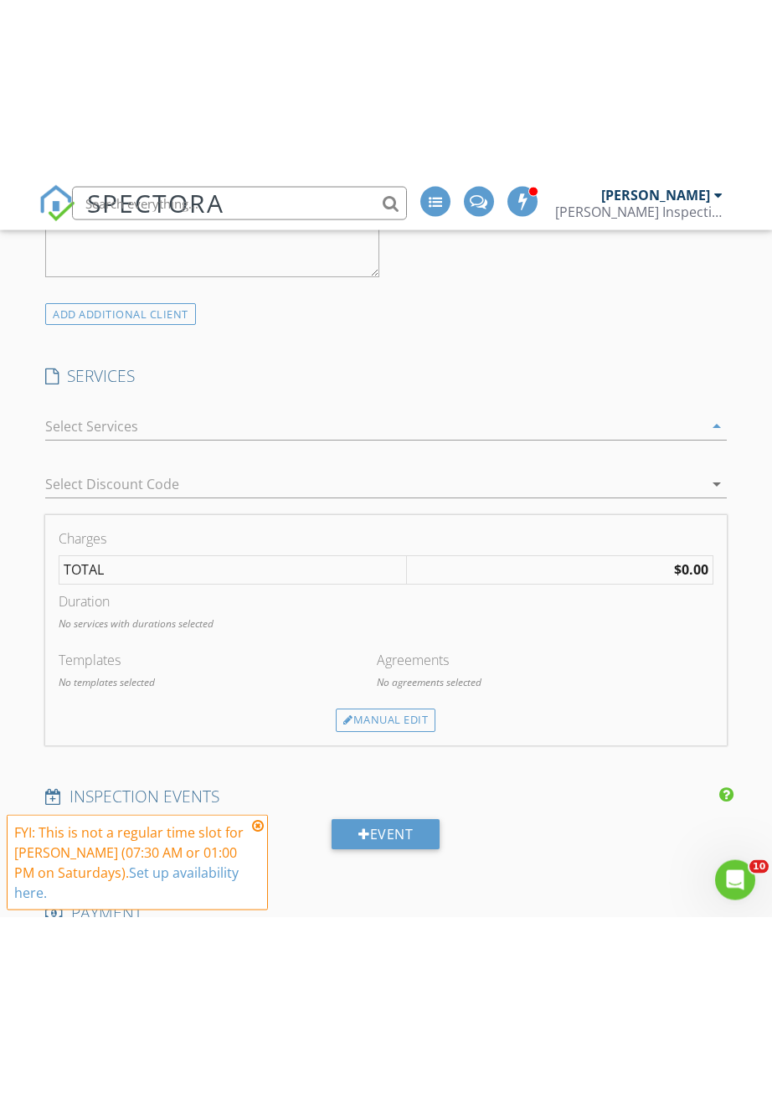
scroll to position [1371, 0]
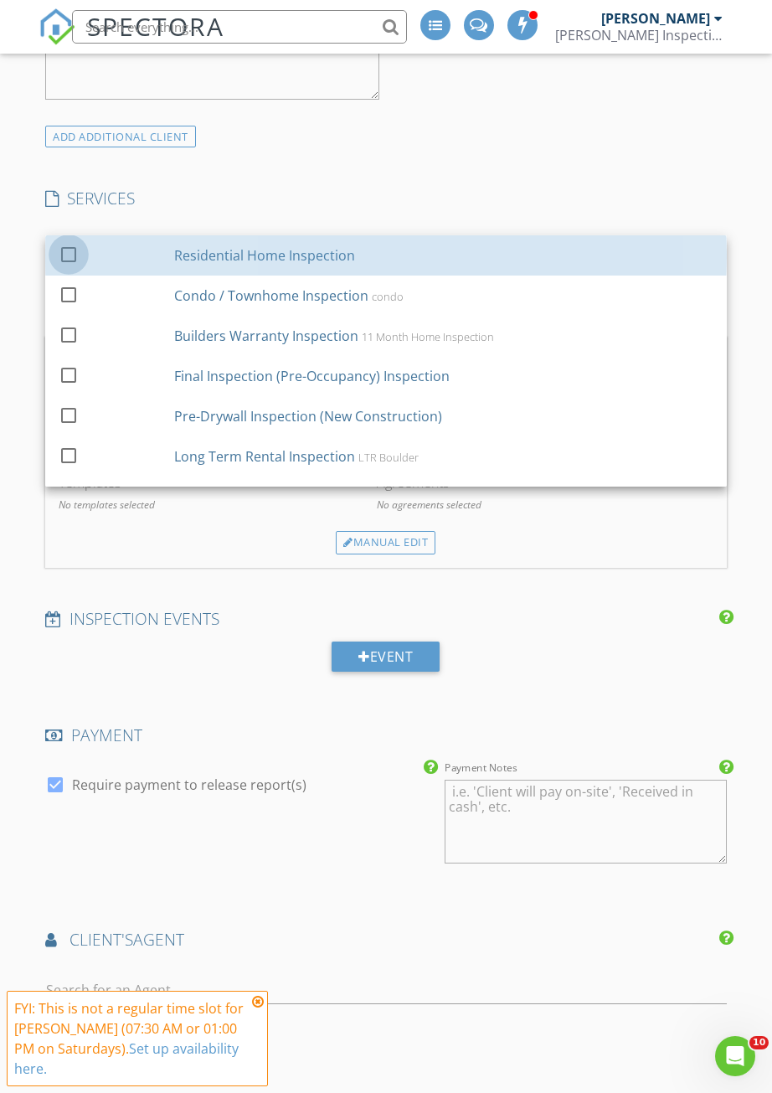
click at [77, 254] on div at bounding box center [68, 254] width 28 height 28
checkbox input "false"
checkbox input "true"
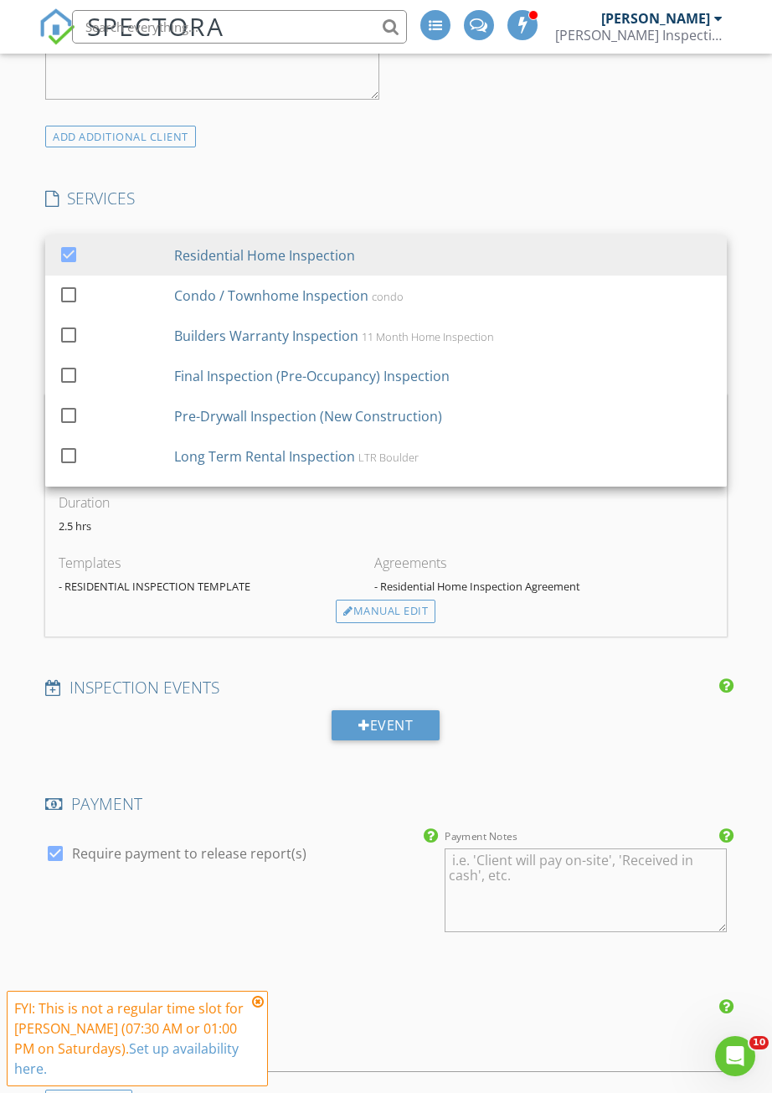
click at [666, 152] on div "INSPECTOR(S) check_box Stephen Stauss PRIMARY Stephen Stauss arrow_drop_down ch…" at bounding box center [386, 526] width 695 height 3337
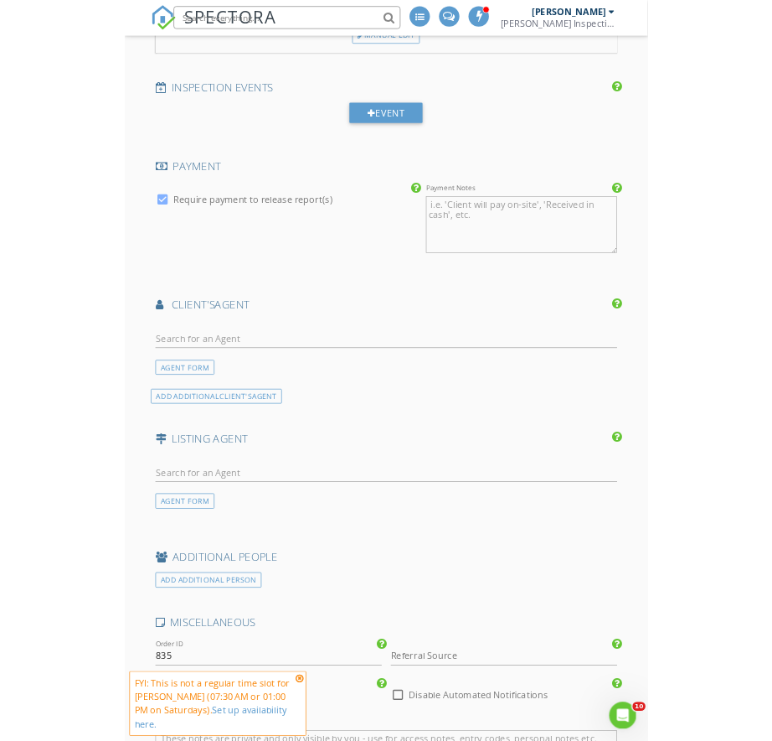
scroll to position [1926, 0]
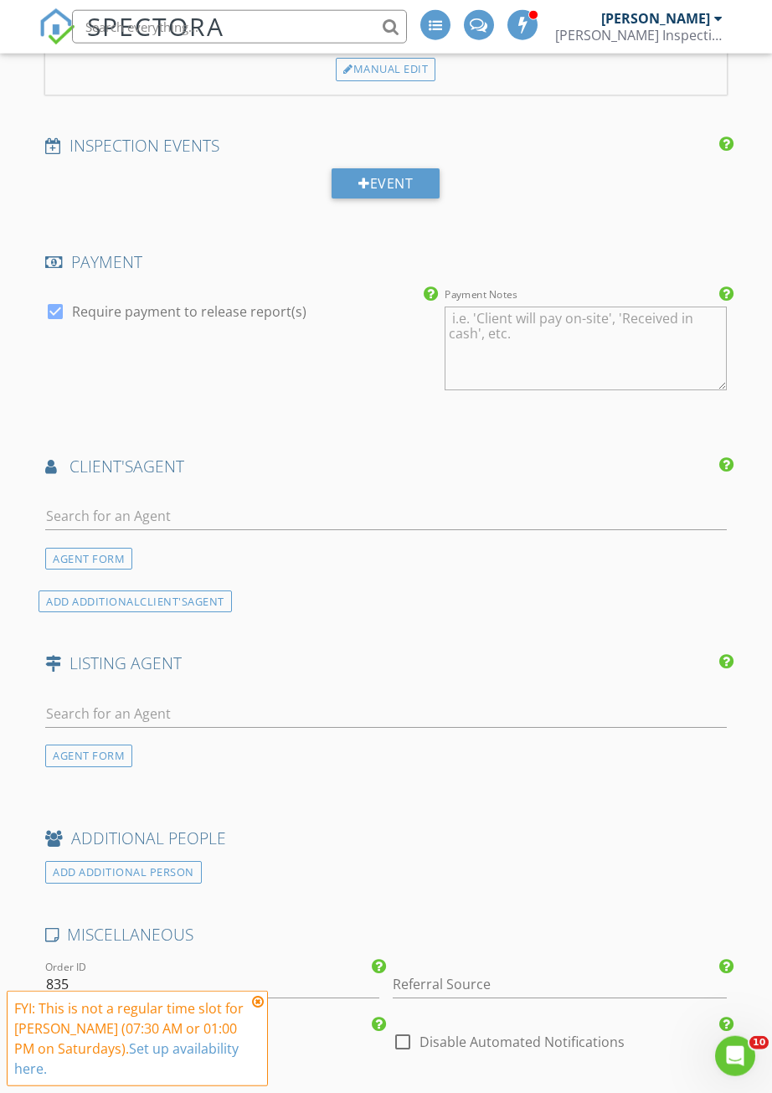
click at [82, 548] on div "AGENT FORM" at bounding box center [88, 559] width 87 height 23
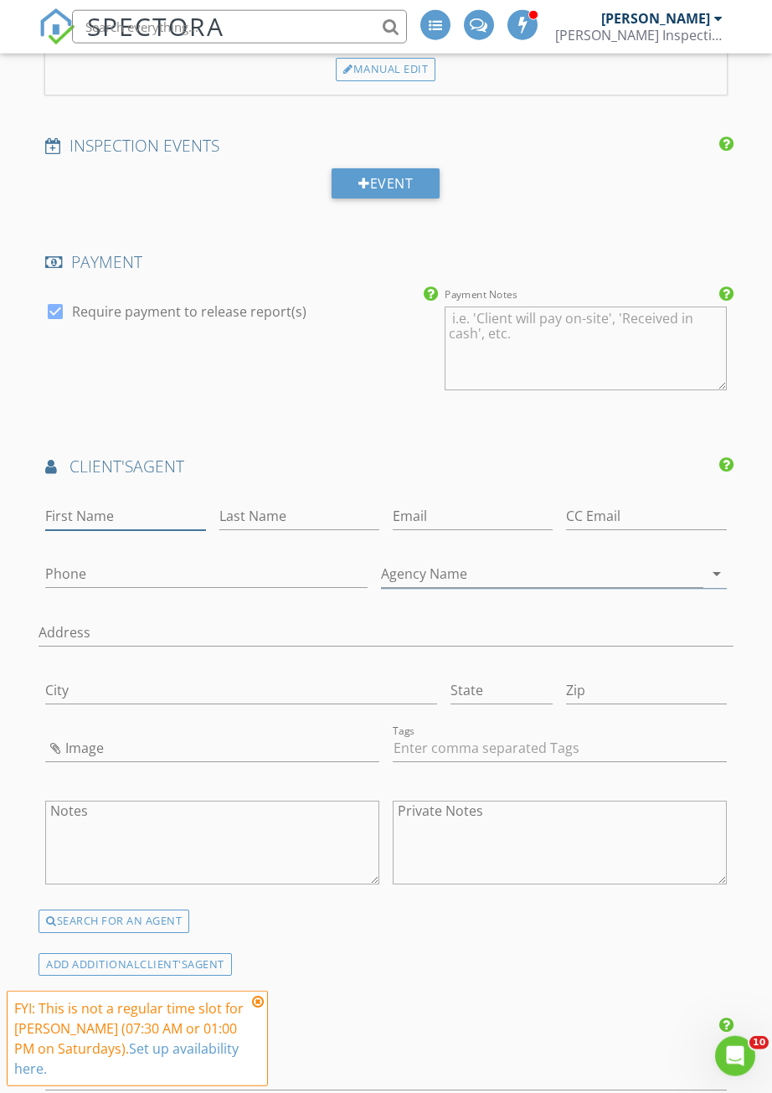
click at [91, 503] on input "First Name" at bounding box center [125, 517] width 160 height 28
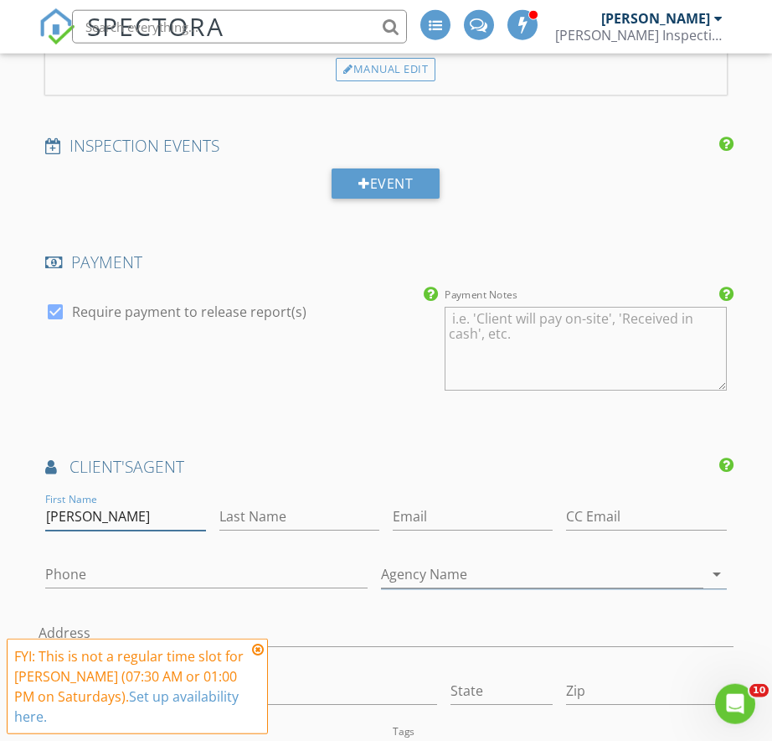
type input "Jen"
click at [336, 507] on input "Last Name" at bounding box center [300, 517] width 160 height 28
type input "k"
type input "Kerns"
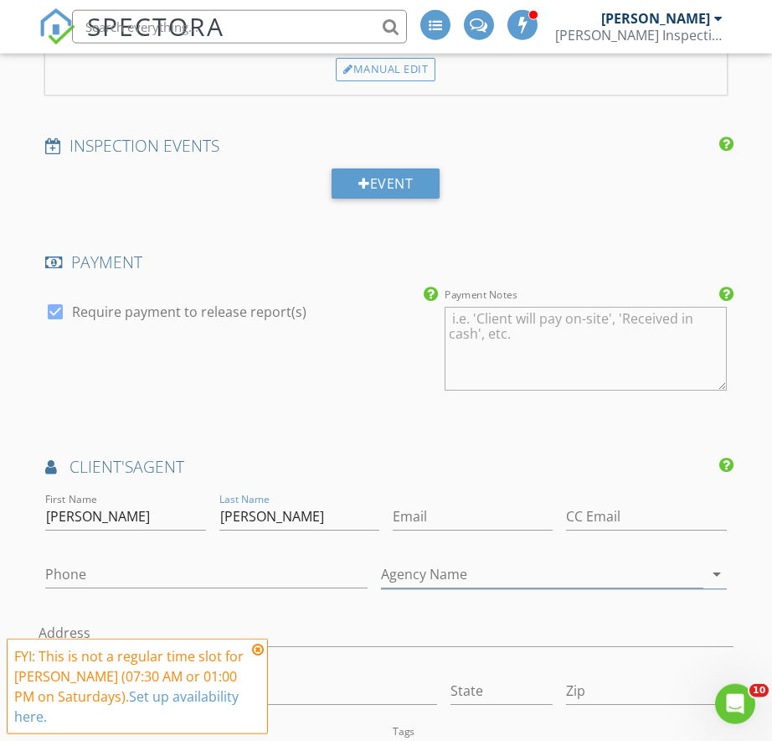
click at [75, 547] on div "Phone" at bounding box center [207, 576] width 336 height 59
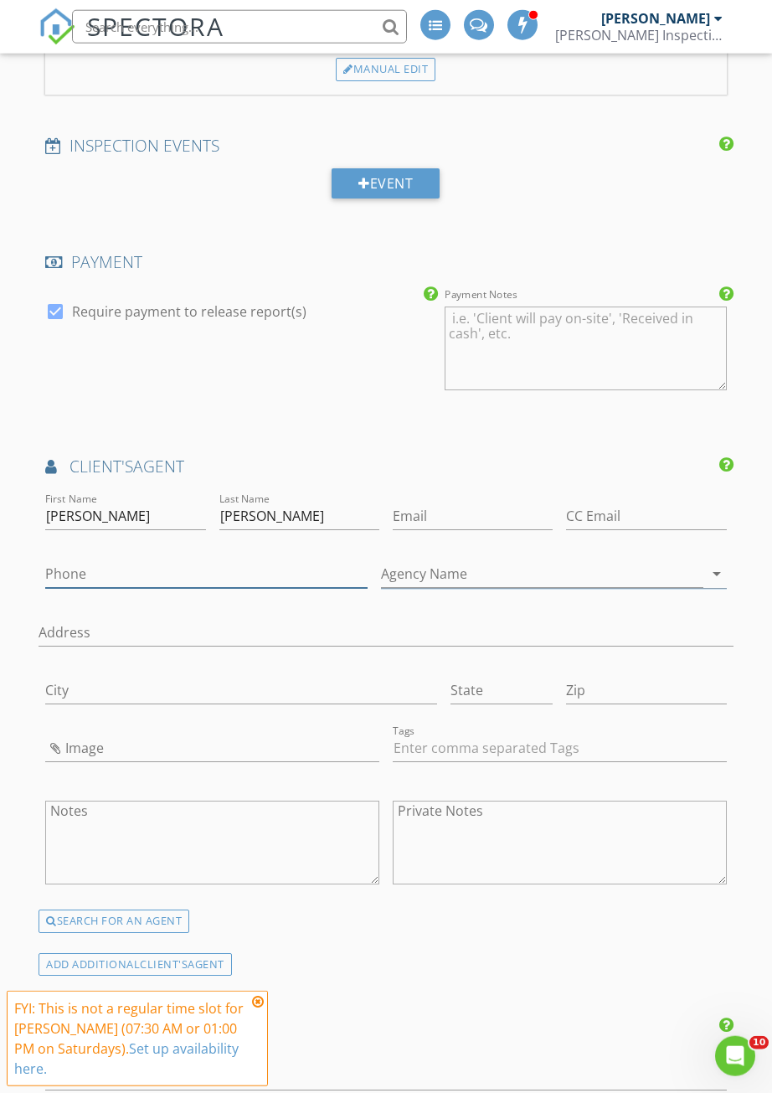
click at [83, 560] on input "Phone" at bounding box center [206, 574] width 323 height 28
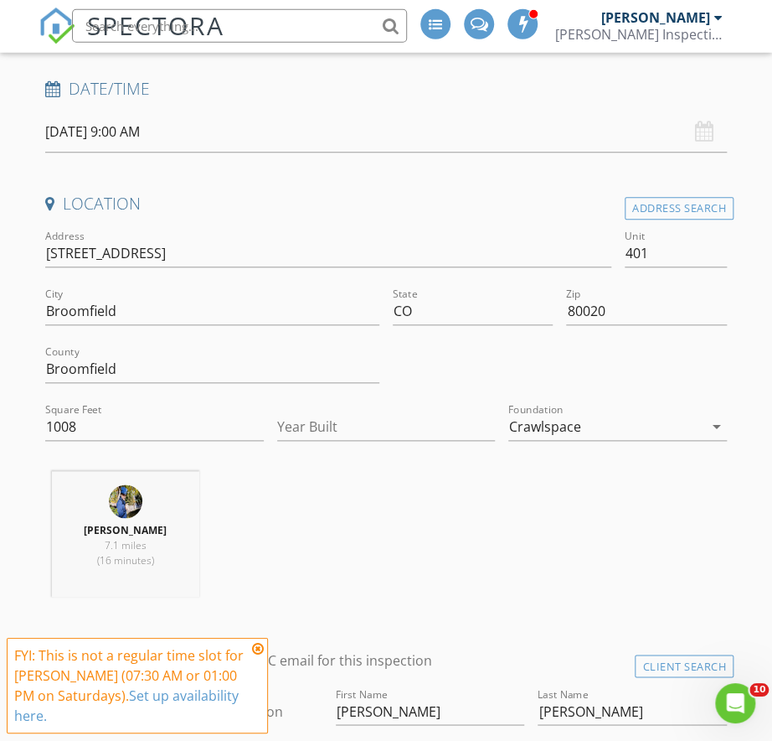
scroll to position [316, 0]
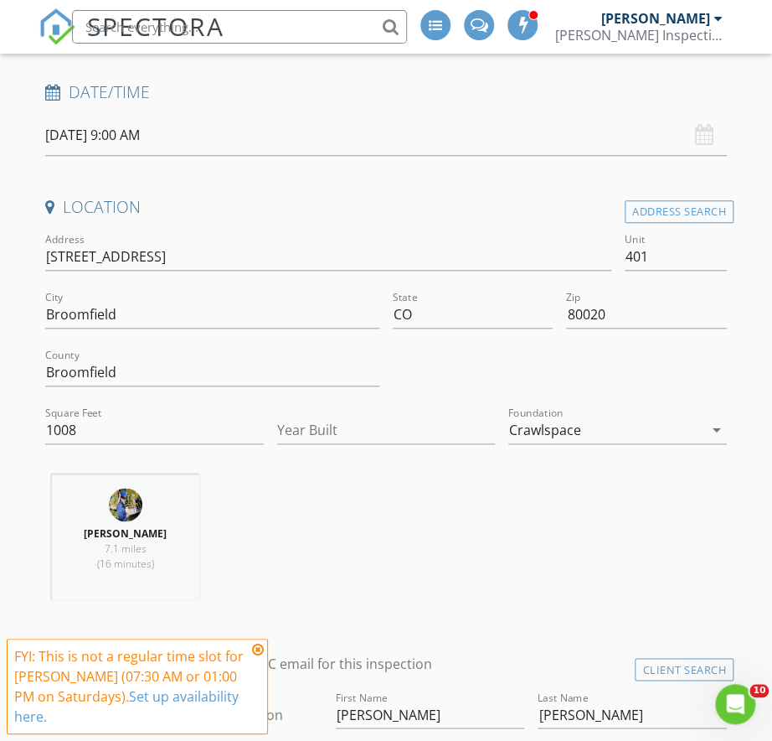
type input "720-526-5434"
click at [102, 243] on input "2885 W Midway Blvd" at bounding box center [328, 257] width 566 height 28
click at [101, 245] on input "2885 W Midway Blvd" at bounding box center [328, 257] width 566 height 28
click at [151, 251] on input "2885 W Midway Blvd" at bounding box center [328, 257] width 566 height 28
click at [101, 247] on input "2885 W Midway Blvd" at bounding box center [328, 257] width 566 height 28
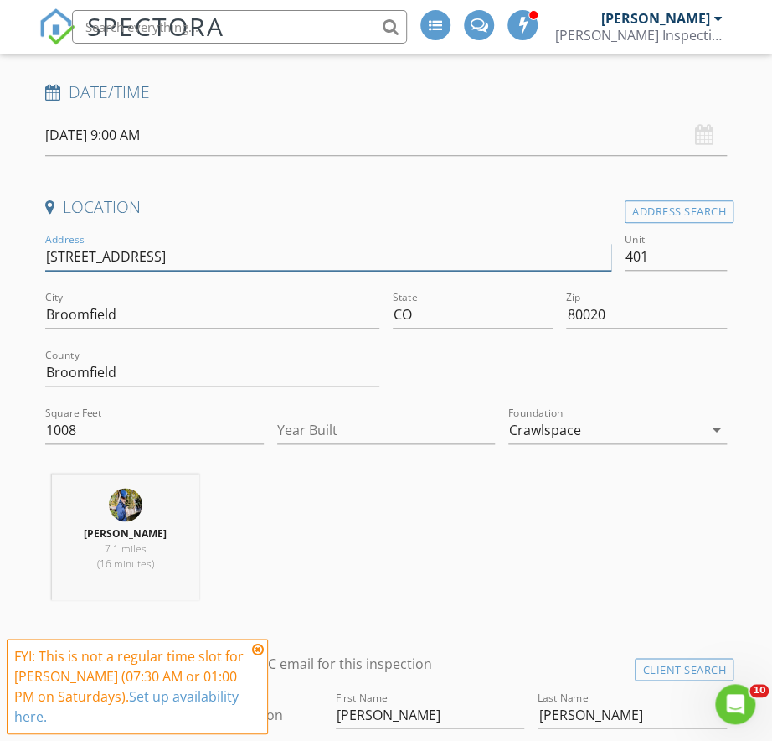
type input "2885 Midway Blvd"
type input "2885 E Midway Blvd"
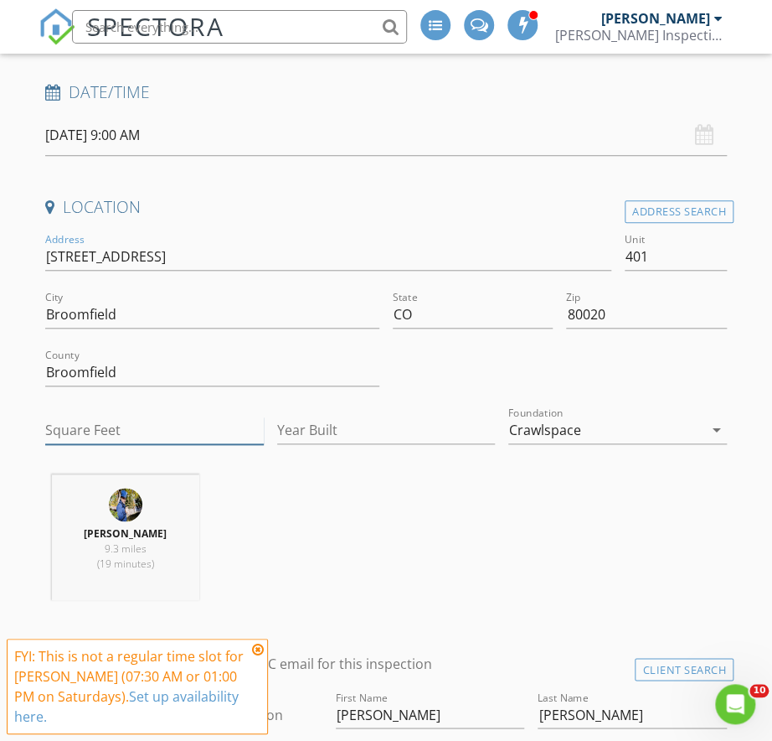
click at [75, 416] on input "Square Feet" at bounding box center [154, 430] width 219 height 28
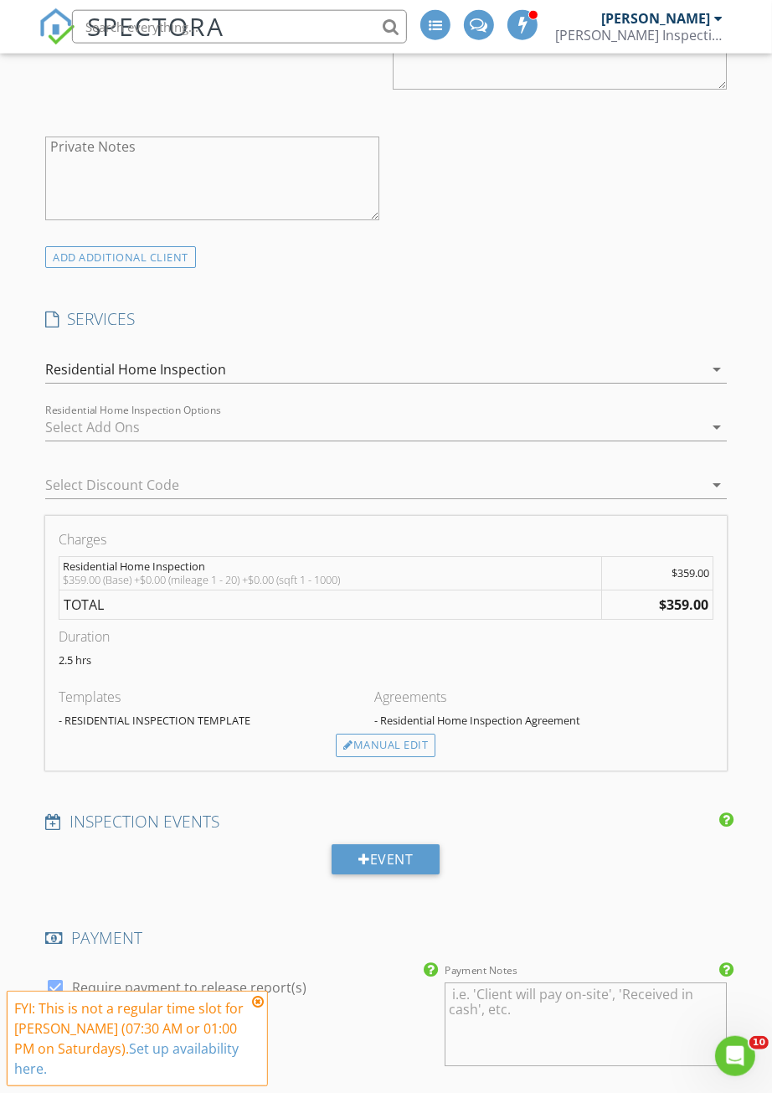
scroll to position [1250, 1]
type input "1200"
click at [377, 735] on div "Manual Edit" at bounding box center [385, 745] width 100 height 23
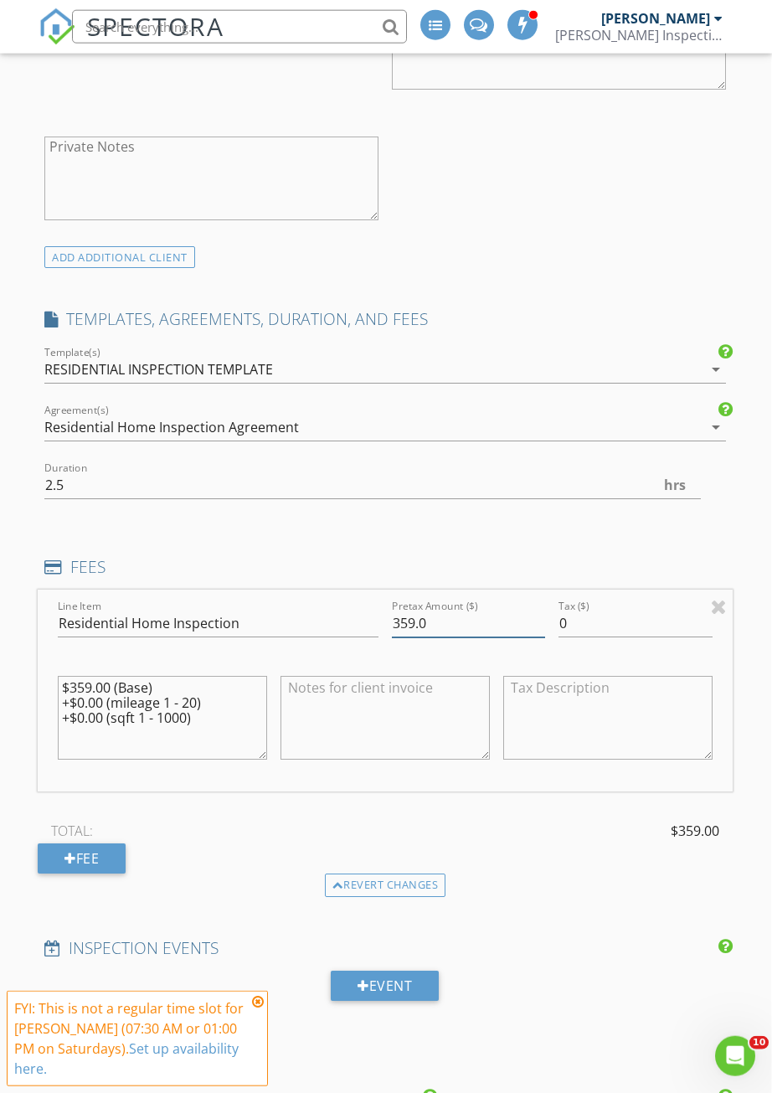
click at [414, 613] on input "359.0" at bounding box center [468, 624] width 153 height 28
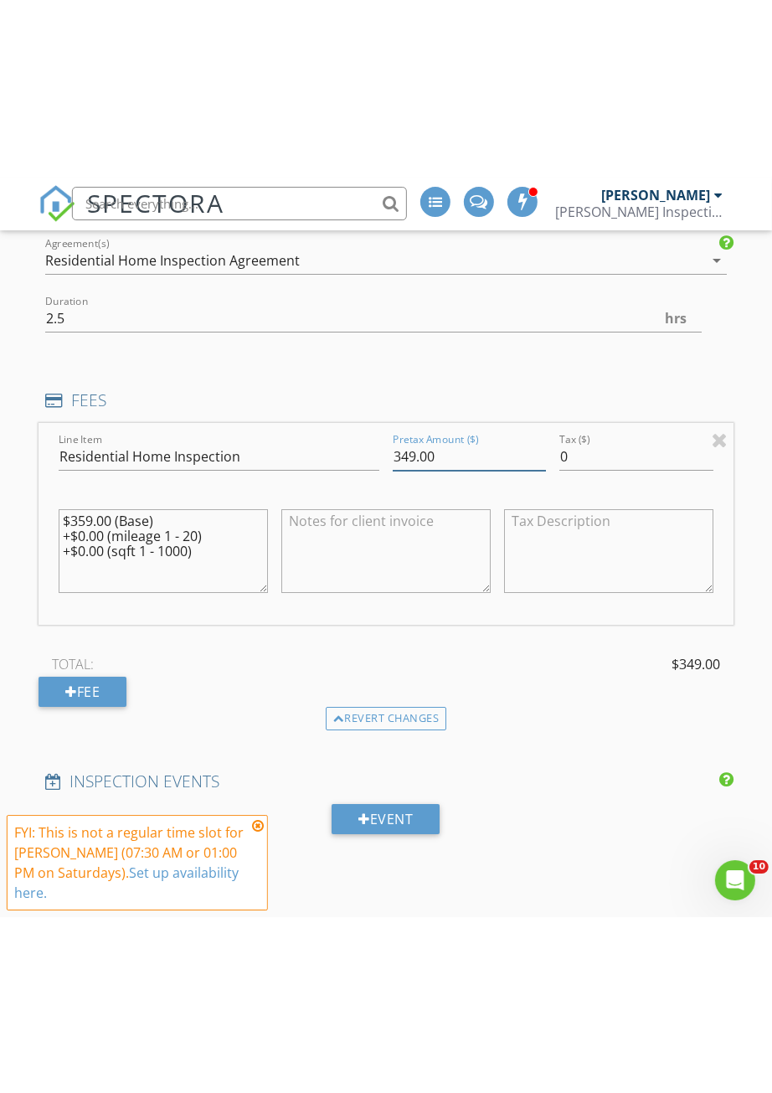
scroll to position [1594, 1]
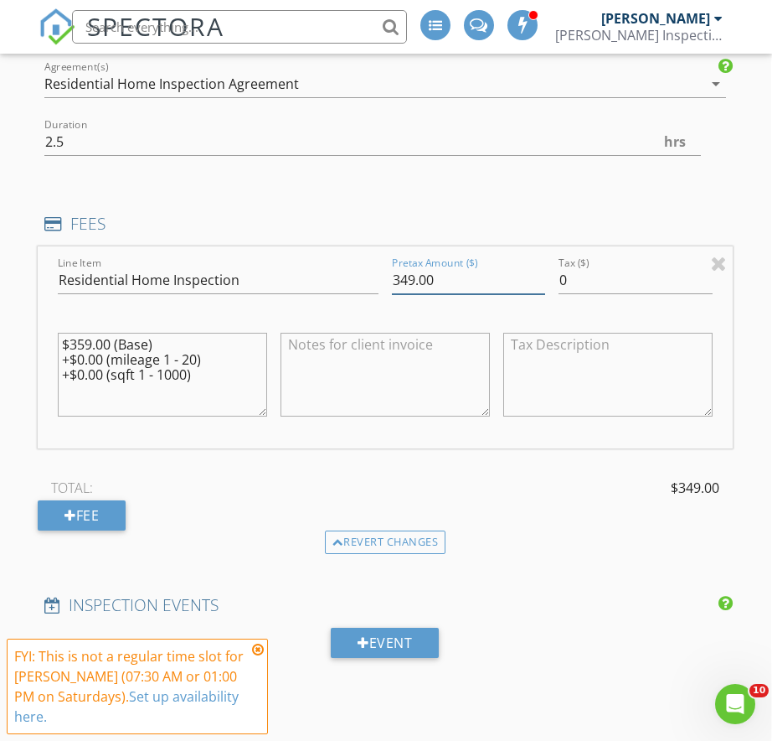
type input "349.00"
click at [79, 501] on div "Fee" at bounding box center [82, 515] width 88 height 30
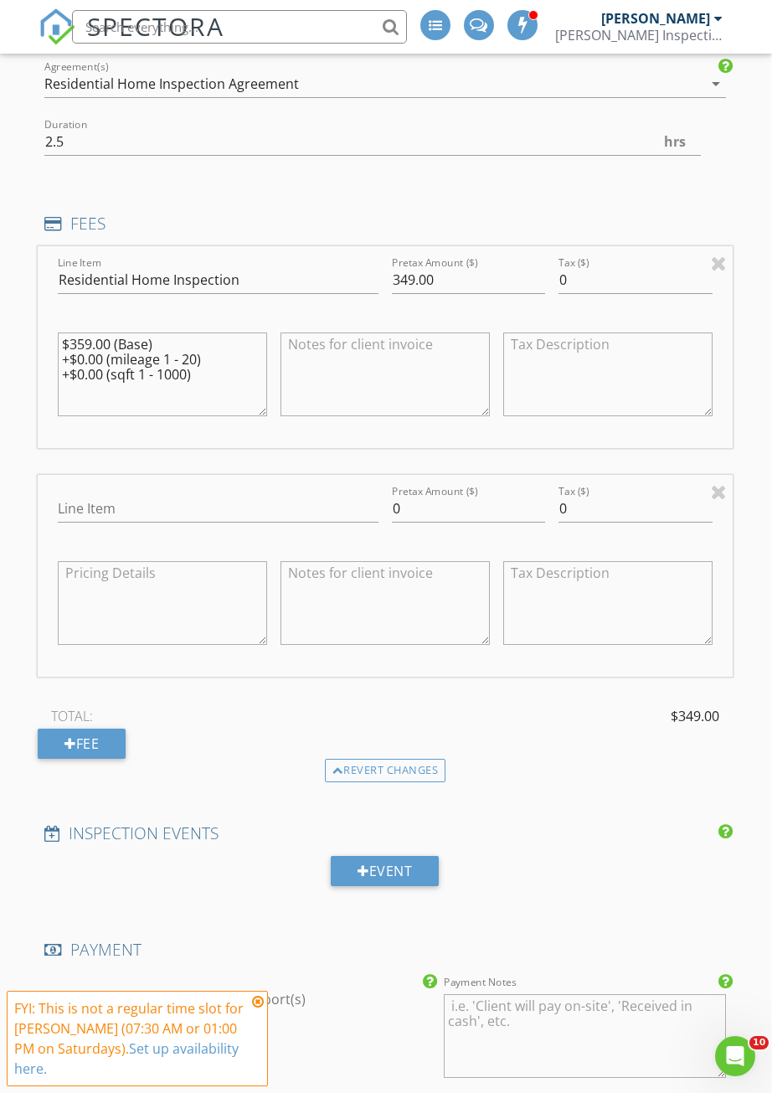
click at [91, 485] on div "Line Item" at bounding box center [218, 512] width 321 height 54
click at [455, 501] on input "0" at bounding box center [468, 509] width 153 height 28
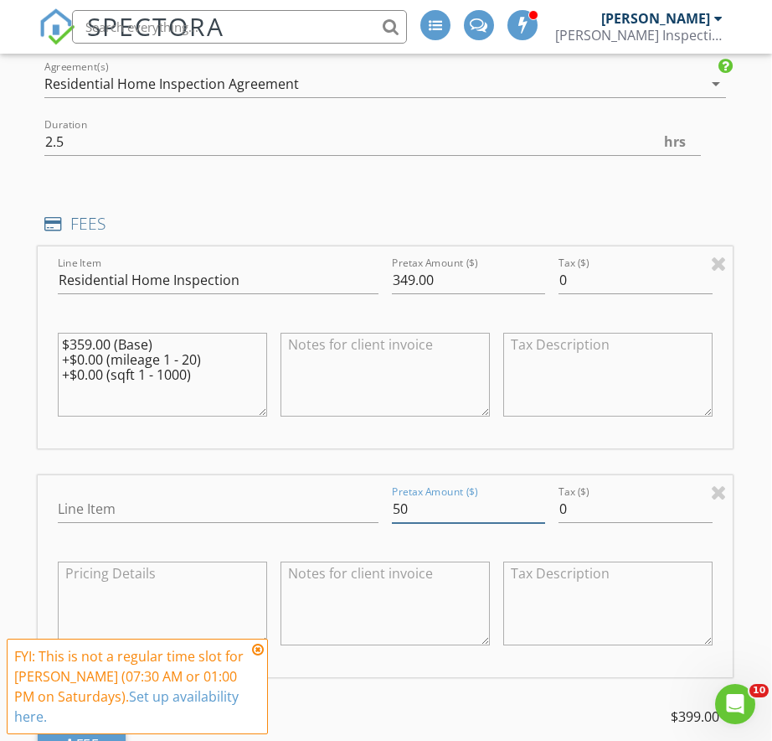
type input "5"
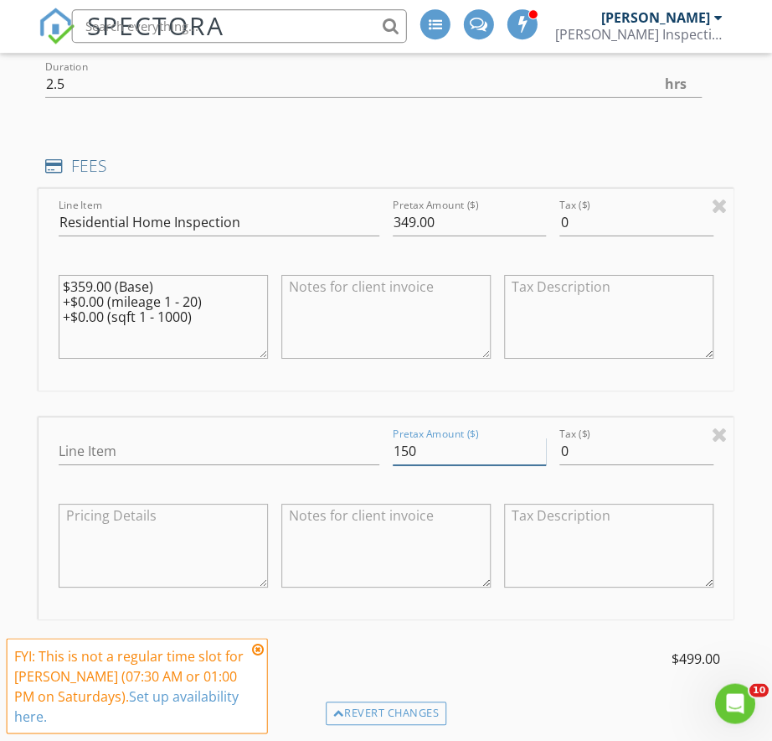
scroll to position [1649, 0]
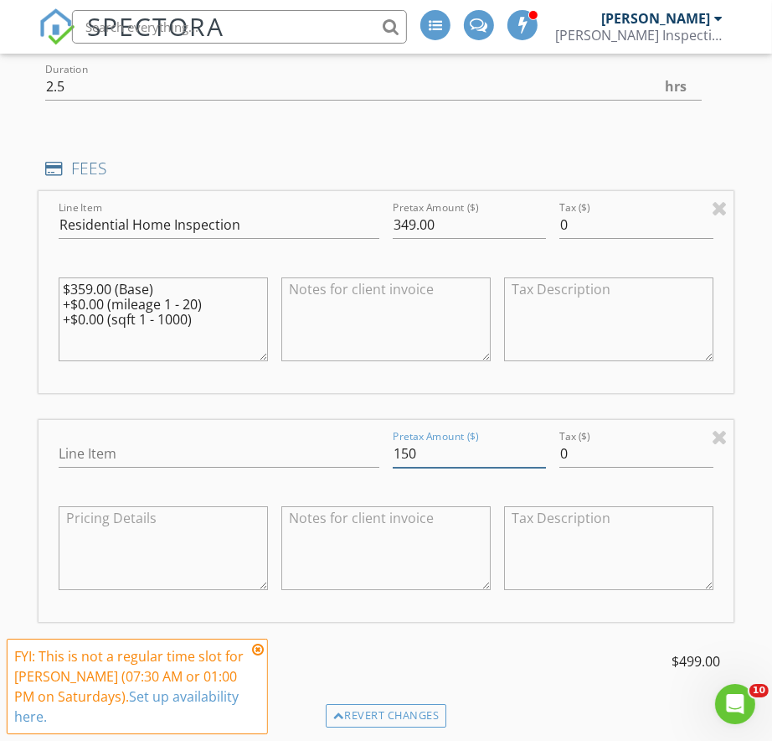
type input "150"
click at [94, 446] on input "Line Item" at bounding box center [219, 454] width 321 height 28
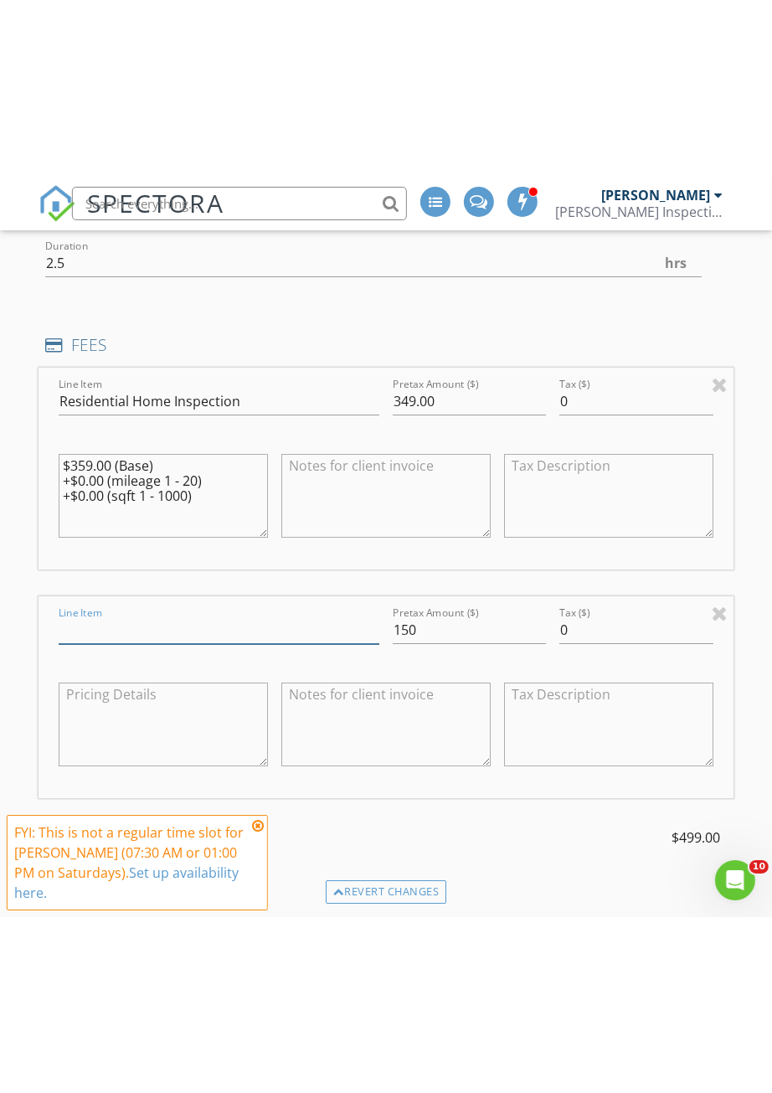
scroll to position [1649, 1]
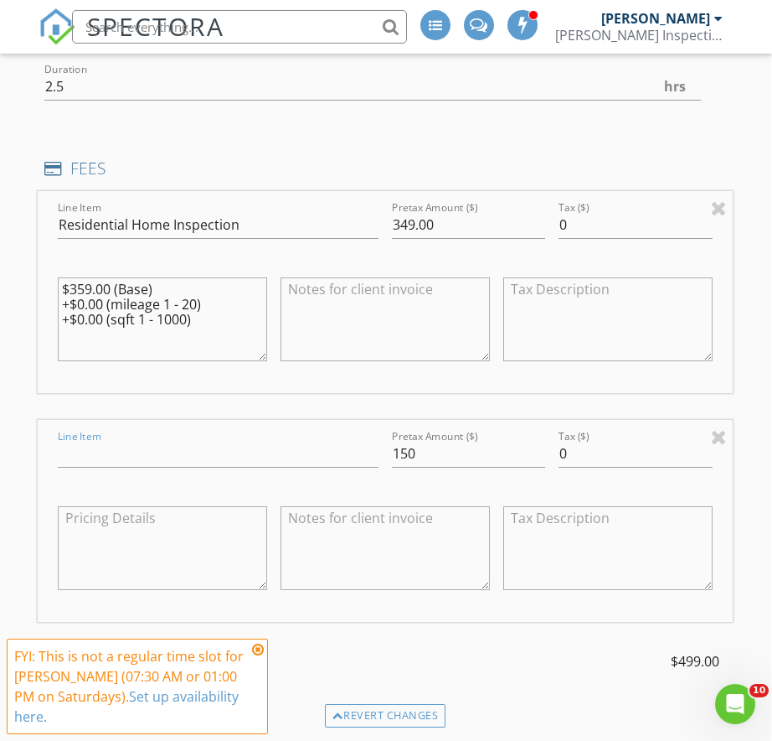
click at [257, 644] on icon at bounding box center [258, 649] width 12 height 13
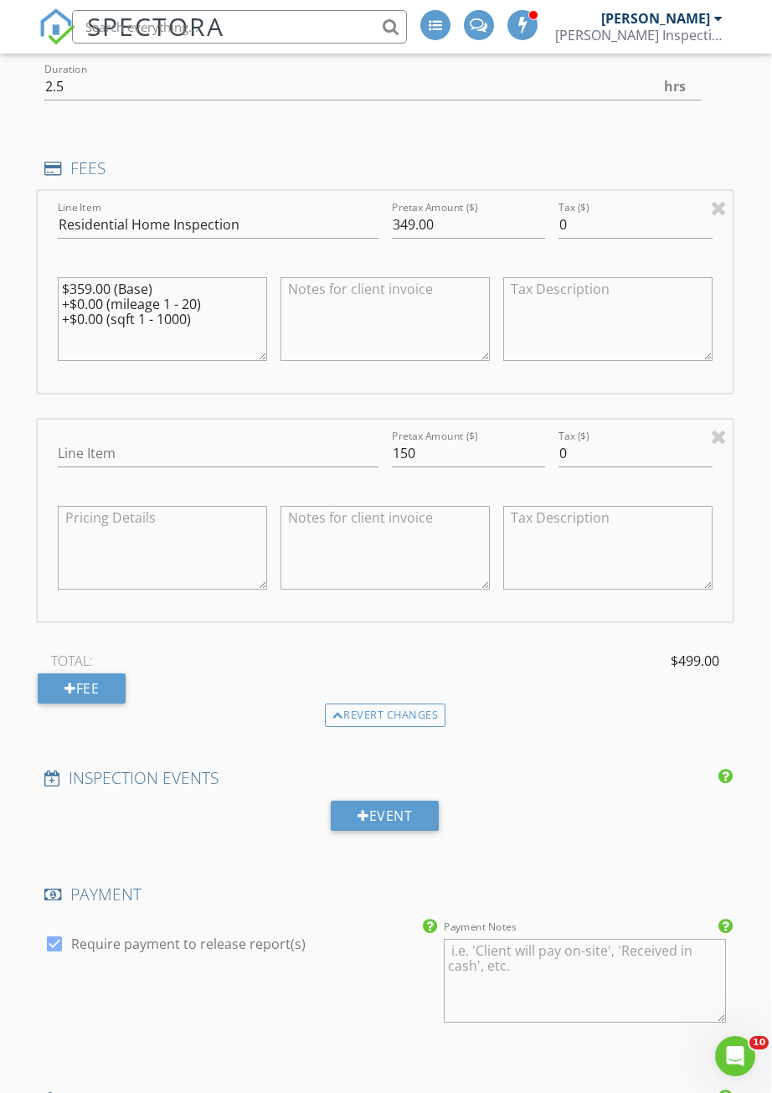
click at [715, 426] on div at bounding box center [719, 436] width 16 height 20
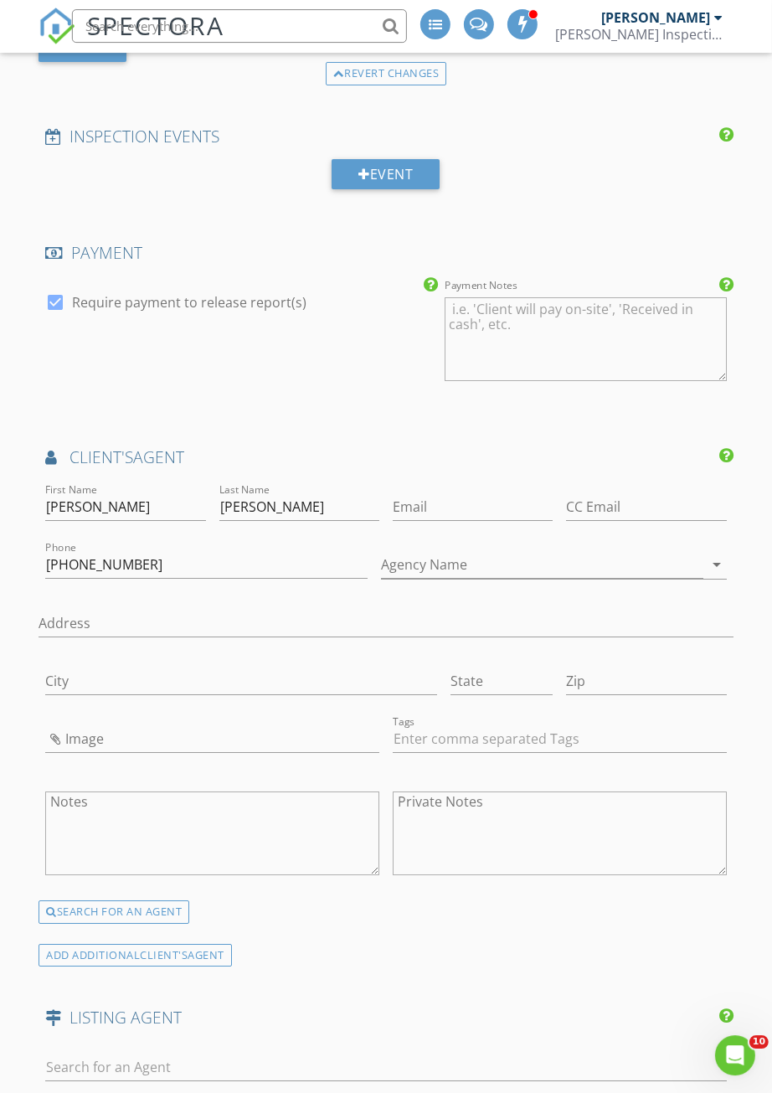
scroll to position [2062, 1]
click at [450, 493] on input "Email" at bounding box center [472, 507] width 160 height 28
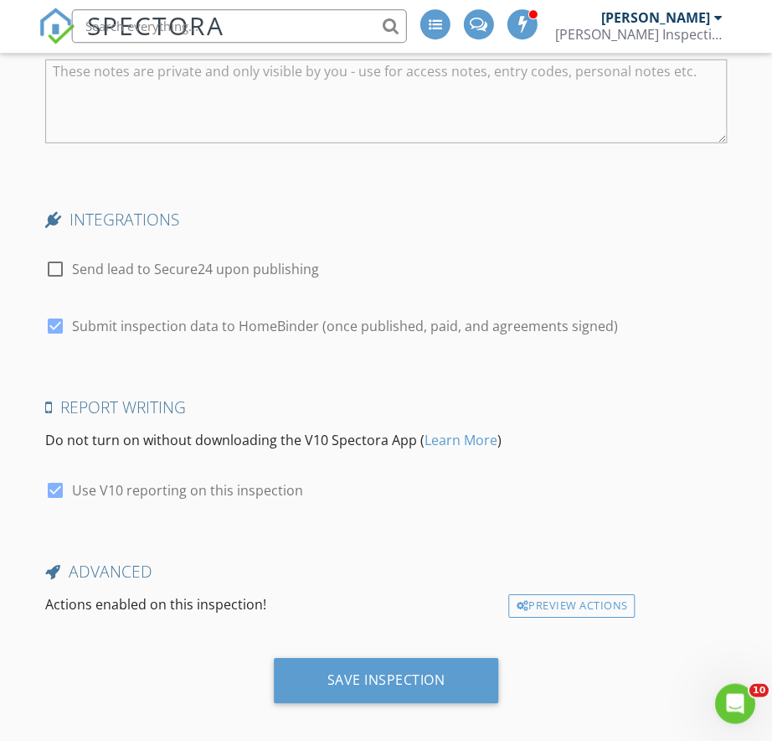
scroll to position [2193, 10]
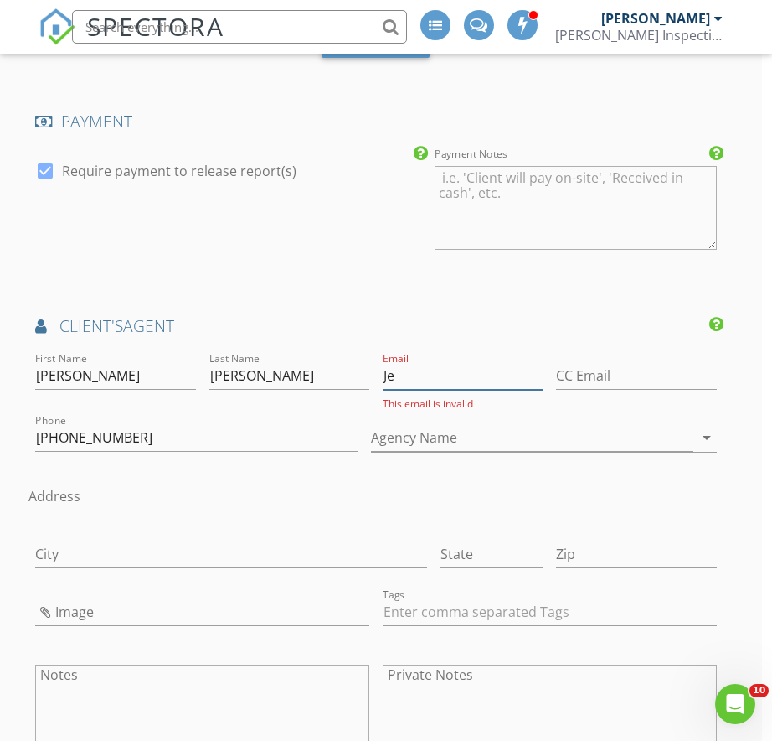
type input "J"
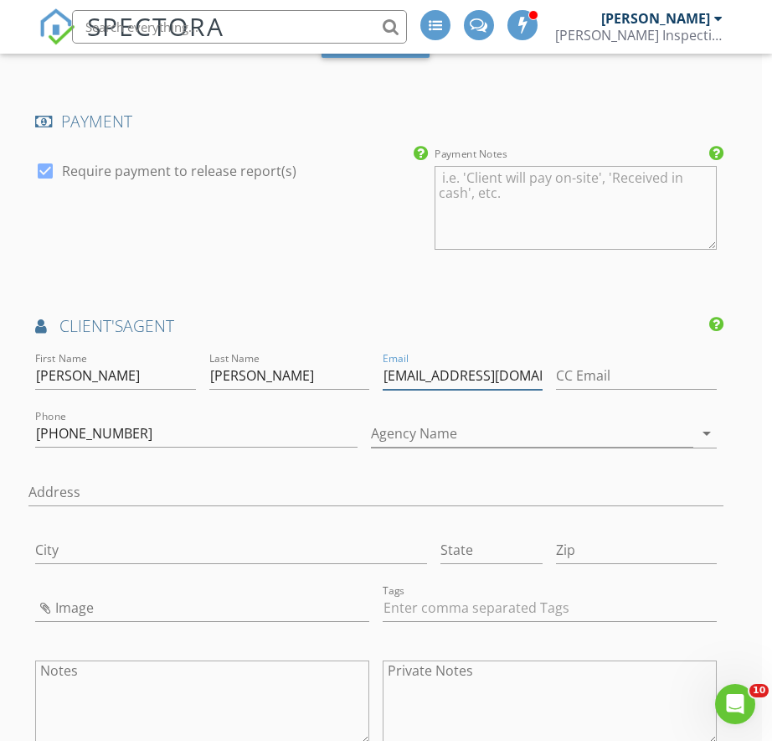
type input "jenkearns@remax.net"
click at [240, 366] on input "Kerns" at bounding box center [289, 376] width 160 height 28
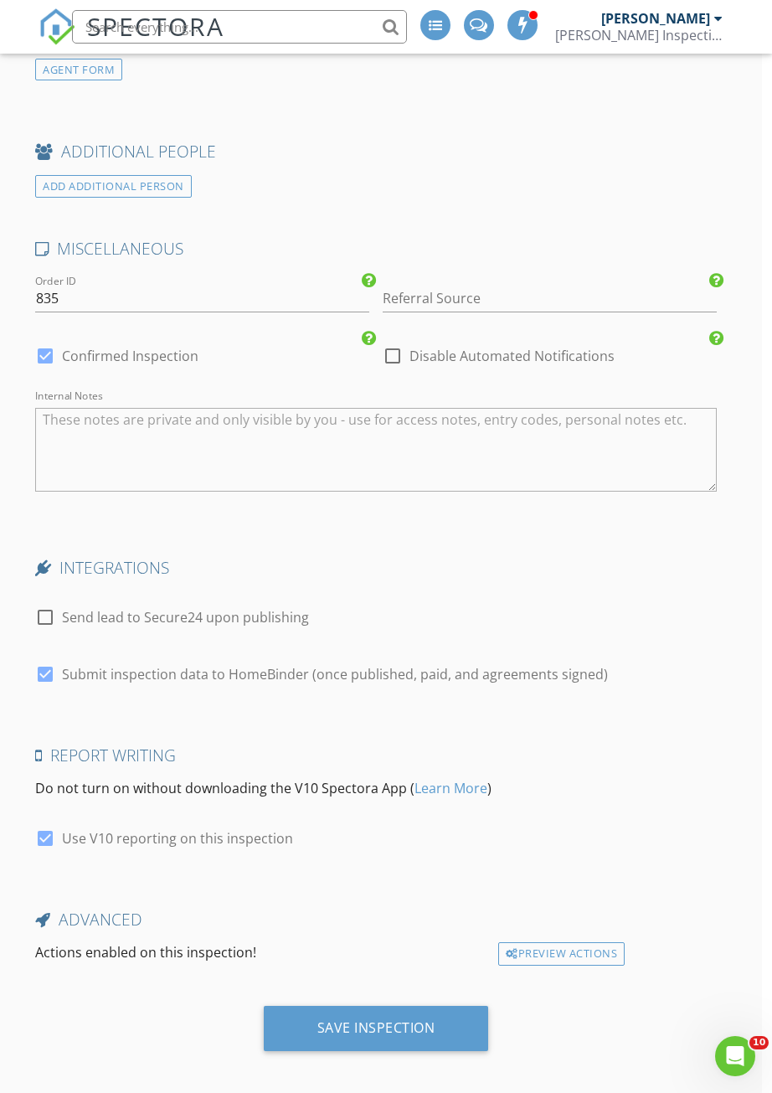
scroll to position [2016, 10]
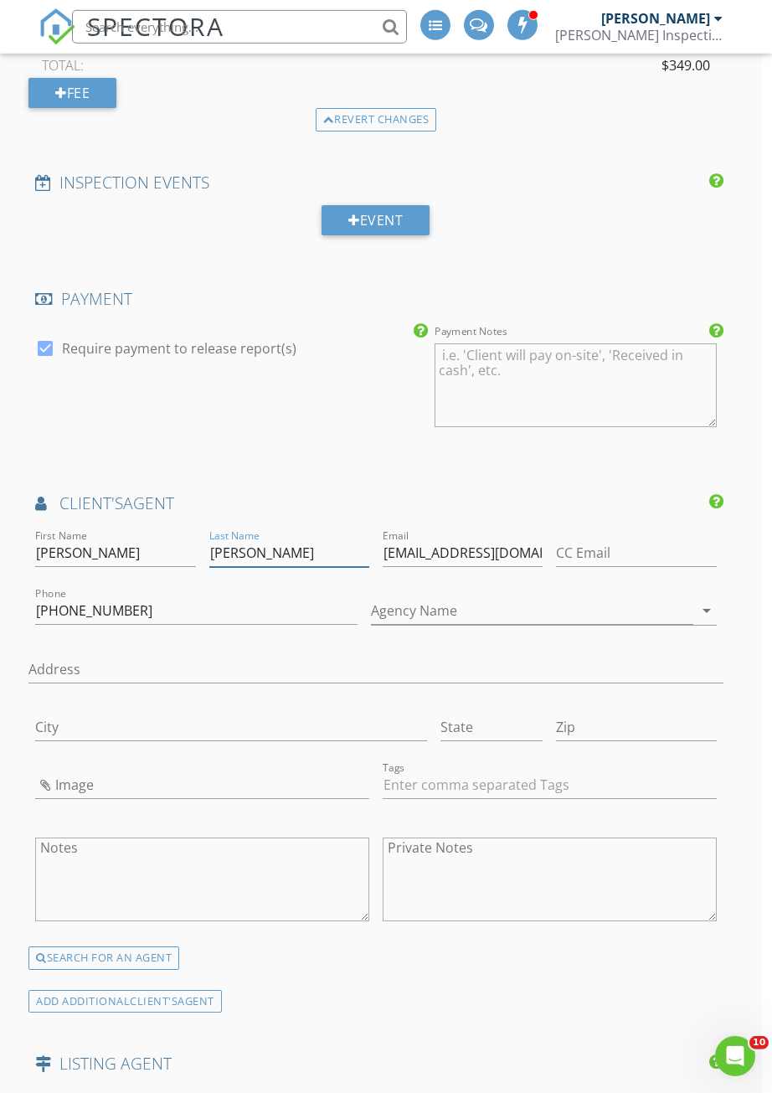
type input "Kearns"
click at [328, 1092] on html "SPECTORA Stephen Stauss Stauss Inspections Role: Inspector Change Role Dashboar…" at bounding box center [376, 87] width 772 height 4207
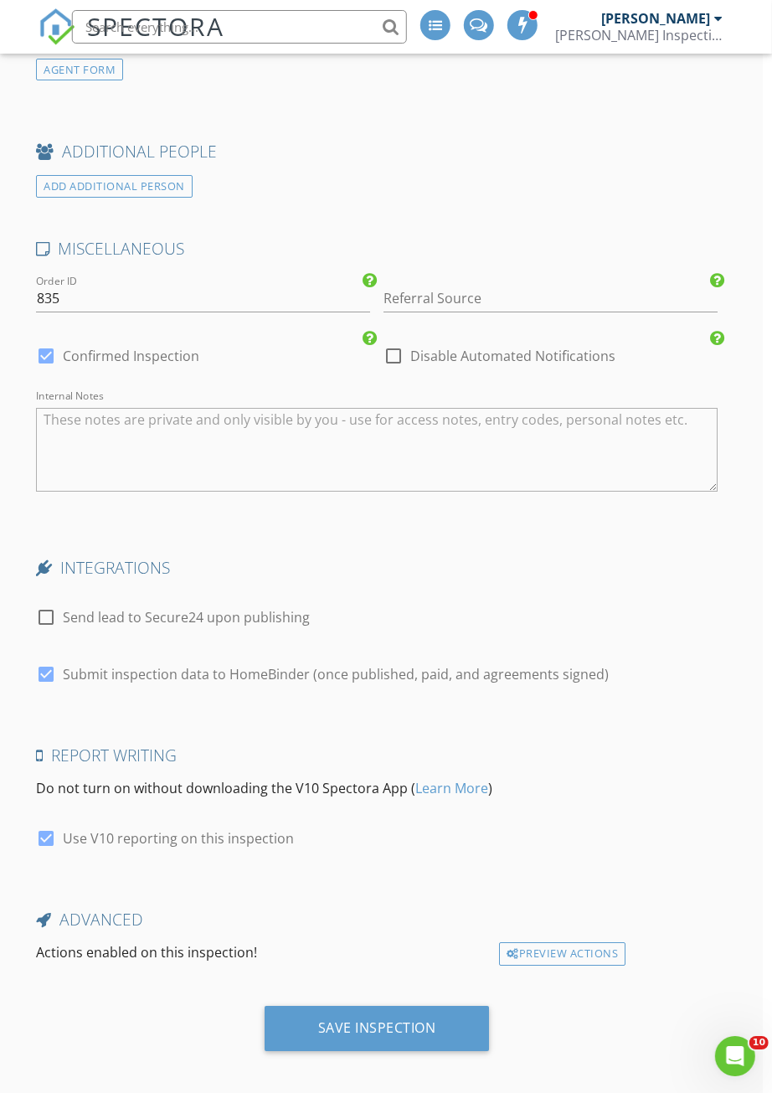
scroll to position [3102, 10]
click at [341, 1020] on div "Save Inspection" at bounding box center [377, 1028] width 118 height 17
